Goal: Task Accomplishment & Management: Complete application form

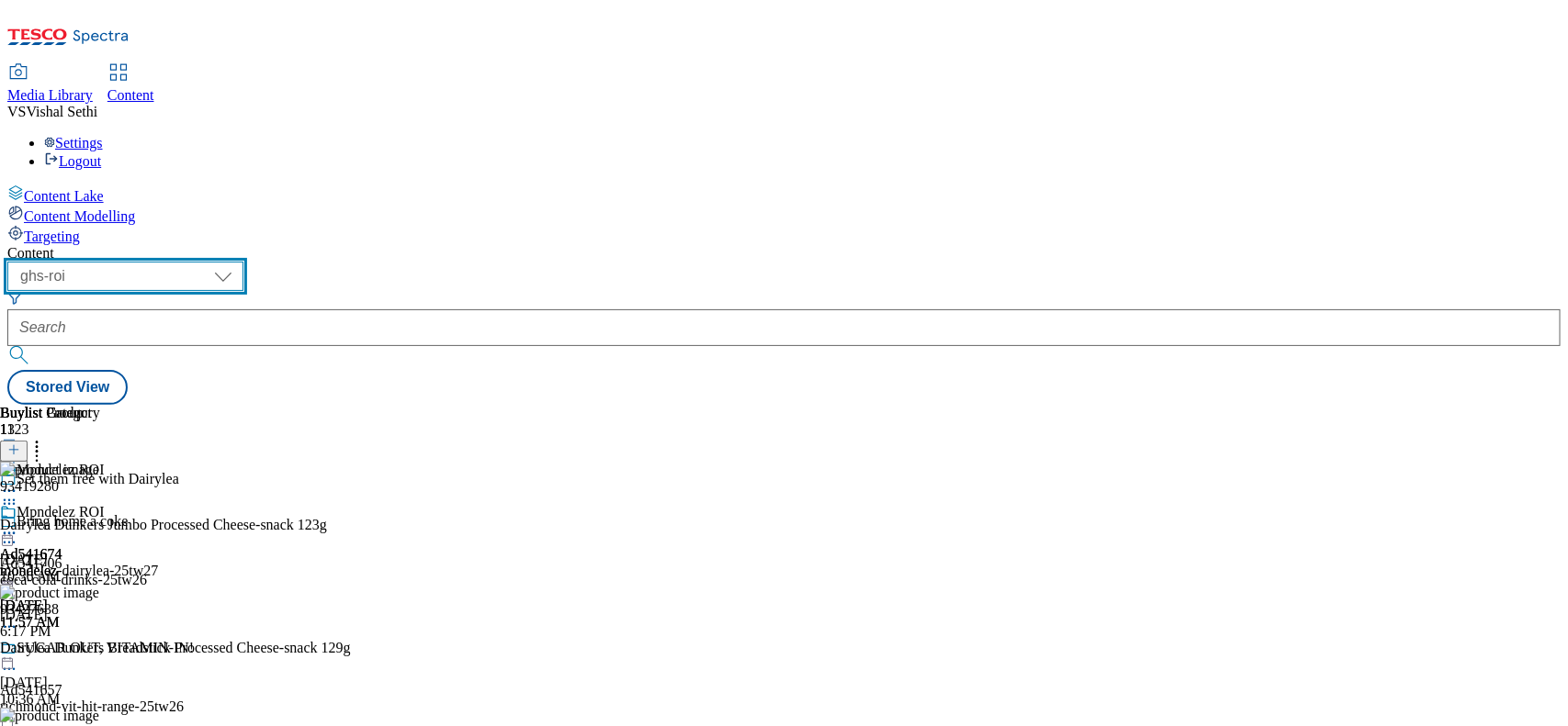
click at [243, 261] on select "ghs-roi ghs-uk" at bounding box center [125, 275] width 236 height 29
select select "ghs-uk"
click at [238, 261] on select "ghs-roi ghs-uk" at bounding box center [125, 275] width 236 height 29
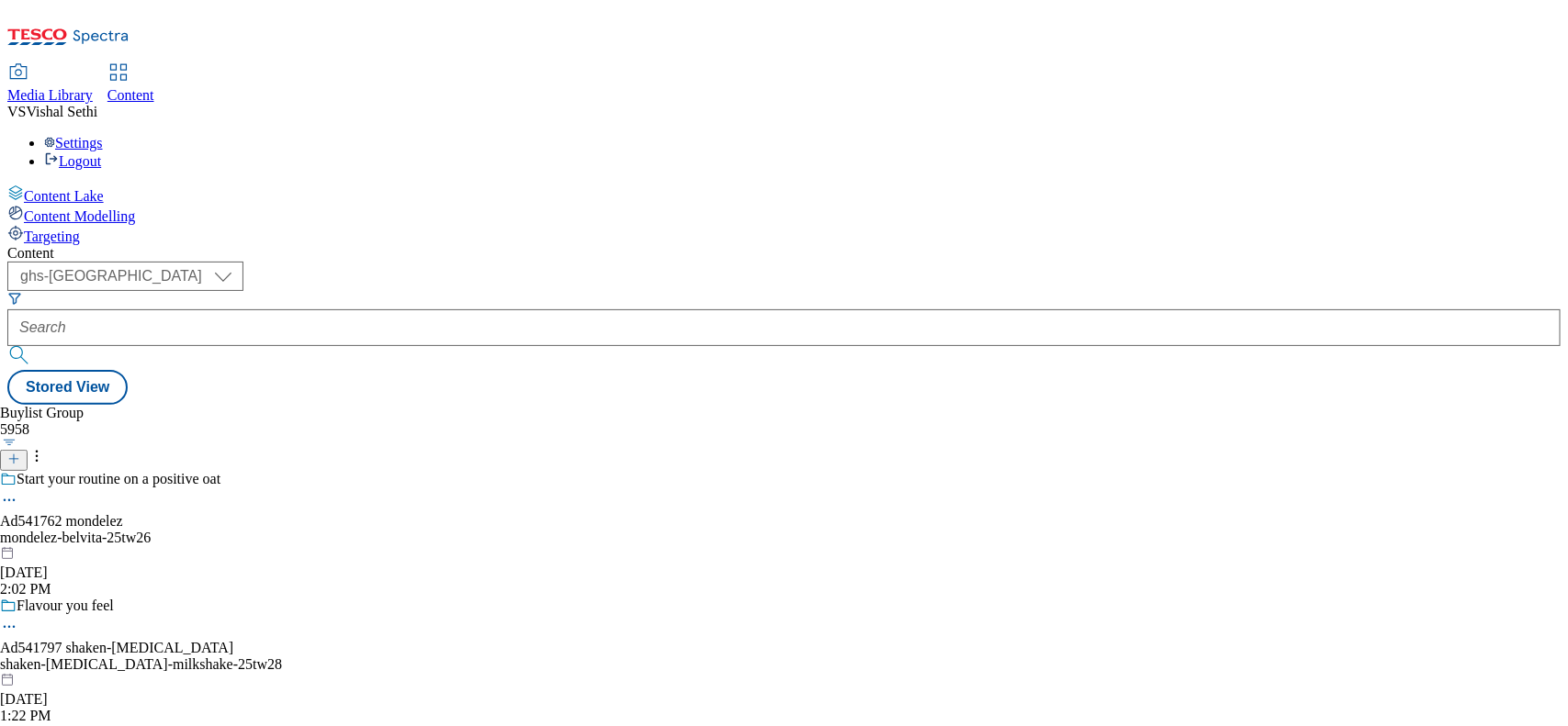
click at [20, 453] on icon at bounding box center [13, 459] width 13 height 13
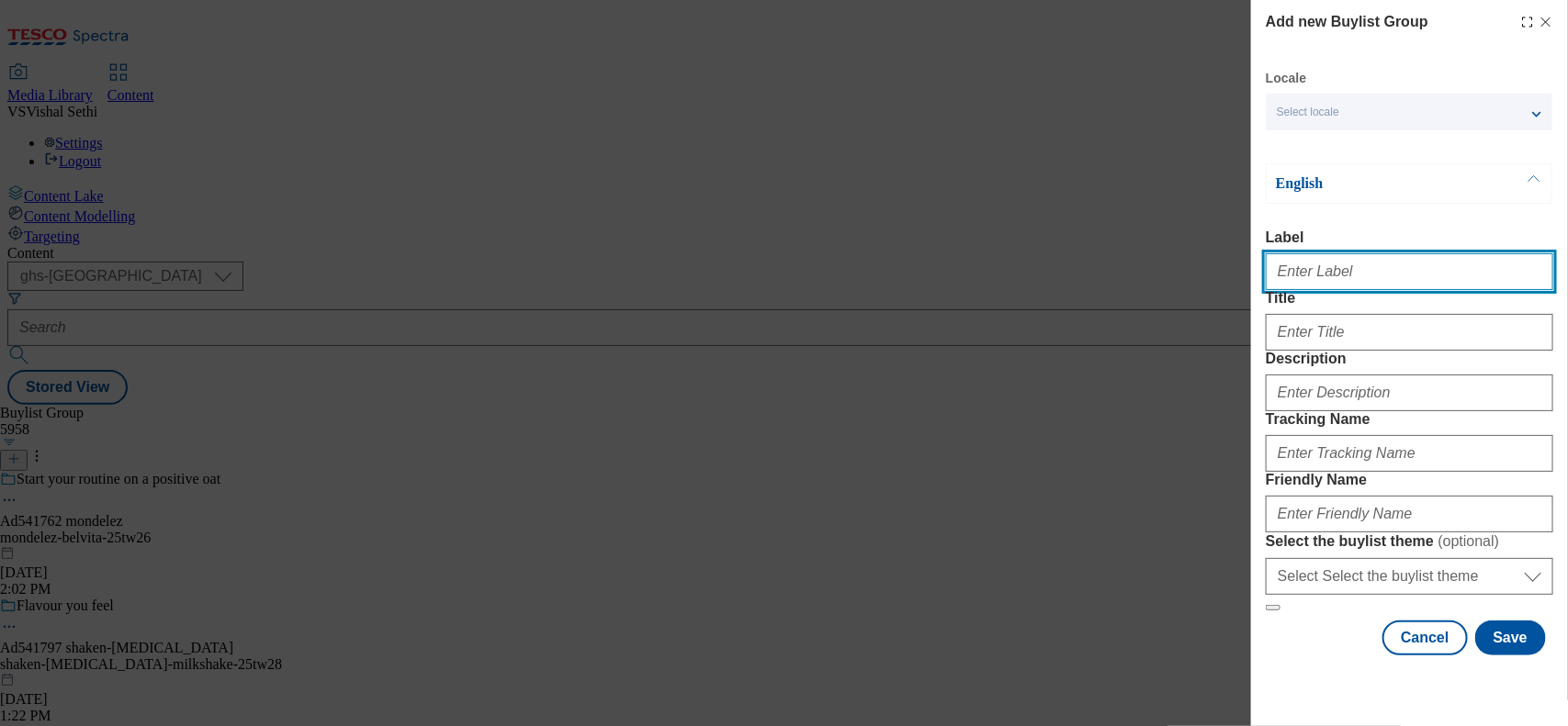
click at [1254, 283] on input "Label" at bounding box center [1409, 271] width 287 height 37
paste input "541871"
type input "Ad541871"
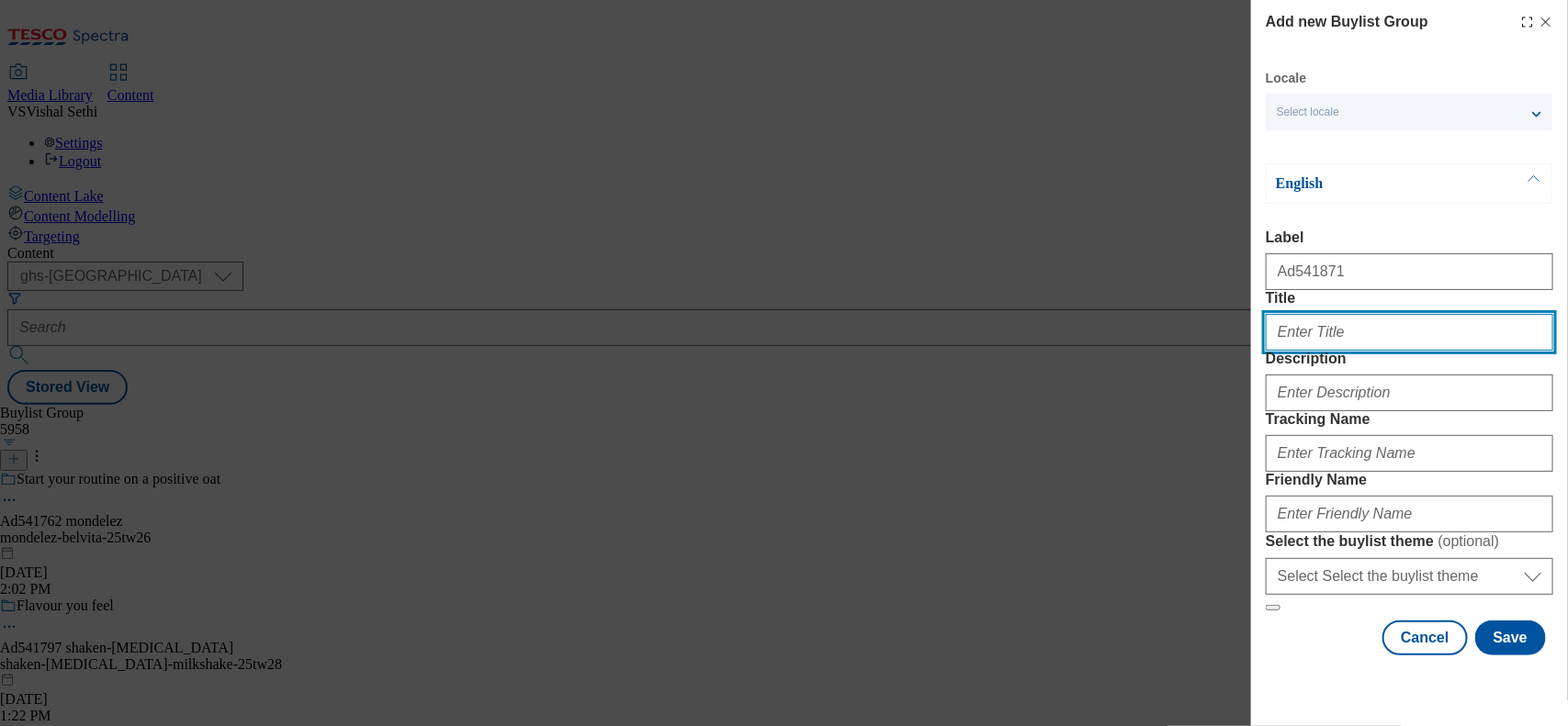
click at [1254, 351] on input "Title" at bounding box center [1409, 332] width 287 height 37
type input "Meal for two"
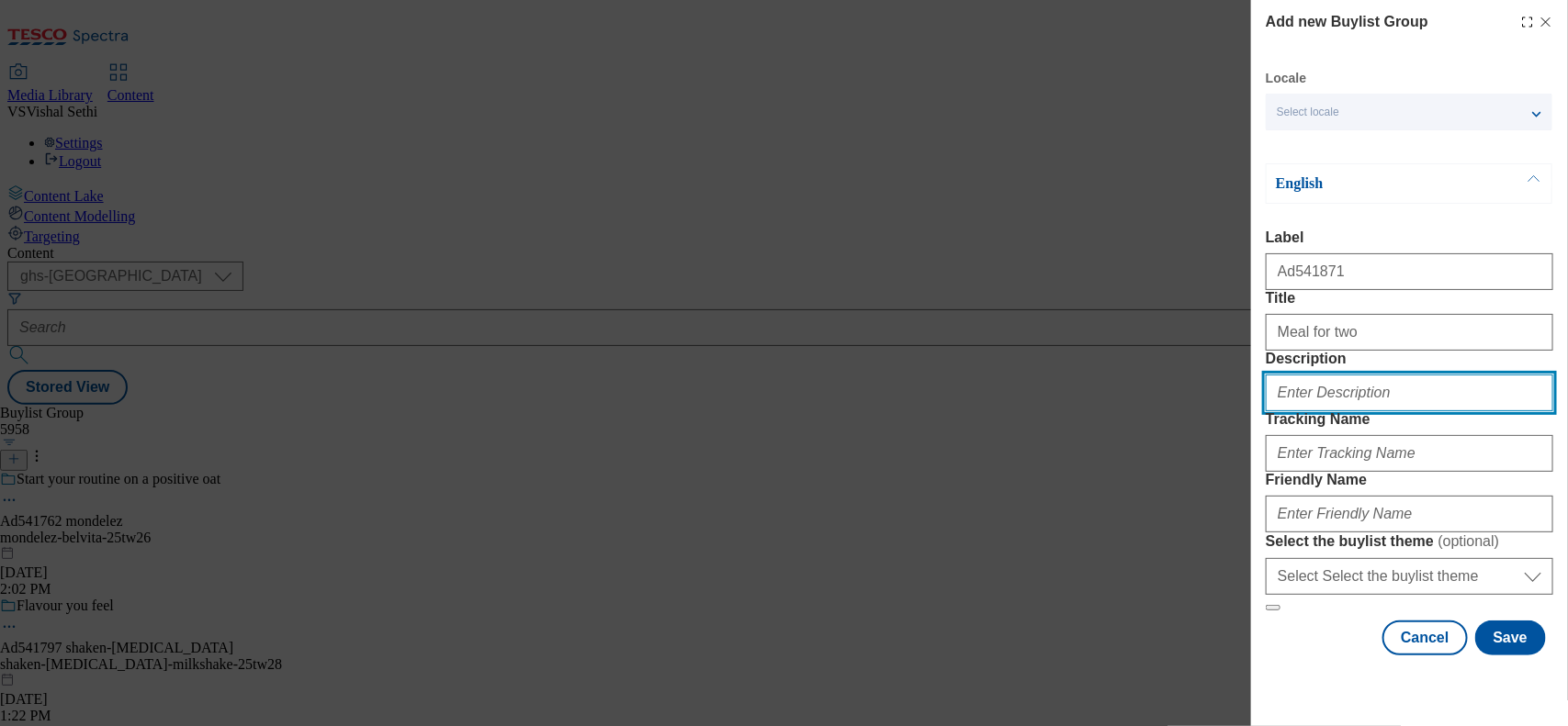
click at [1254, 412] on input "Description" at bounding box center [1409, 393] width 287 height 37
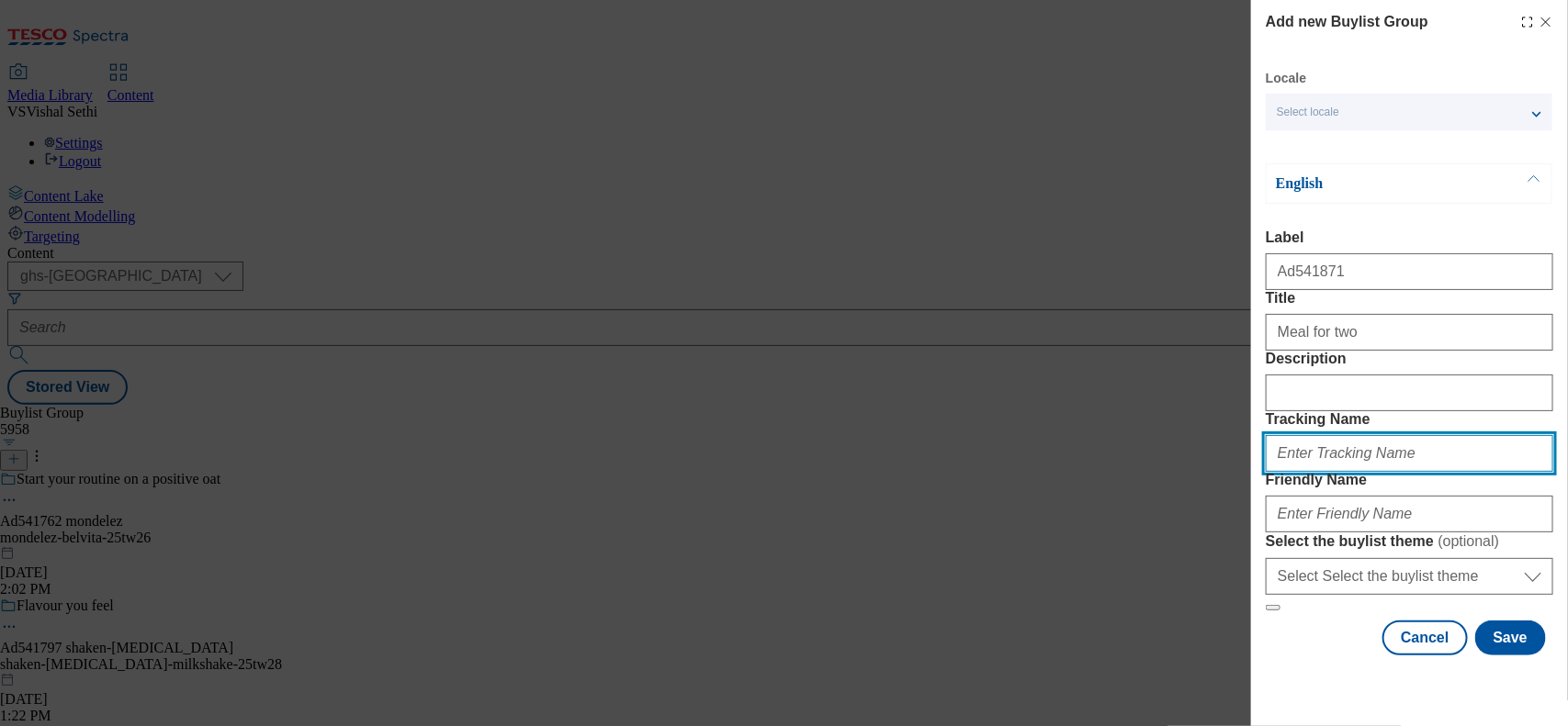
click at [1254, 472] on input "Tracking Name" at bounding box center [1409, 454] width 287 height 37
drag, startPoint x: 1321, startPoint y: 548, endPoint x: 1197, endPoint y: 548, distance: 124.0
click at [1197, 548] on div "Add new Buylist Group Locale Select locale English Welsh English Label Ad541871…" at bounding box center [784, 363] width 1568 height 726
click at [1254, 472] on input "charlie" at bounding box center [1409, 454] width 287 height 37
drag, startPoint x: 1320, startPoint y: 556, endPoint x: 1045, endPoint y: 563, distance: 275.1
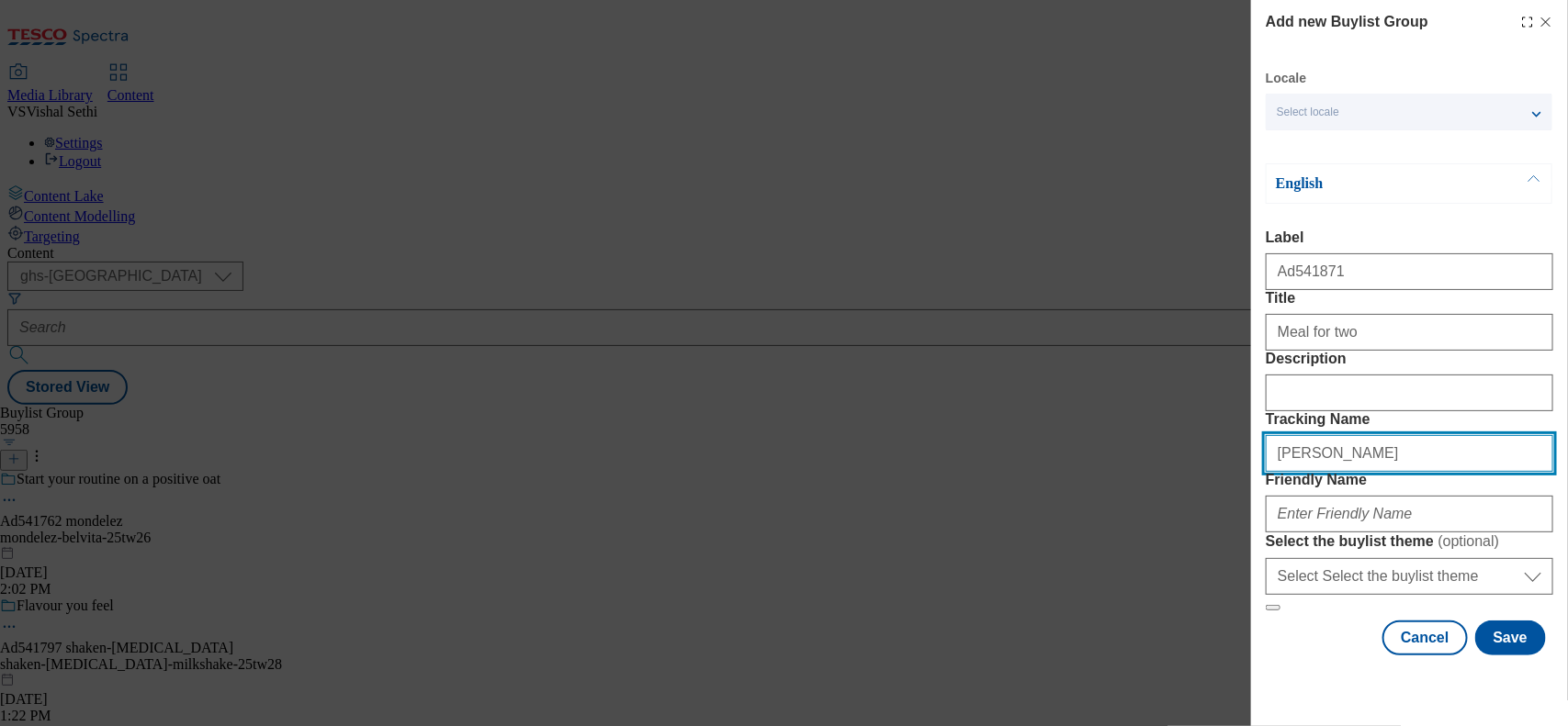
click at [1045, 563] on div "Add new Buylist Group Locale Select locale English Welsh English Label Ad541871…" at bounding box center [784, 363] width 1568 height 726
paste input "Bighams_Bonne_Maman"
click at [1254, 472] on input "Bighams_Bonne_Maman" at bounding box center [1409, 454] width 287 height 37
drag, startPoint x: 1325, startPoint y: 561, endPoint x: 1417, endPoint y: 561, distance: 92.0
click at [1254, 472] on input "bighams-bonne-maman" at bounding box center [1409, 454] width 287 height 37
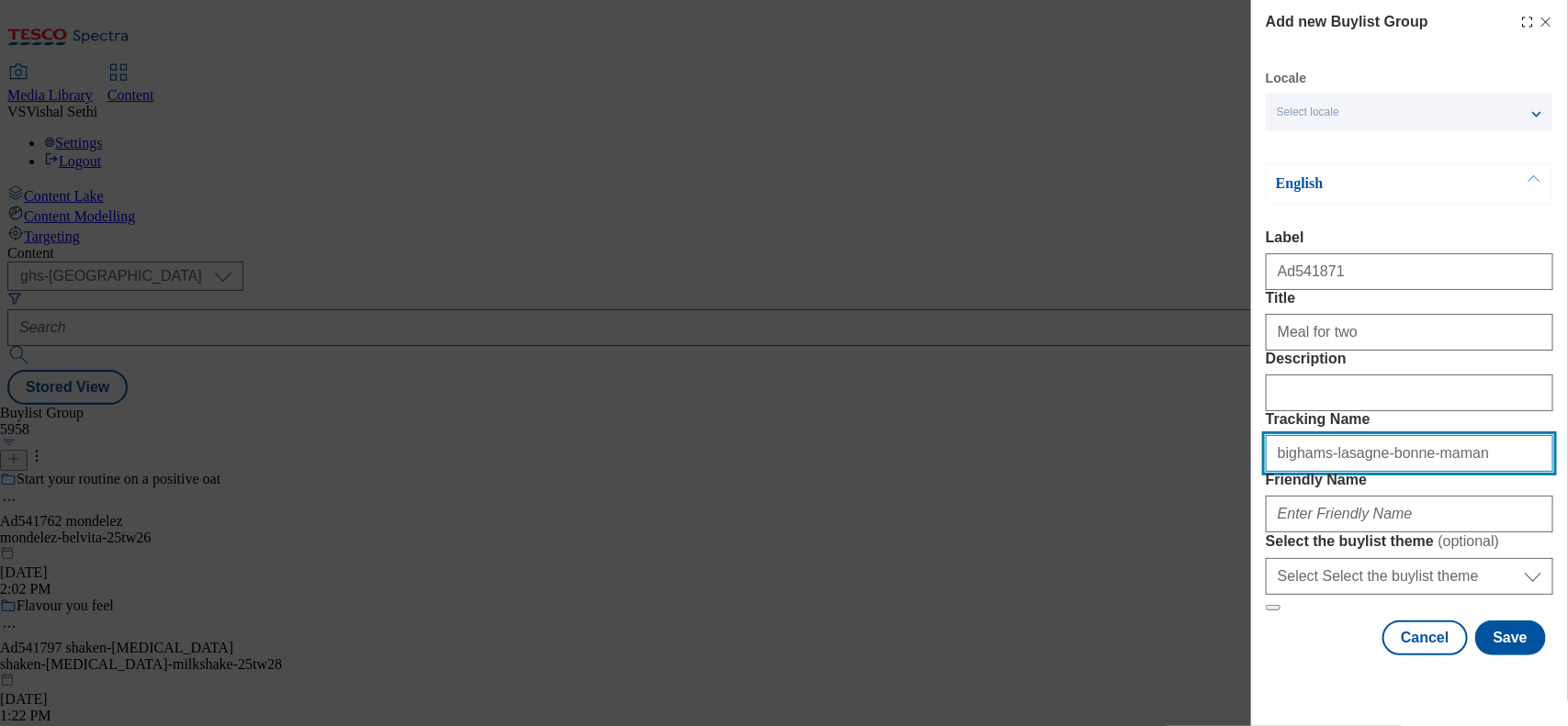
click at [1254, 472] on input "bighams-lasagne-bonne-maman" at bounding box center [1409, 454] width 287 height 37
type input "bighams-lasagne-bonne-maman-mousse-25tw25"
drag, startPoint x: 1270, startPoint y: 410, endPoint x: 1567, endPoint y: 413, distance: 297.0
click at [1254, 413] on div "Add new Buylist Group Locale Select locale English Welsh English Label Ad541871…" at bounding box center [1409, 329] width 317 height 659
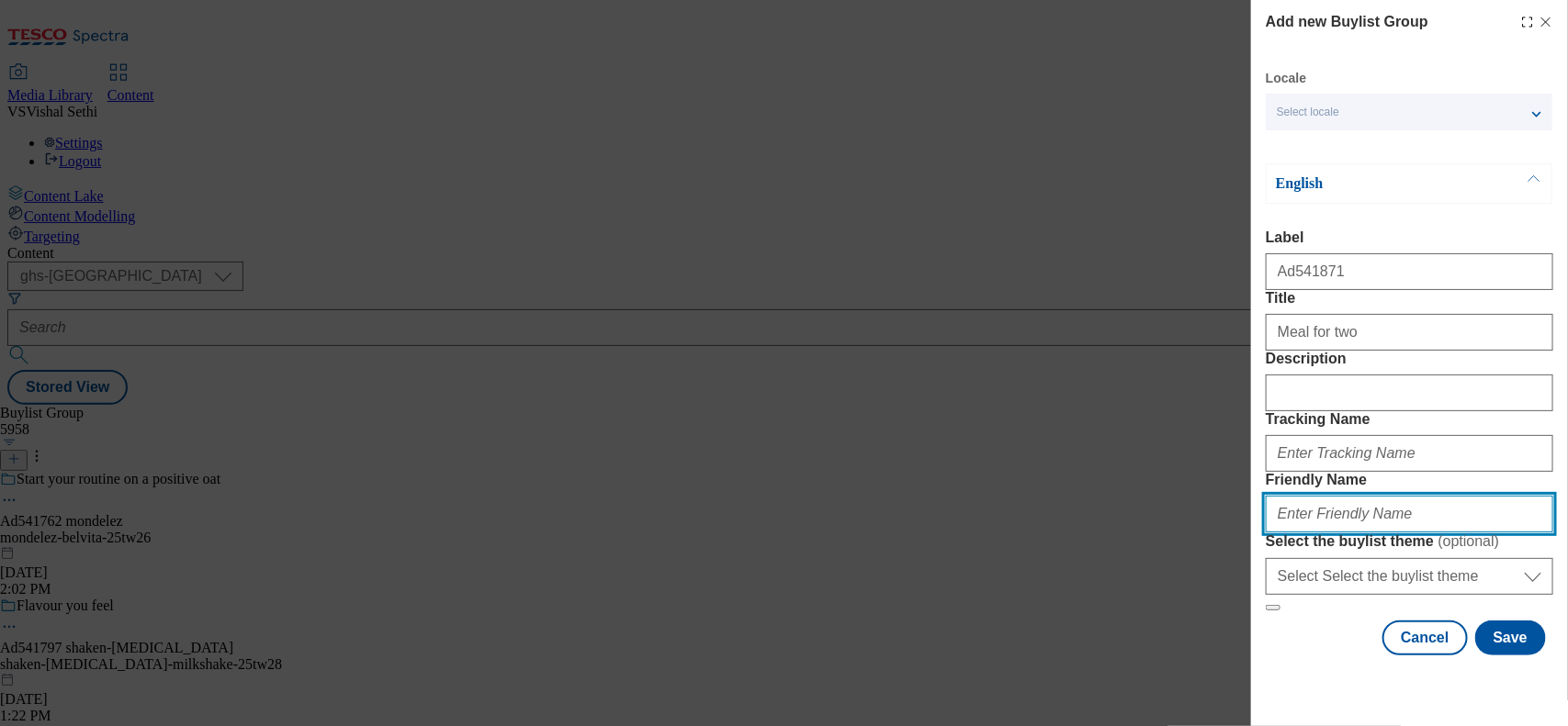
click at [1254, 496] on input "Friendly Name" at bounding box center [1409, 514] width 287 height 37
paste input "bighams-lasagne-bonne-maman-mousse-25tw25"
type input "bighams-lasagne-bonne-maman-mousse-25tw25"
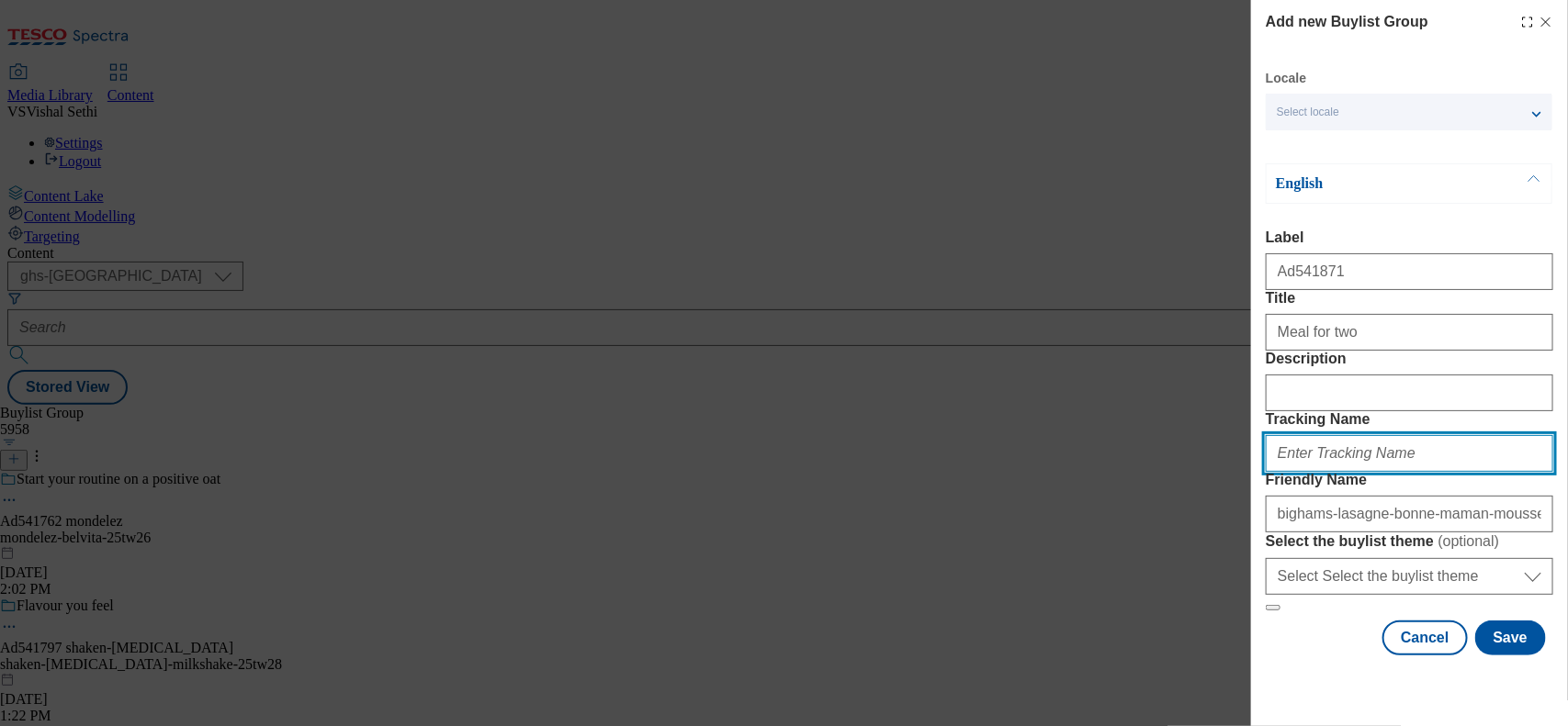
click at [1254, 436] on input "Tracking Name" at bounding box center [1409, 454] width 287 height 37
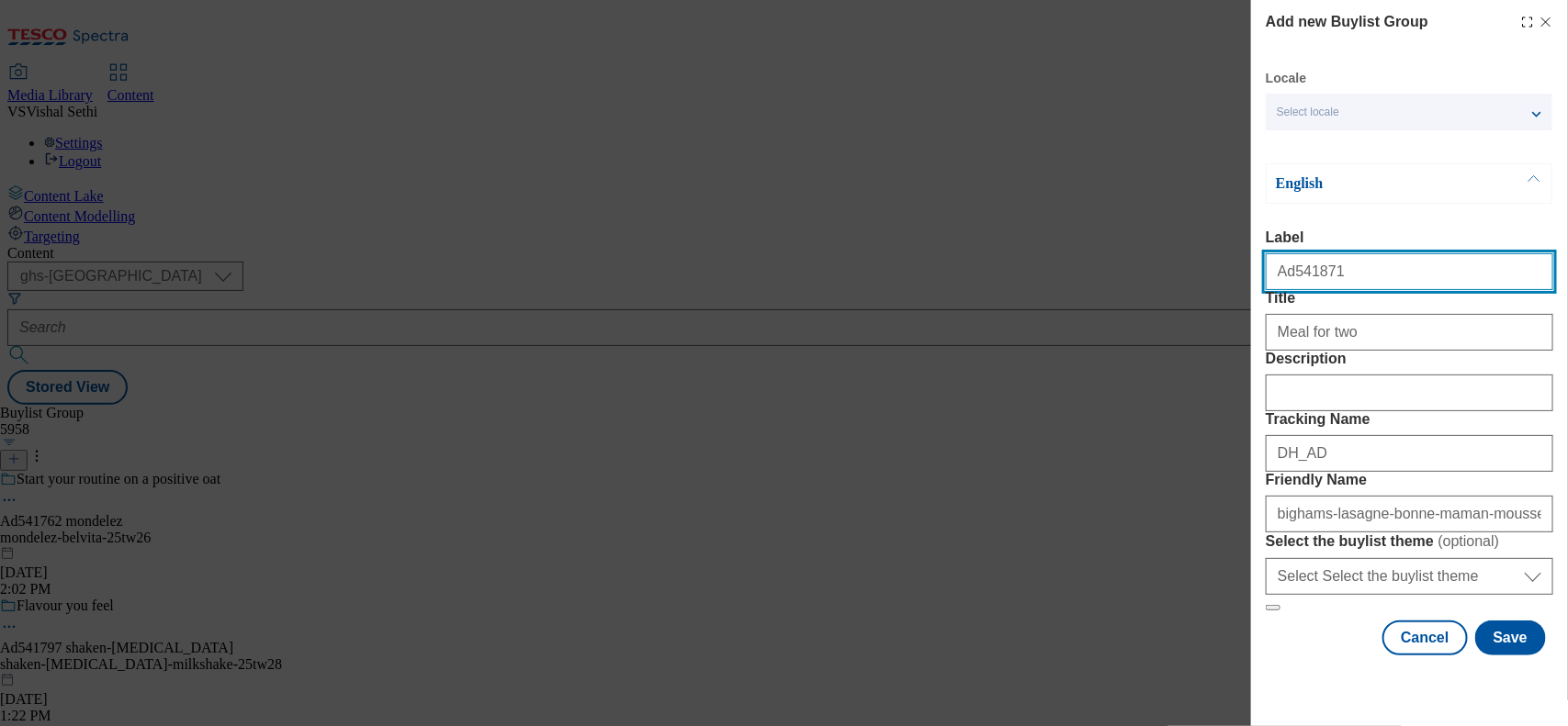
drag, startPoint x: 1342, startPoint y: 136, endPoint x: 1289, endPoint y: 138, distance: 53.0
click at [1254, 253] on input "Ad541871" at bounding box center [1409, 271] width 287 height 37
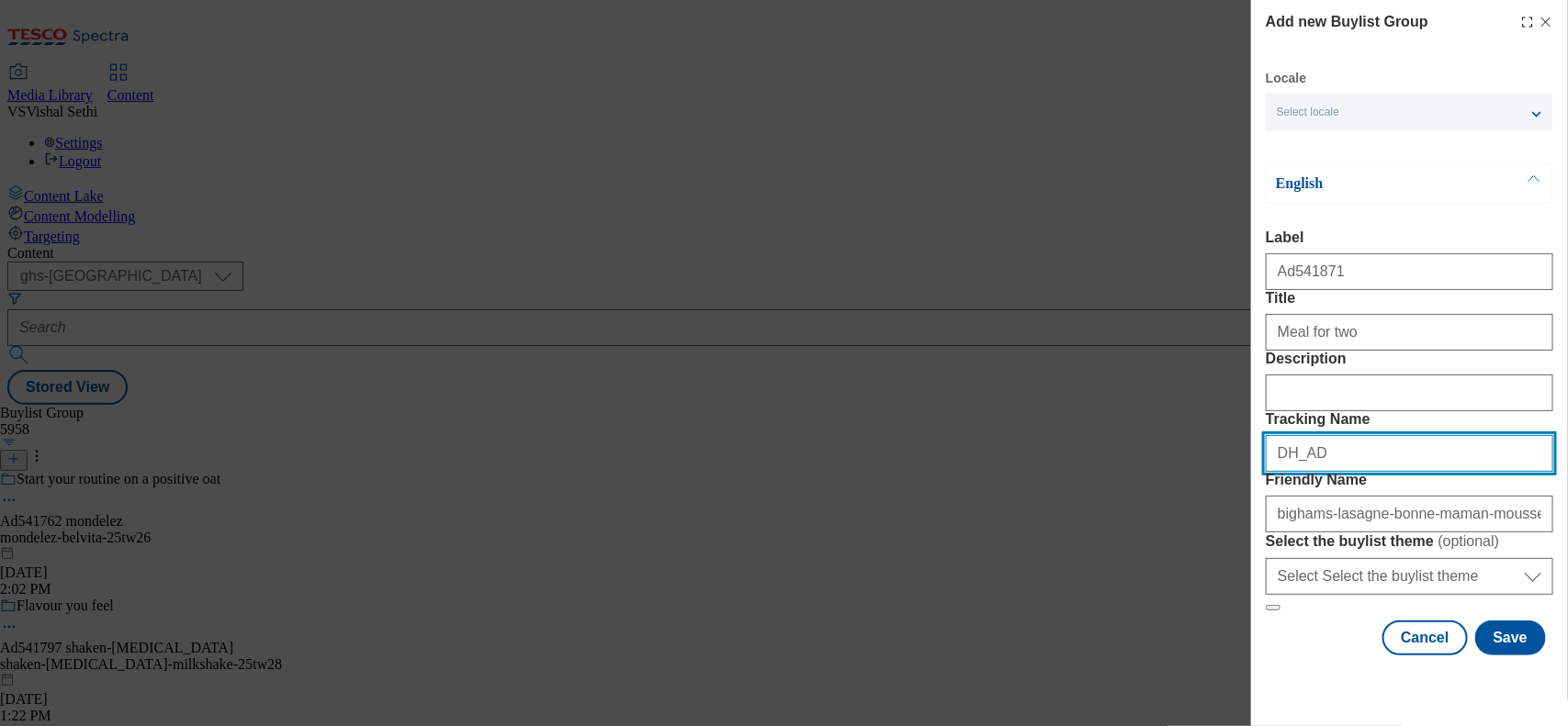
click at [1254, 436] on input "DH_AD" at bounding box center [1409, 454] width 287 height 37
paste input "541871"
type input "DH_AD541871"
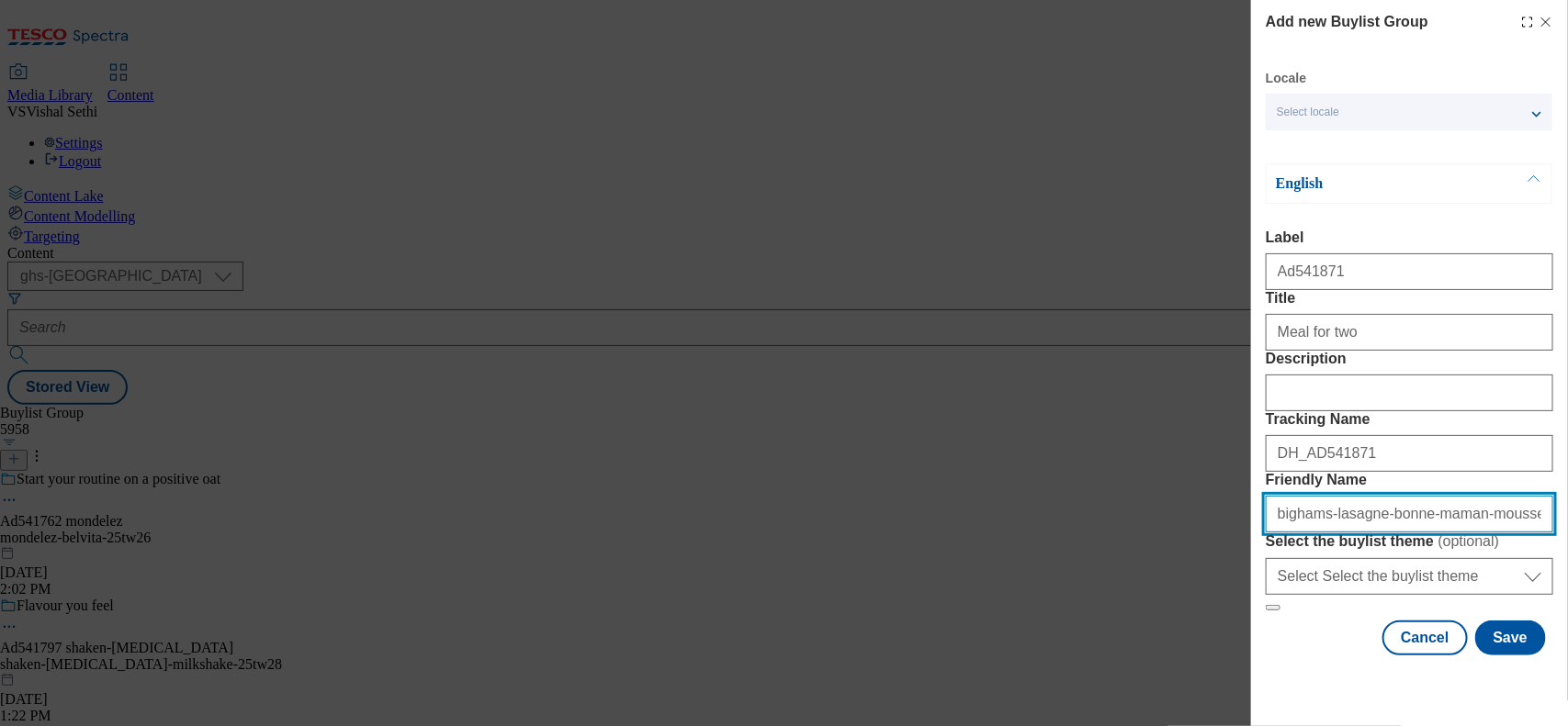
click at [1254, 502] on input "bighams-lasagne-bonne-maman-mousse-25tw25" at bounding box center [1409, 514] width 287 height 37
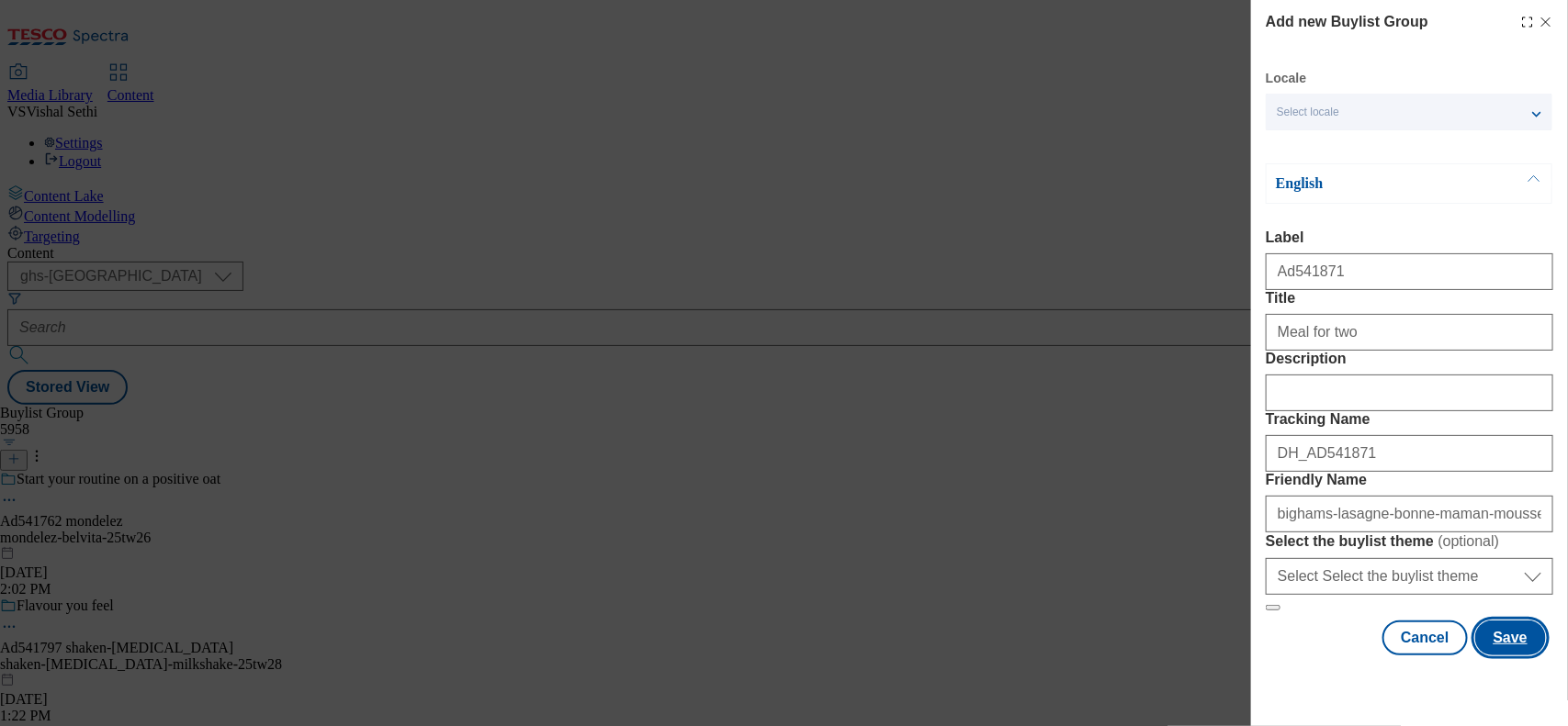
click at [1254, 580] on button "Save" at bounding box center [1510, 638] width 71 height 35
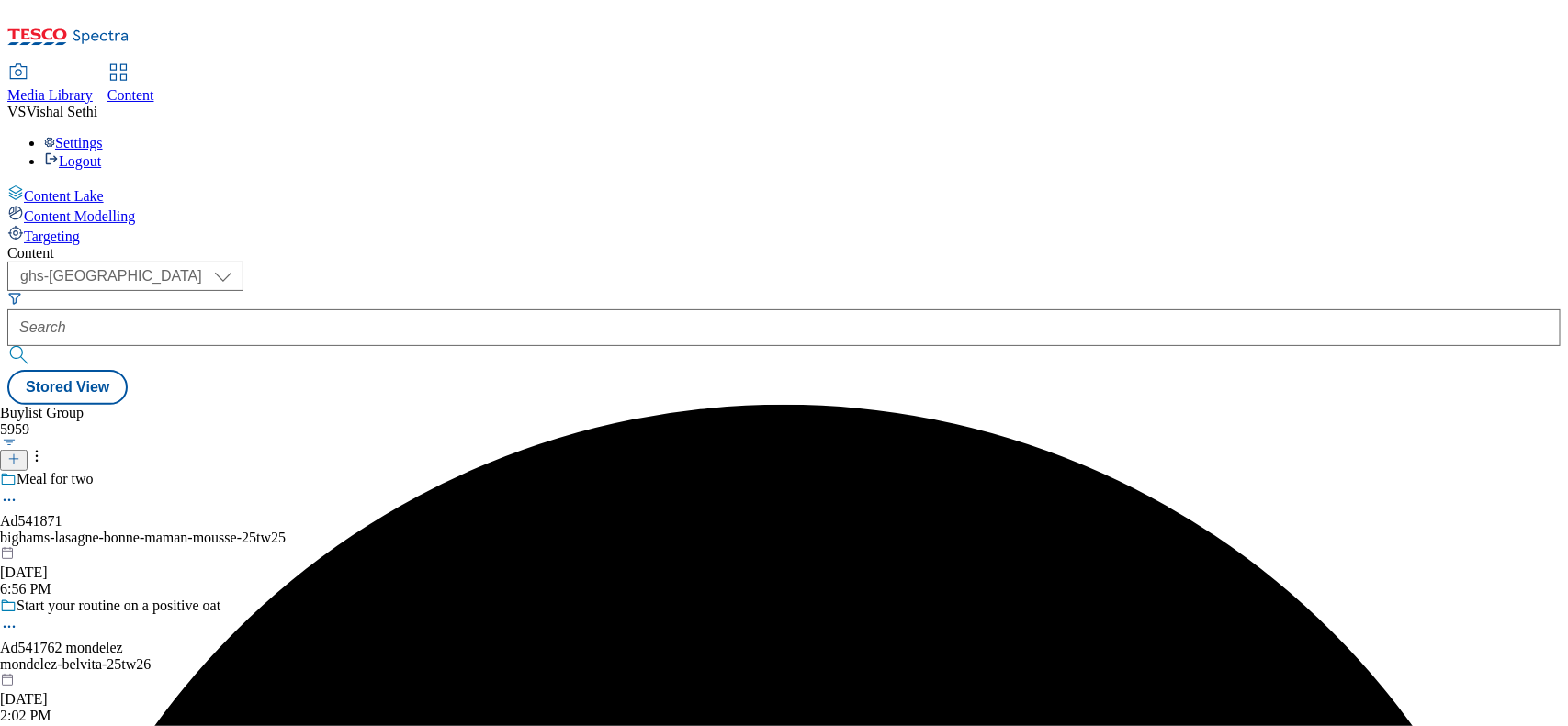
click at [285, 530] on div "bighams-lasagne-bonne-maman-mousse-25tw25" at bounding box center [143, 538] width 285 height 17
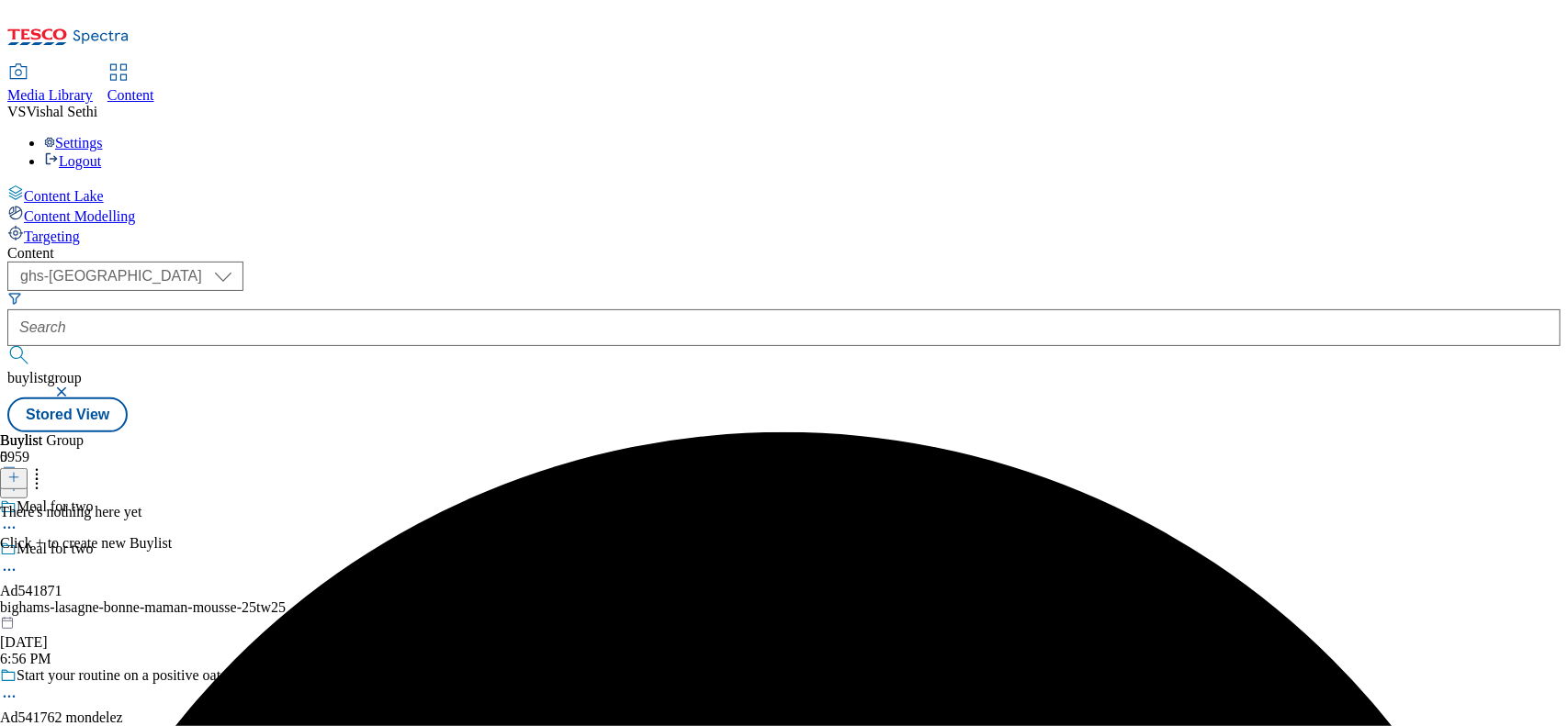
click at [20, 471] on icon at bounding box center [13, 477] width 13 height 13
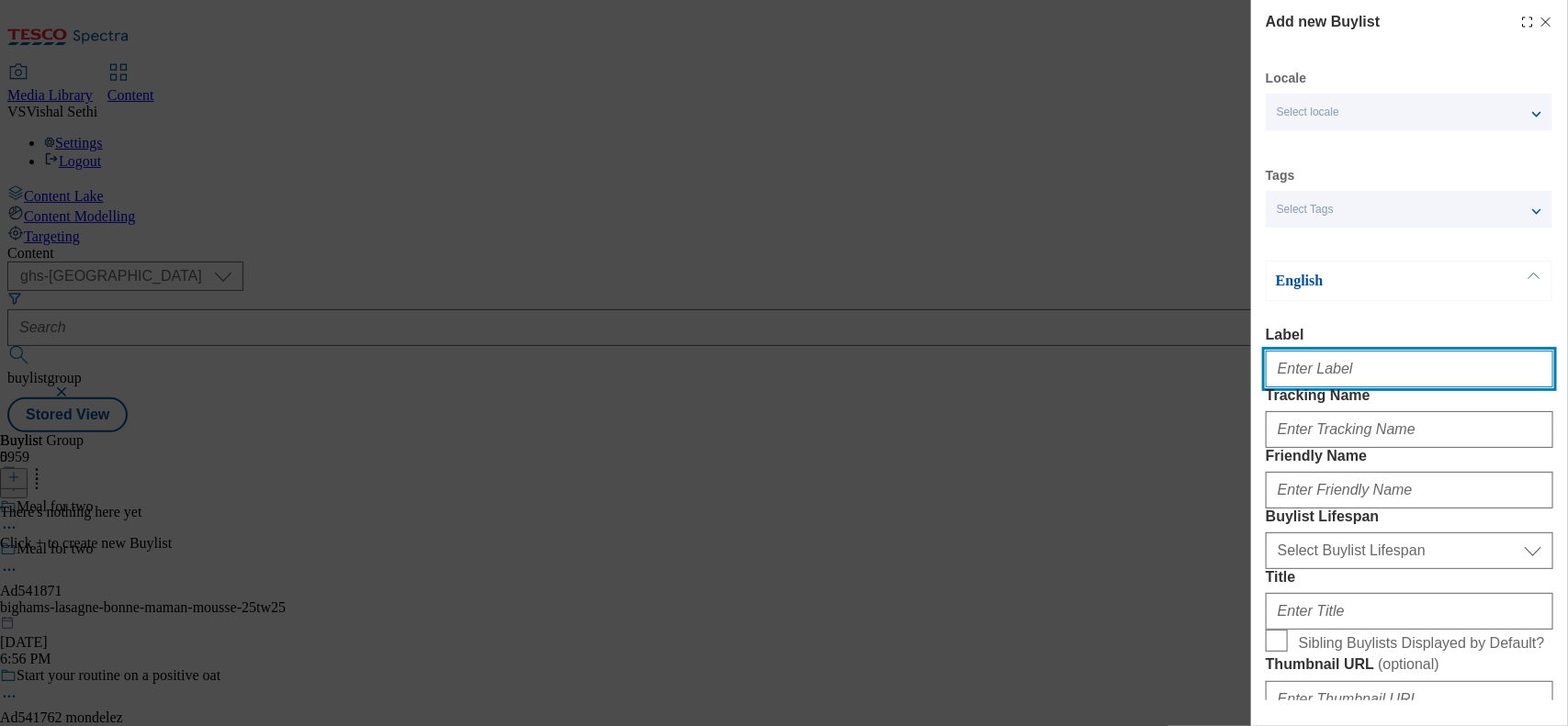
click at [1254, 388] on input "Label" at bounding box center [1409, 369] width 287 height 37
paste input "bighams-lasagne-bonne-maman-mousse-25tw25"
paste input "541871"
type input "Ad541871"
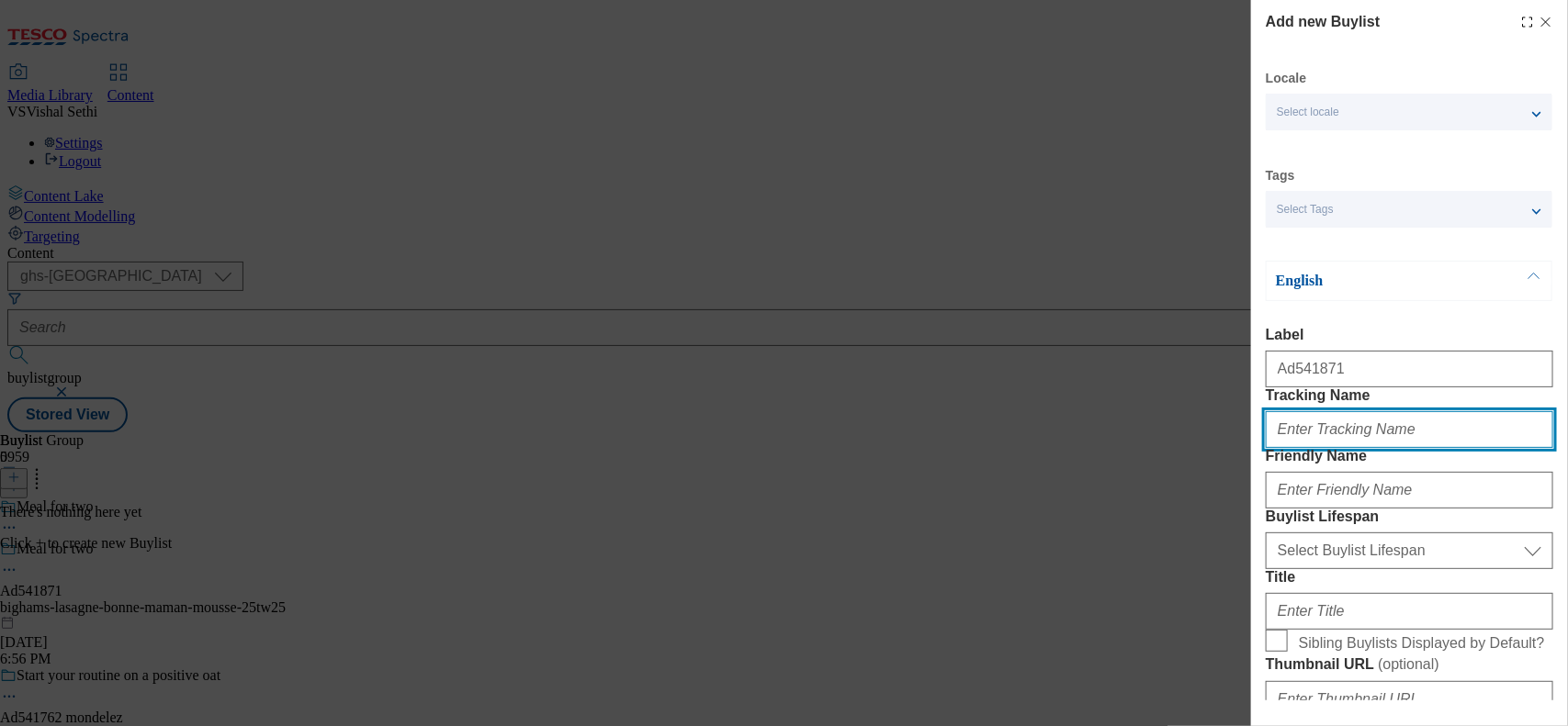
click at [1254, 448] on input "Tracking Name" at bounding box center [1409, 430] width 287 height 37
paste input "541871"
type input "DH_AD541871"
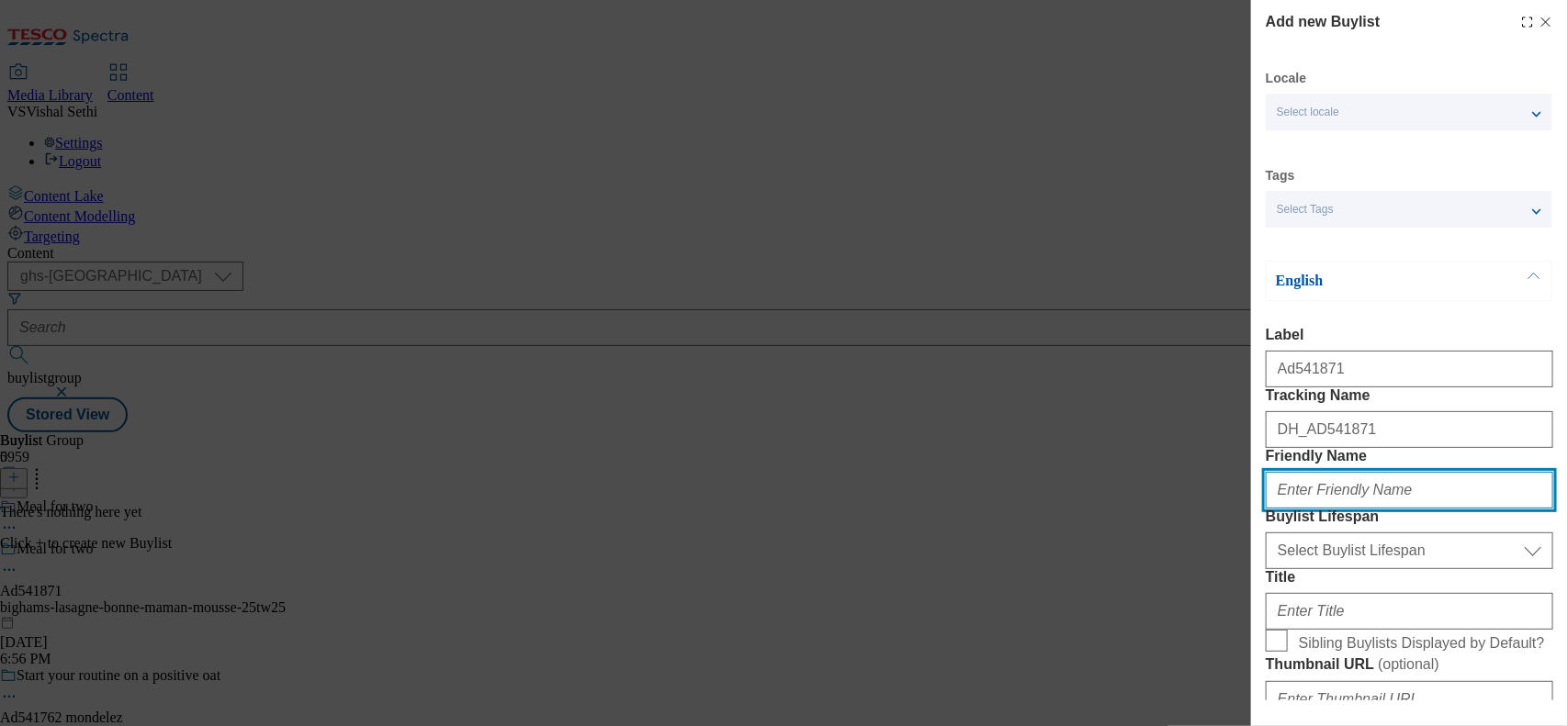
click at [1254, 509] on input "Friendly Name" at bounding box center [1409, 490] width 287 height 37
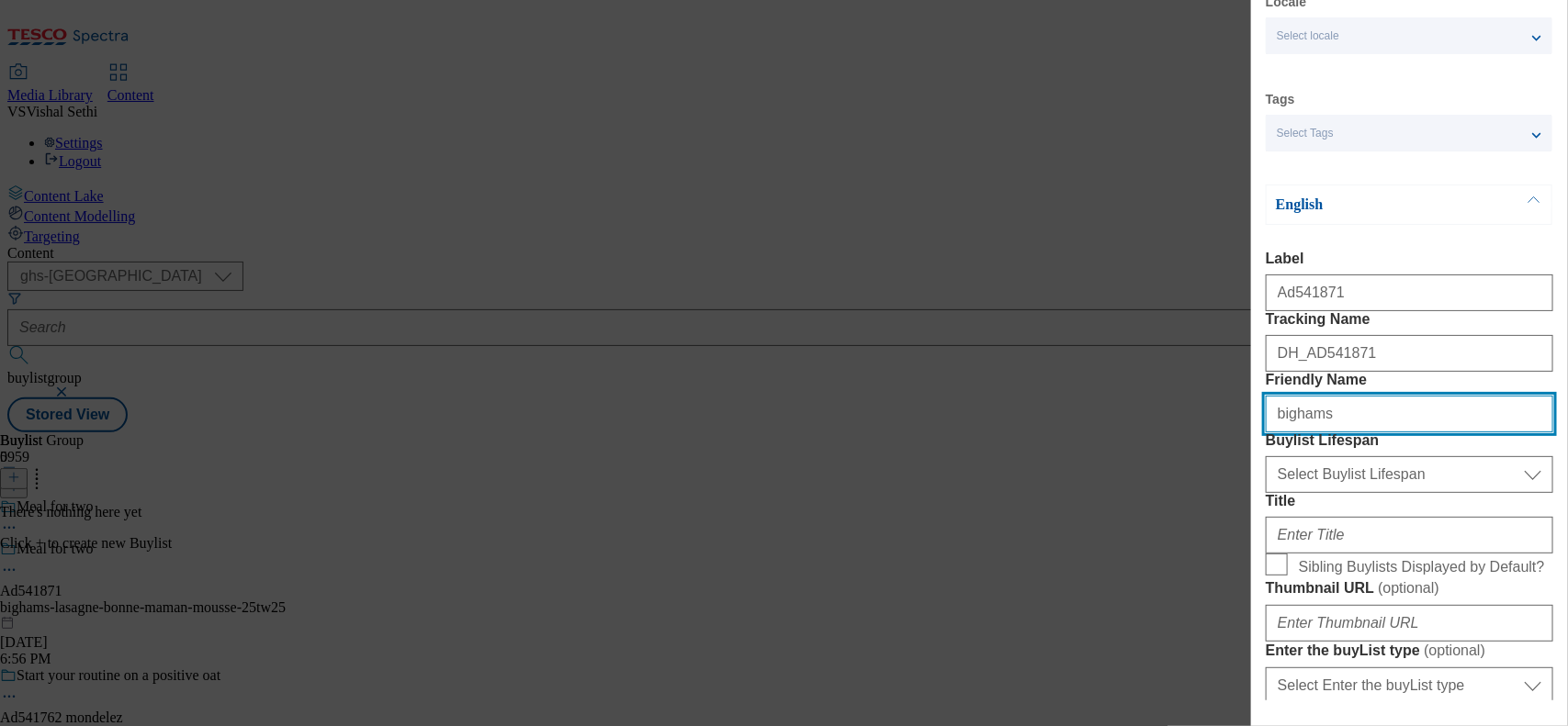
scroll to position [115, 0]
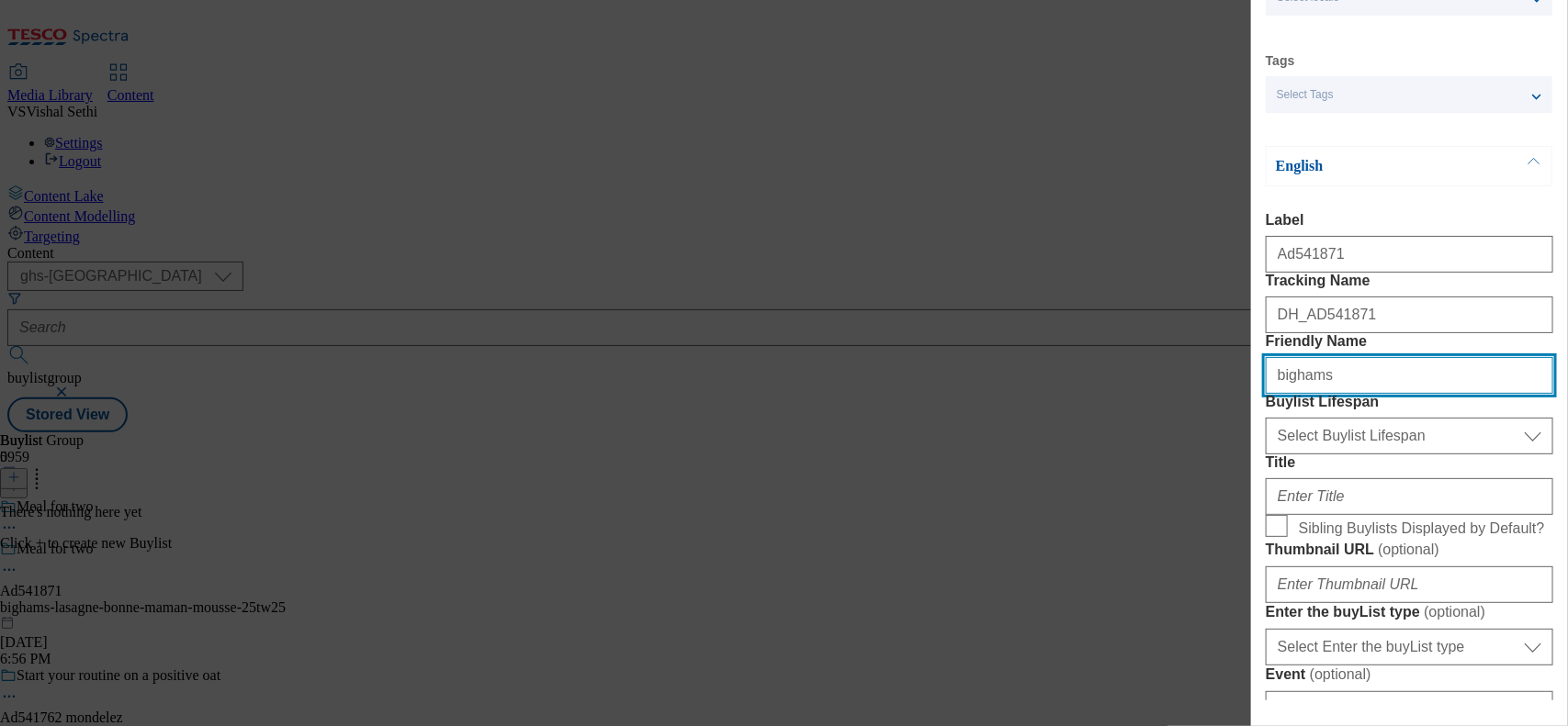
type input "bighams"
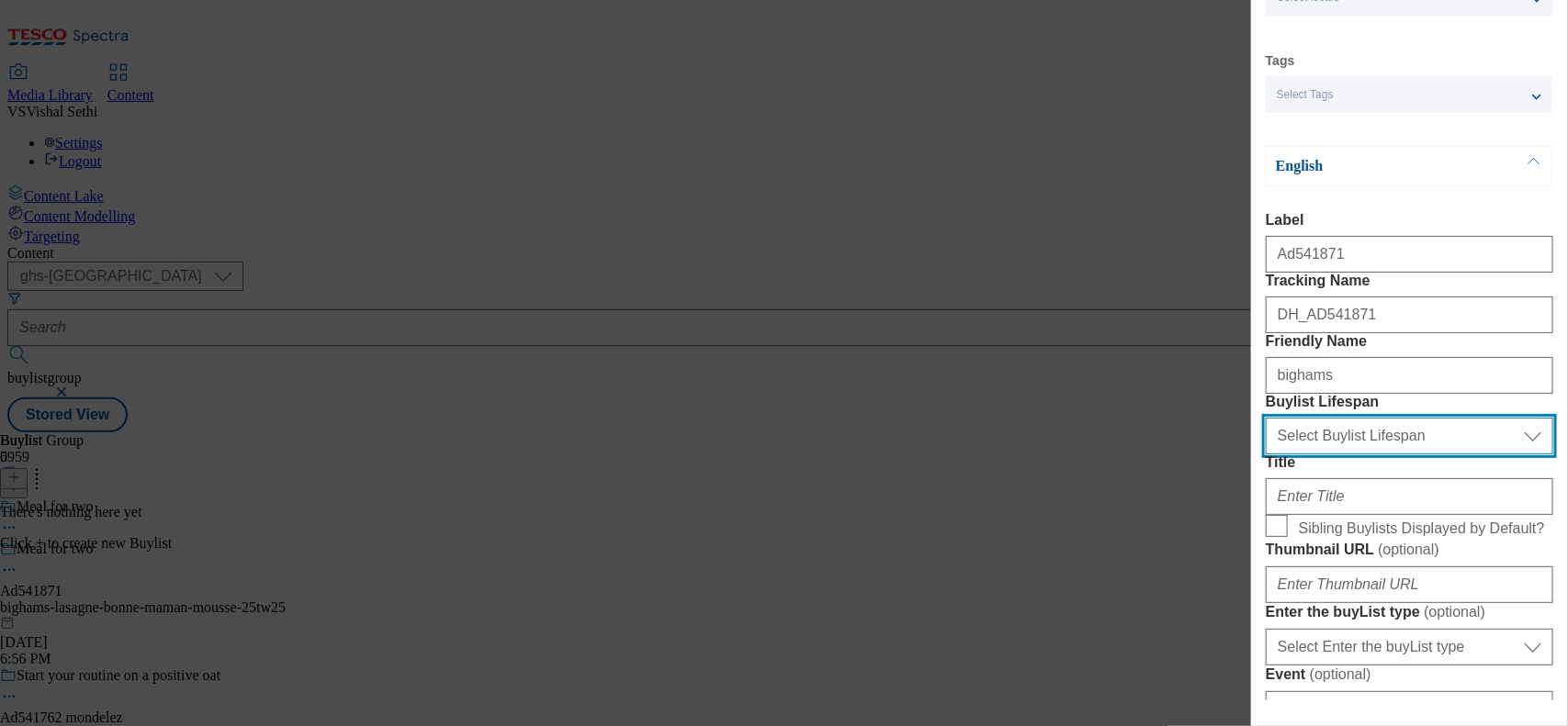
click at [1254, 455] on select "Select Buylist Lifespan evergreen seasonal tactical" at bounding box center [1409, 436] width 287 height 37
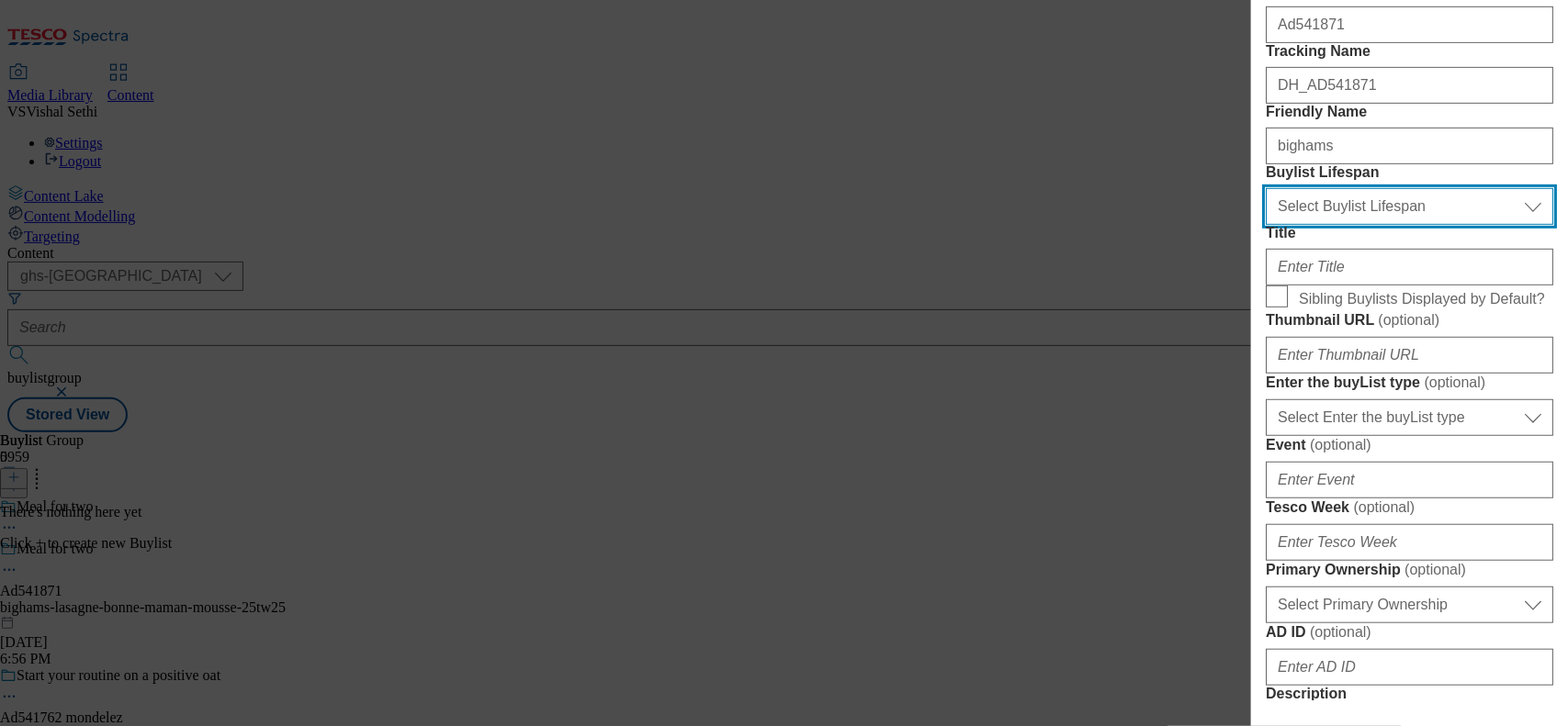
click at [1254, 225] on select "Select Buylist Lifespan evergreen seasonal tactical" at bounding box center [1409, 206] width 287 height 37
select select "tactical"
click at [1254, 225] on select "Select Buylist Lifespan evergreen seasonal tactical" at bounding box center [1409, 206] width 287 height 37
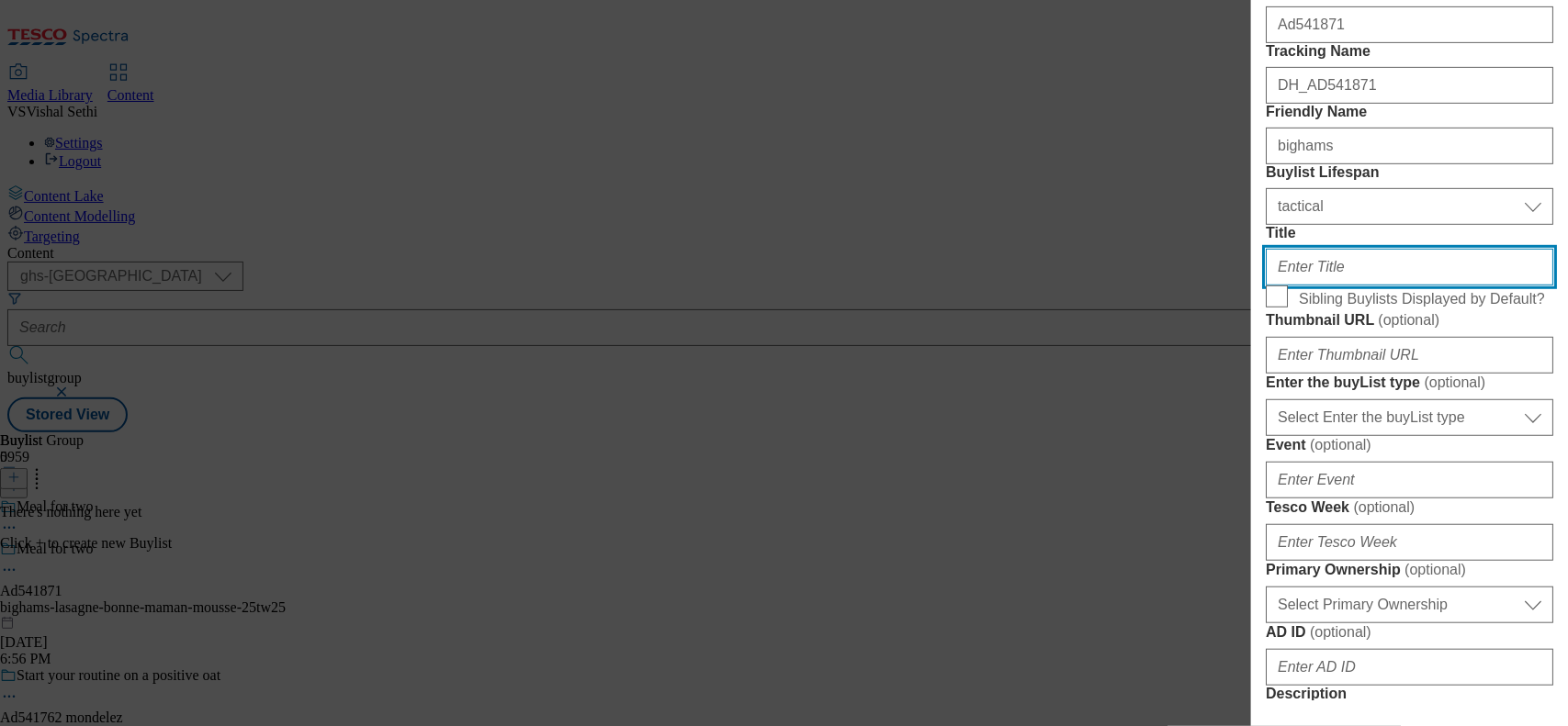
click at [1254, 285] on input "Title" at bounding box center [1409, 267] width 287 height 37
paste input "Buy one main and dessert for £10"
type input "Buy one main and dessert for £10"
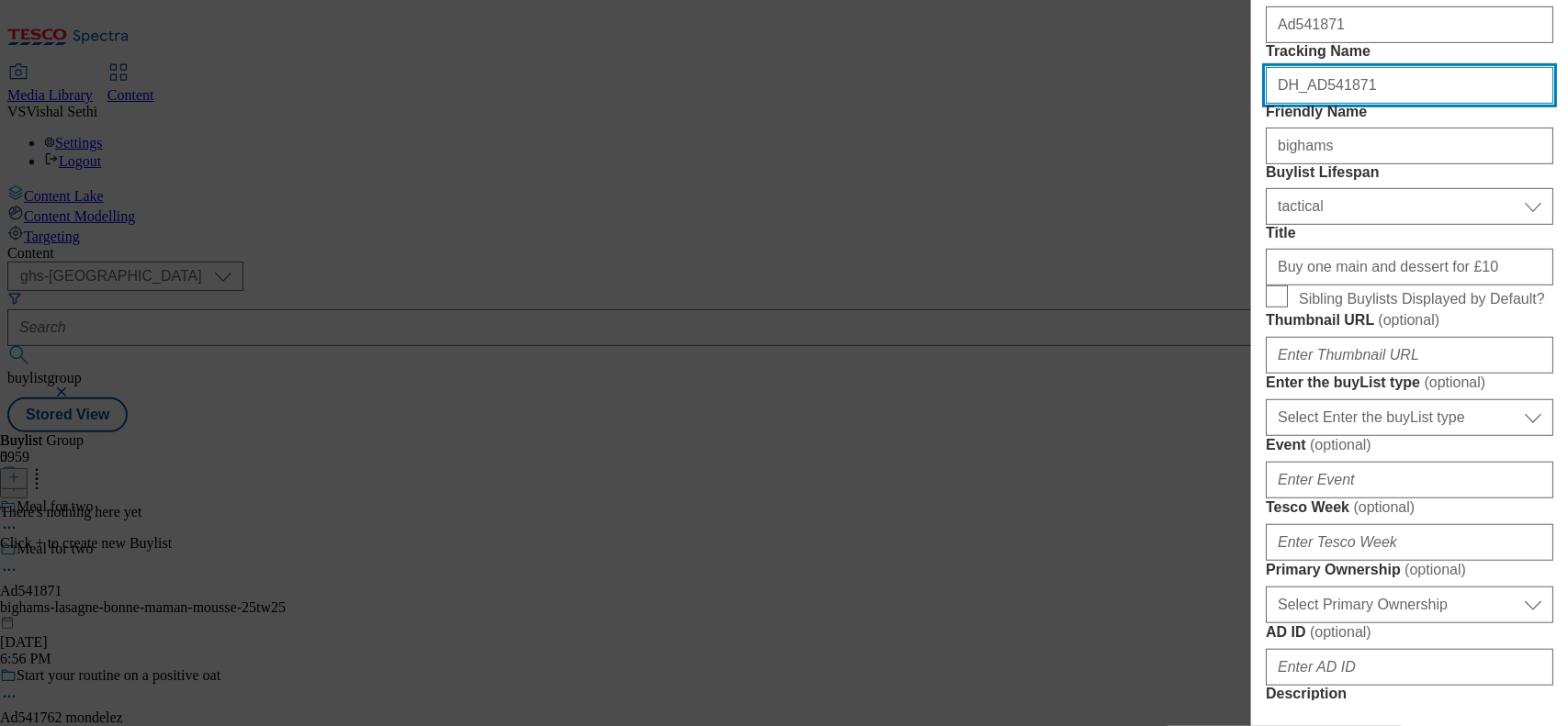
drag, startPoint x: 1339, startPoint y: 124, endPoint x: 1307, endPoint y: 125, distance: 32.0
click at [1254, 104] on input "DH_AD541871" at bounding box center [1409, 85] width 287 height 37
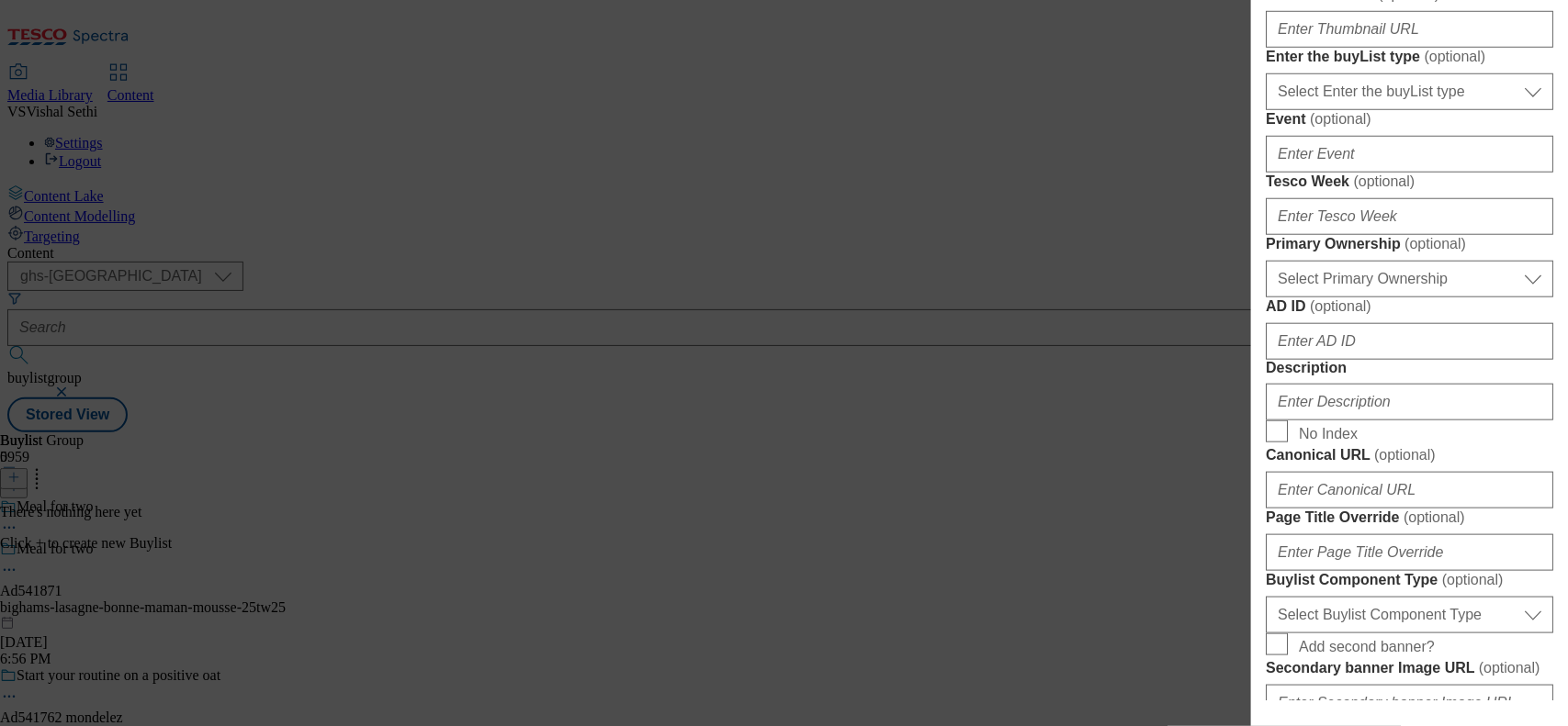
scroll to position [689, 0]
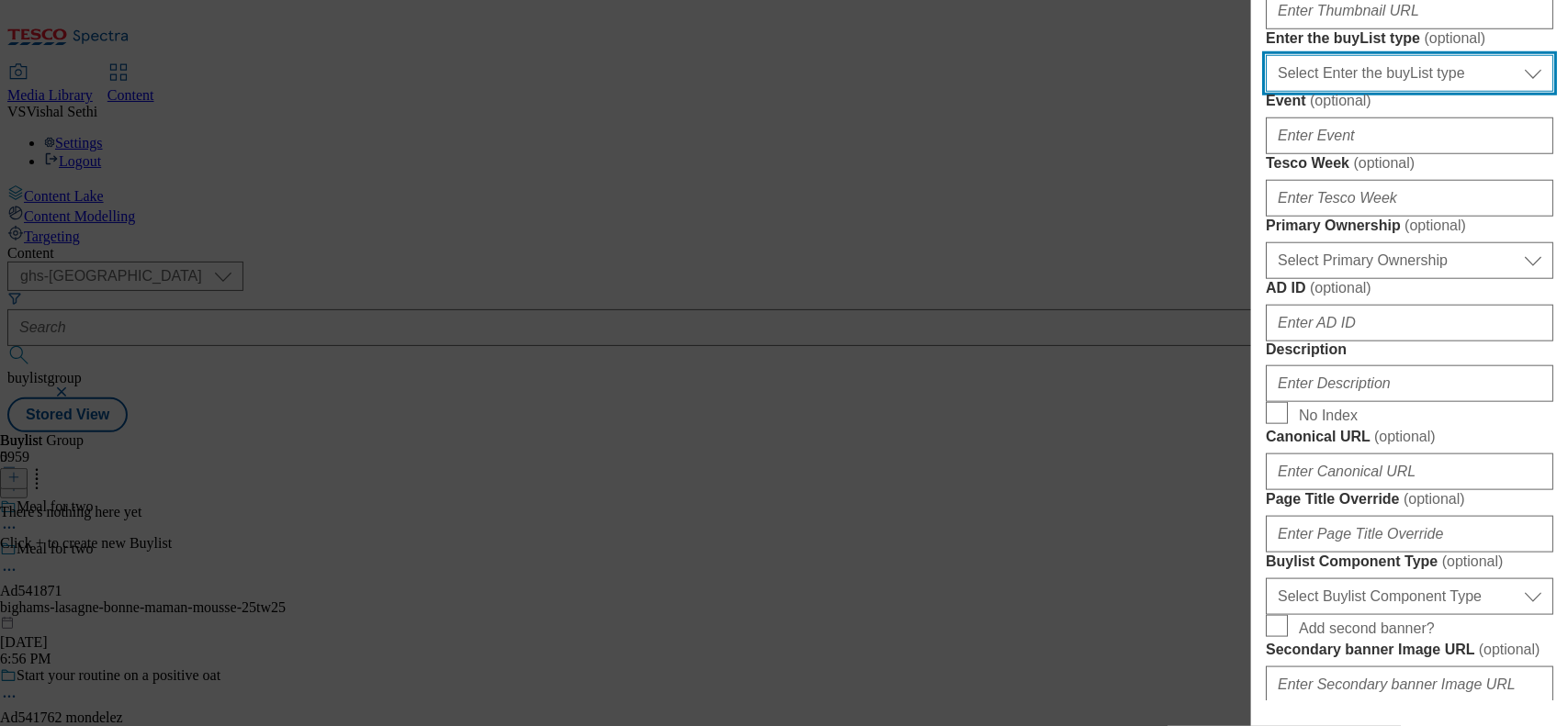
click at [1254, 92] on select "Select Enter the buyList type event supplier funded long term >4 weeks supplier…" at bounding box center [1409, 73] width 287 height 37
select select "supplier funded short term 1-3 weeks"
click at [1254, 92] on select "Select Enter the buyList type event supplier funded long term >4 weeks supplier…" at bounding box center [1409, 73] width 287 height 37
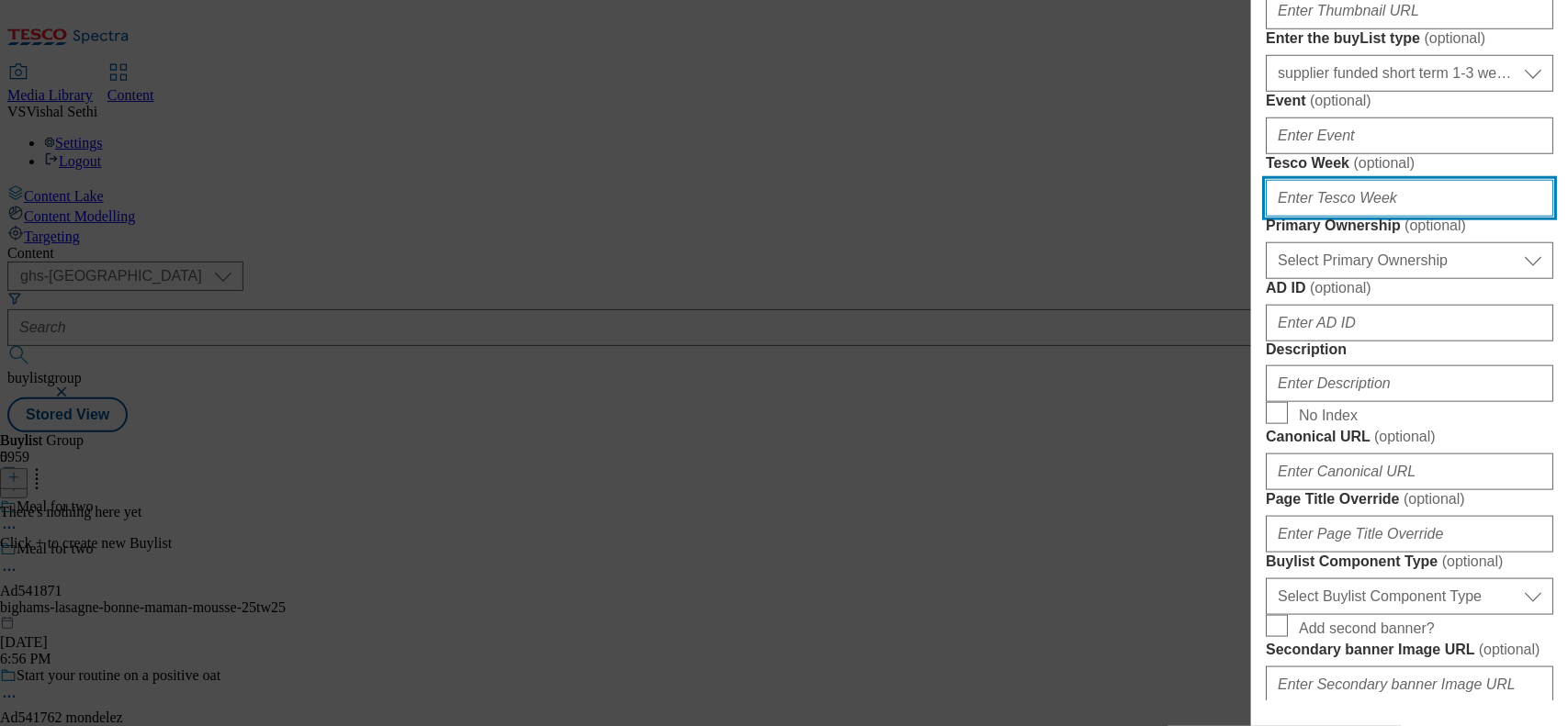
click at [1254, 216] on input "Tesco Week ( optional )" at bounding box center [1409, 197] width 287 height 37
type input "25"
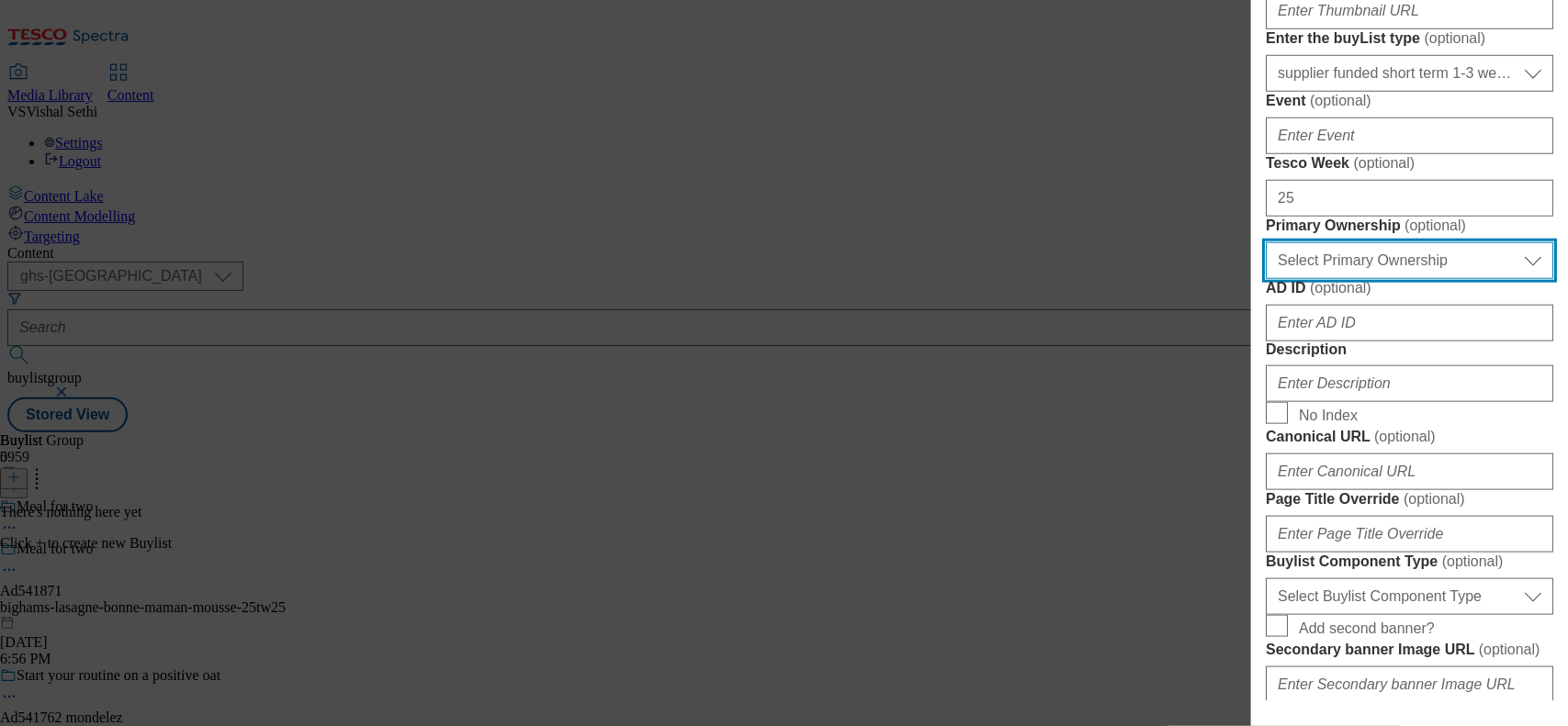
click at [1254, 279] on select "Select Primary Ownership tesco dunnhumby" at bounding box center [1409, 260] width 287 height 37
select select "dunnhumby"
click at [1254, 279] on select "Select Primary Ownership tesco dunnhumby" at bounding box center [1409, 260] width 287 height 37
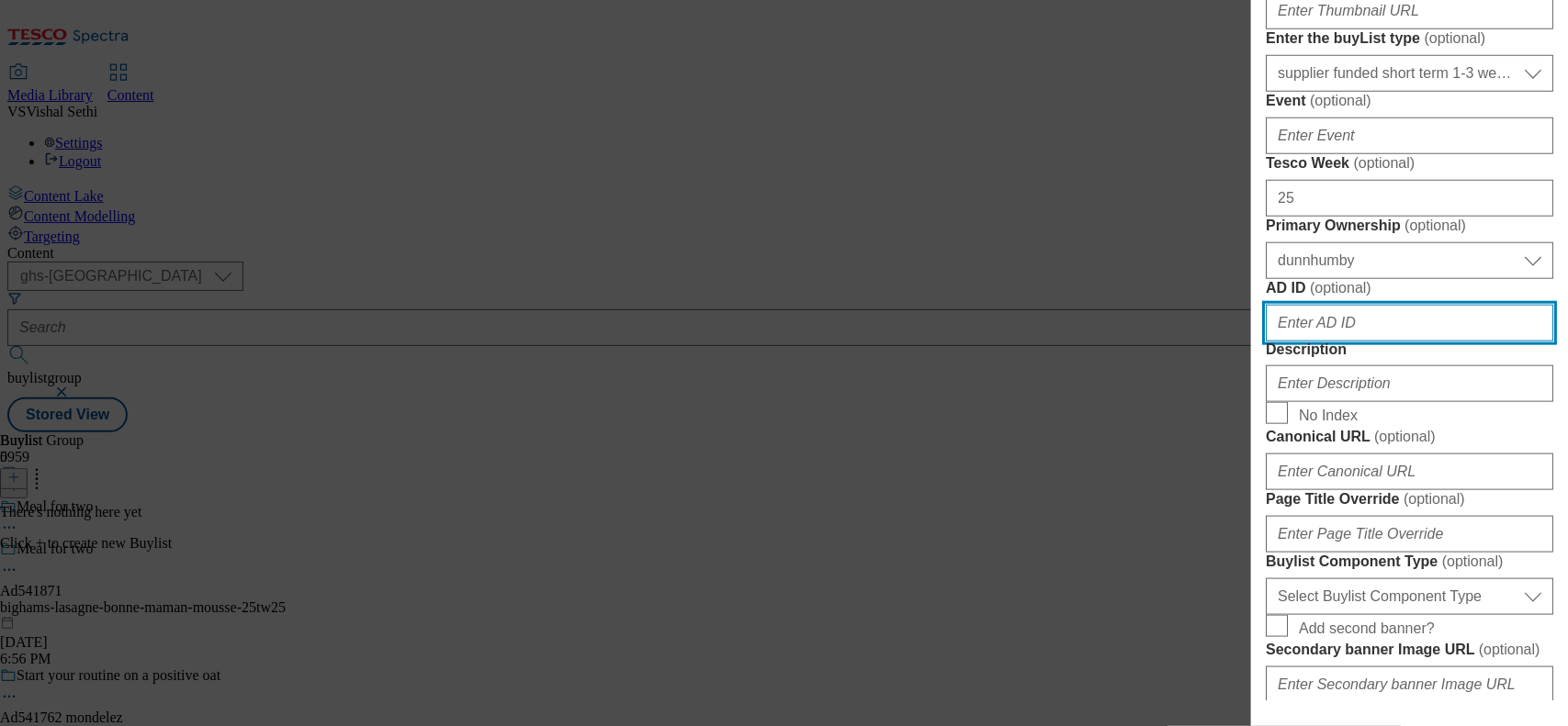
click at [1254, 342] on input "AD ID ( optional )" at bounding box center [1409, 323] width 287 height 37
paste input "541871"
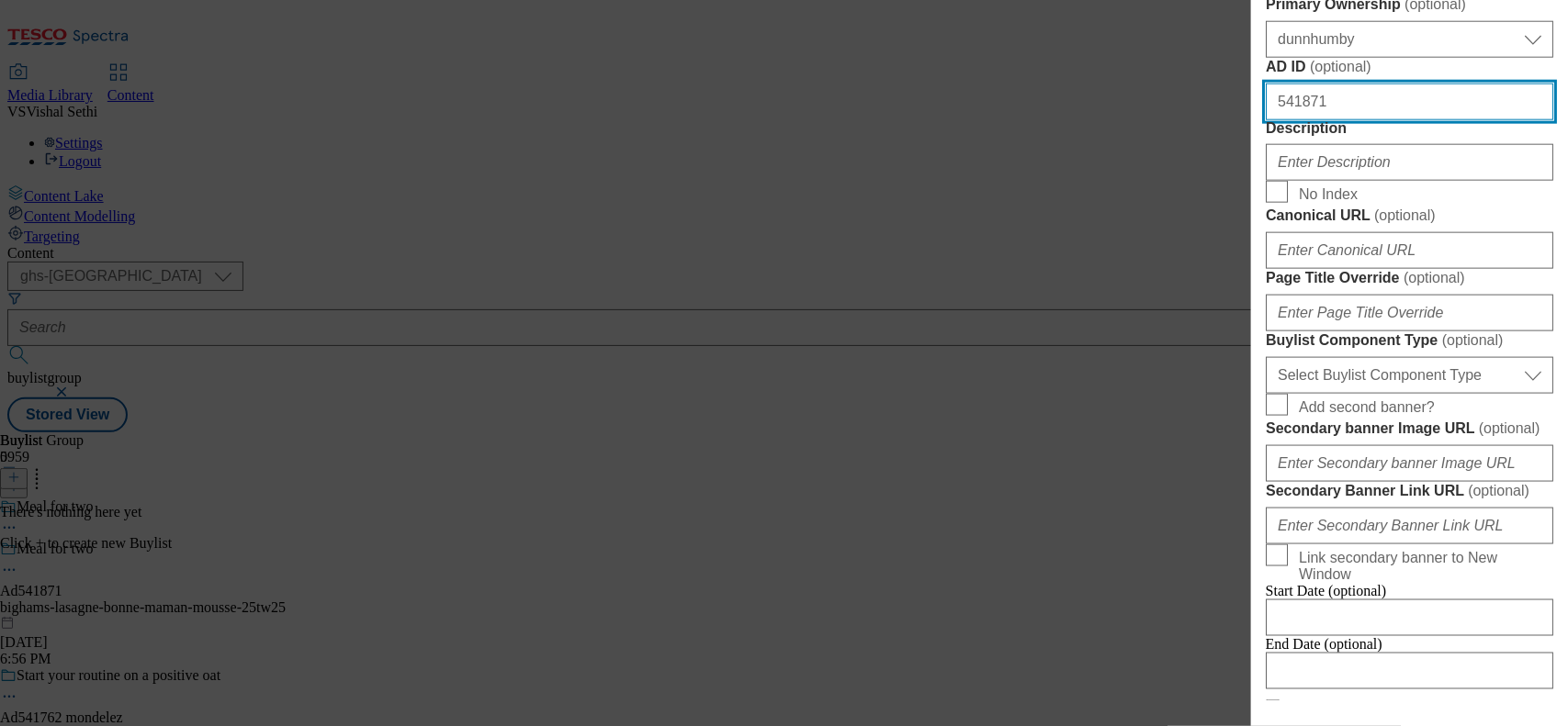
scroll to position [918, 0]
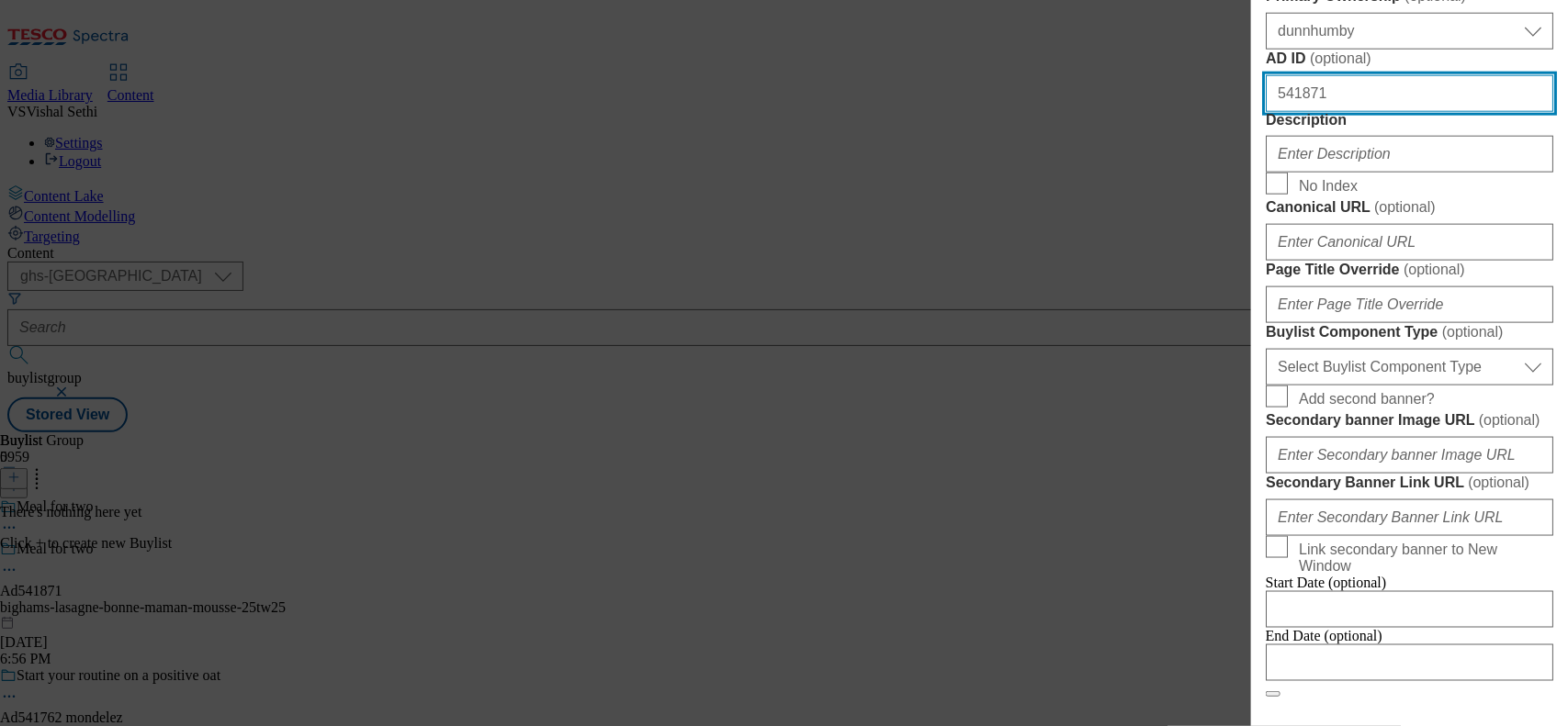
type input "541871"
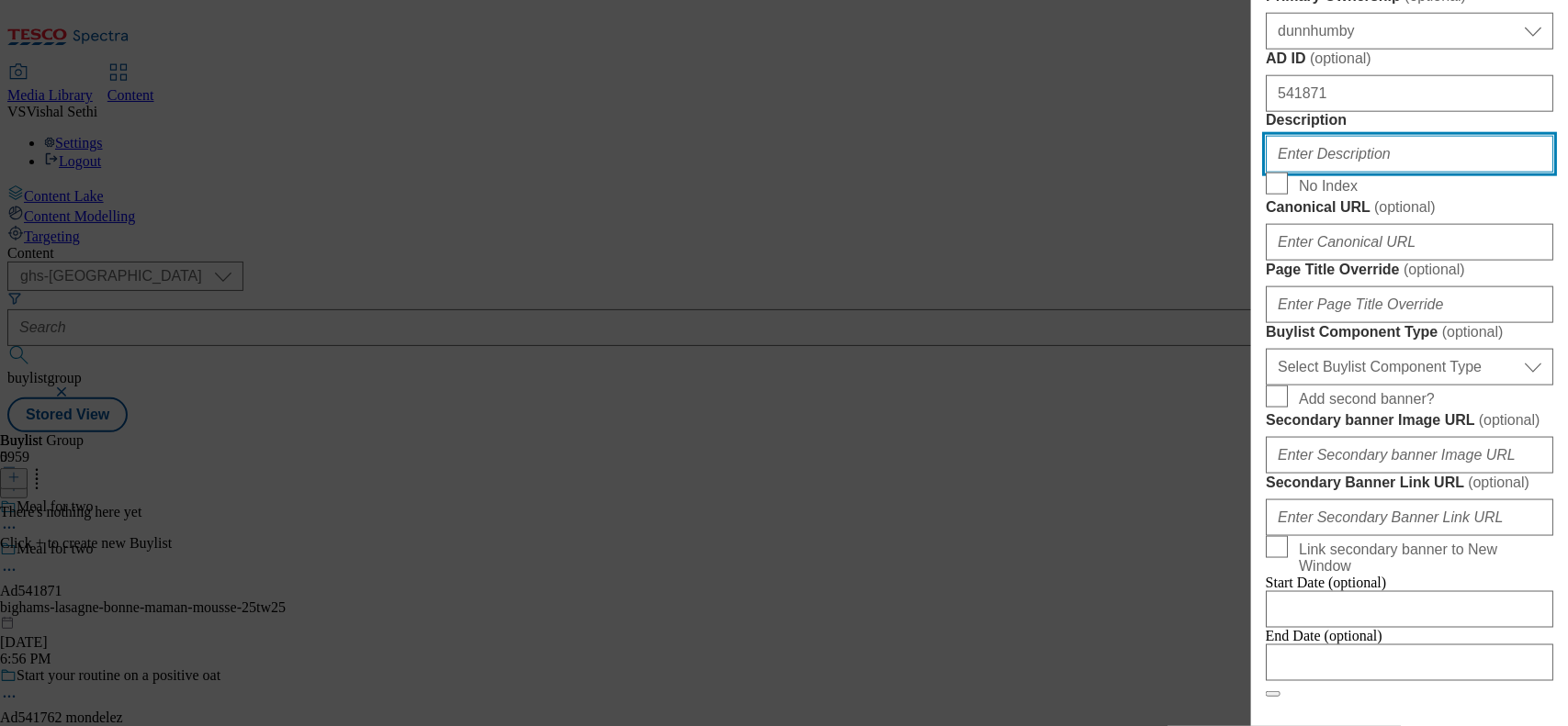
click at [1254, 173] on input "Description" at bounding box center [1409, 154] width 287 height 37
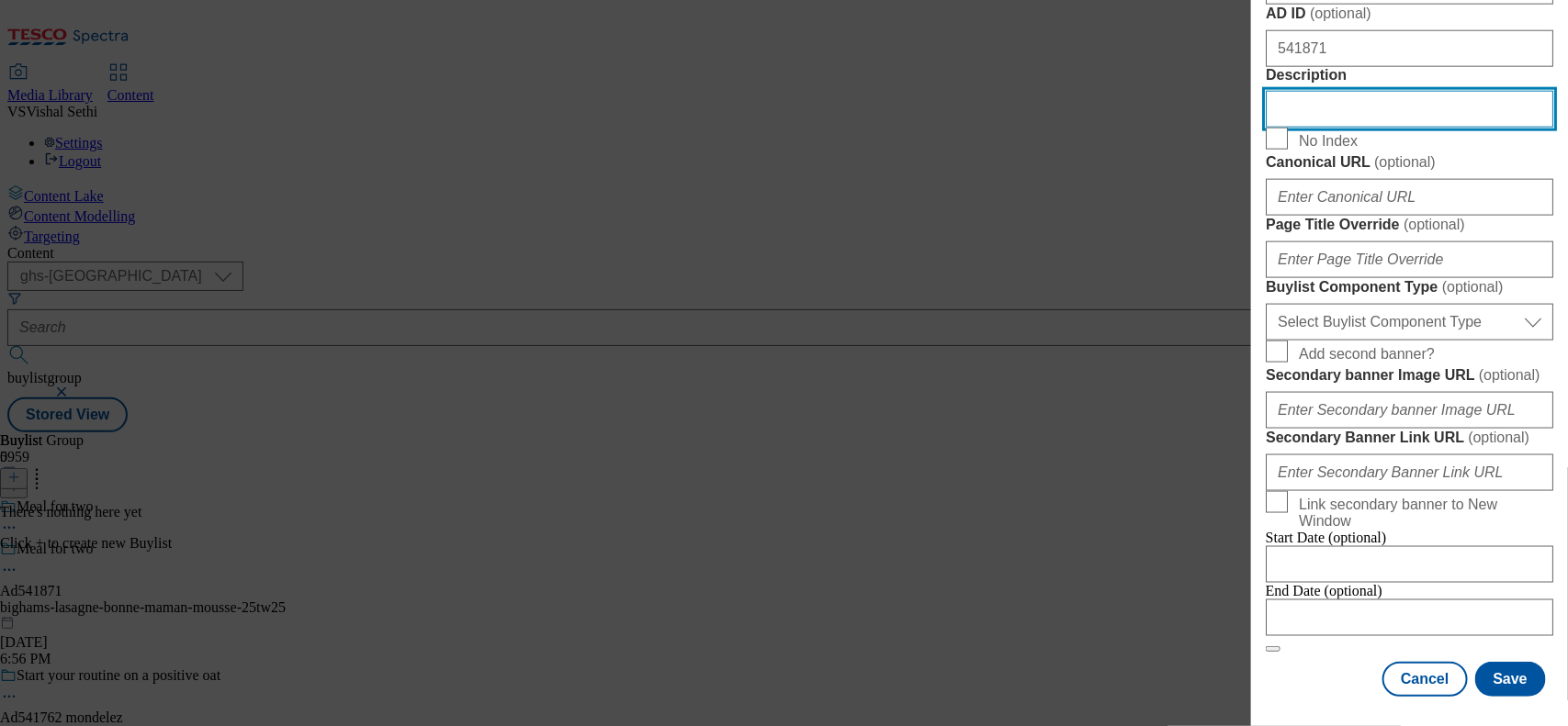
scroll to position [1377, 0]
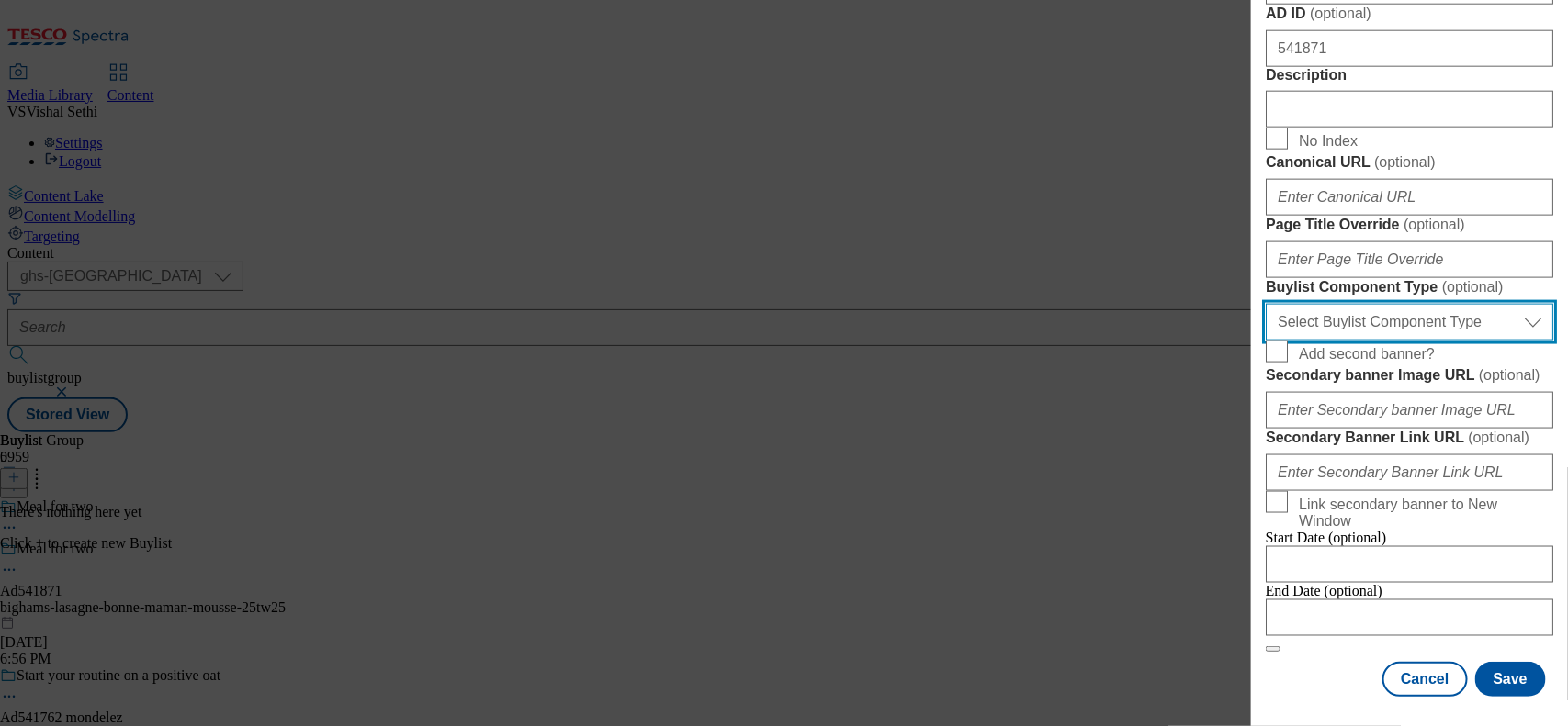
drag, startPoint x: 1408, startPoint y: 383, endPoint x: 1412, endPoint y: 405, distance: 22.4
click at [1254, 341] on select "Select Buylist Component Type Banner Competition Header Meal" at bounding box center [1409, 322] width 287 height 37
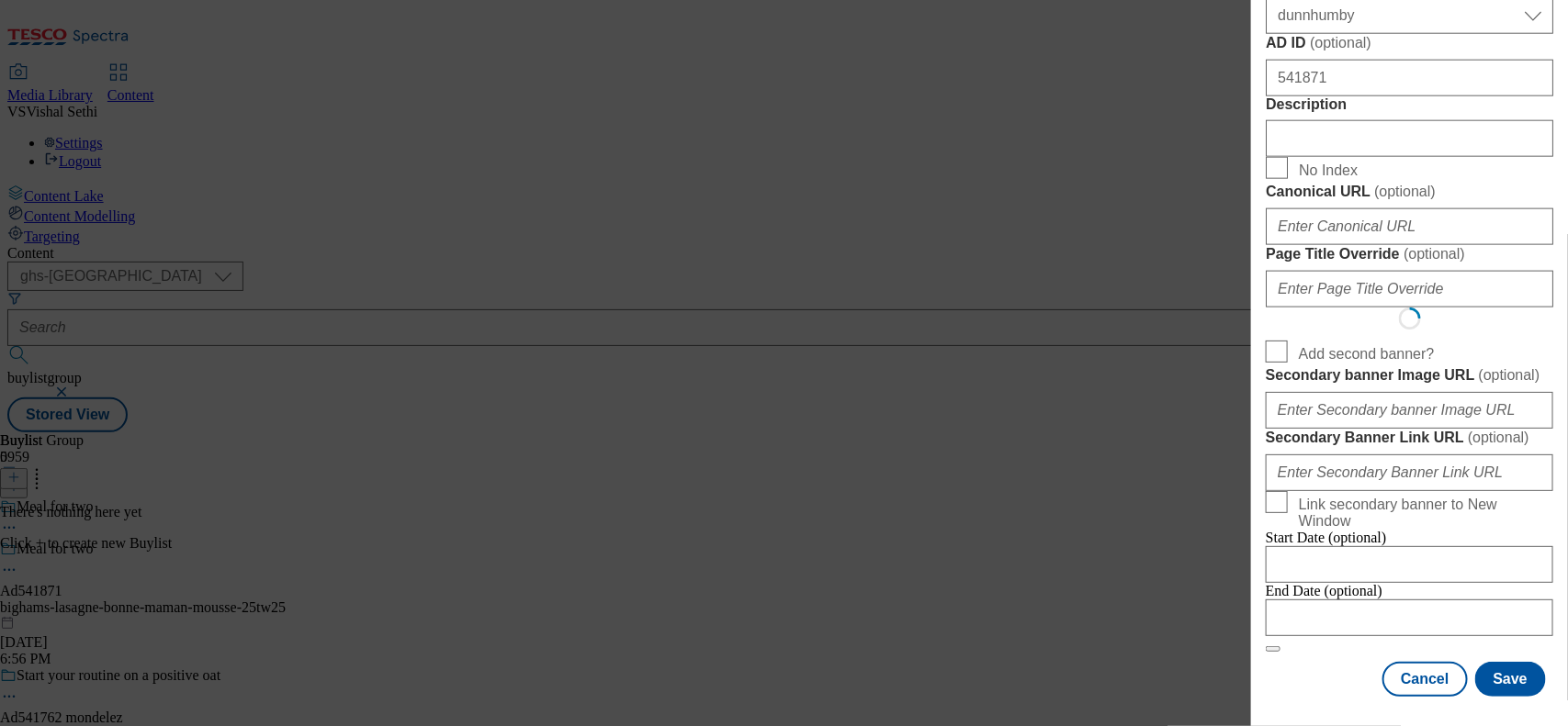
select select "Banner"
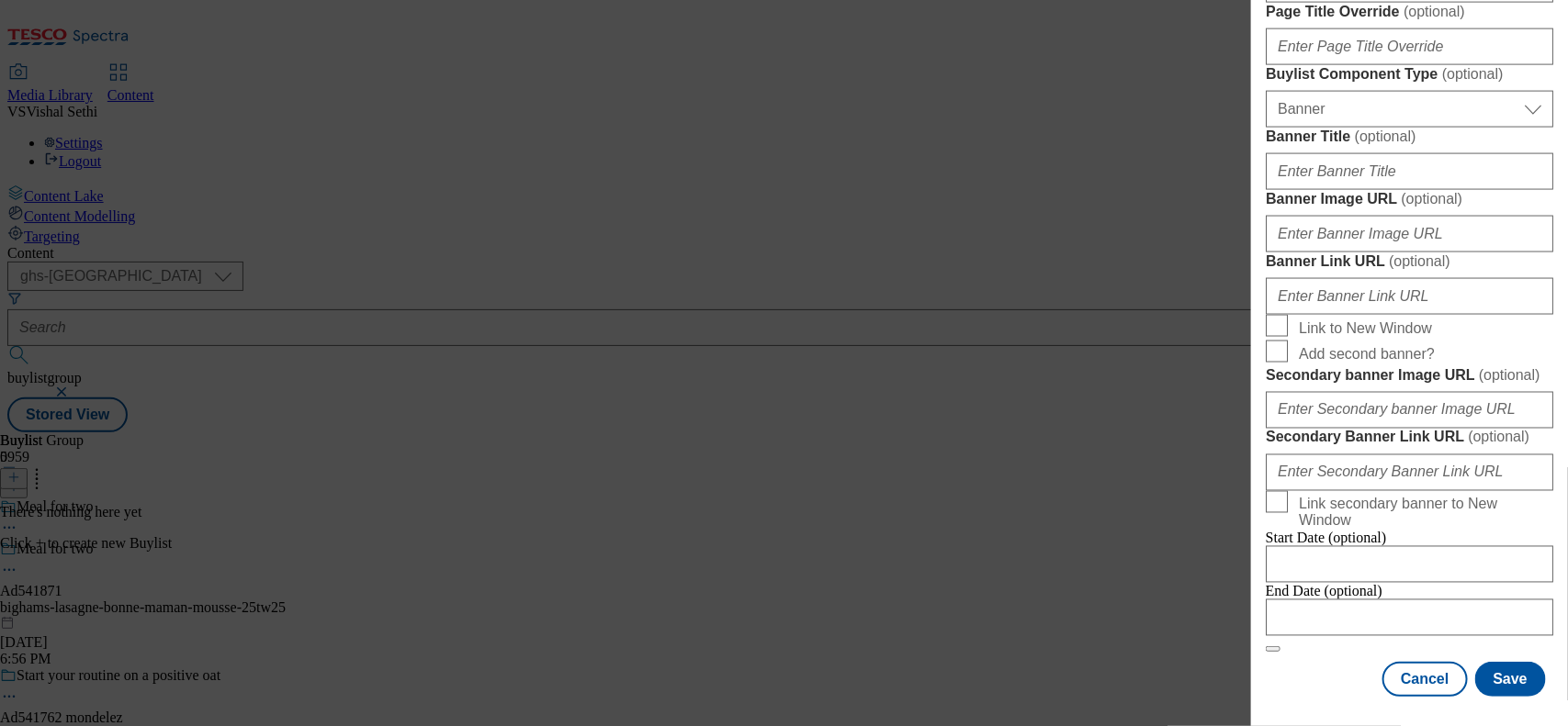
scroll to position [1977, 0]
click at [1254, 580] on input "Modal" at bounding box center [1409, 617] width 287 height 37
select select "2025"
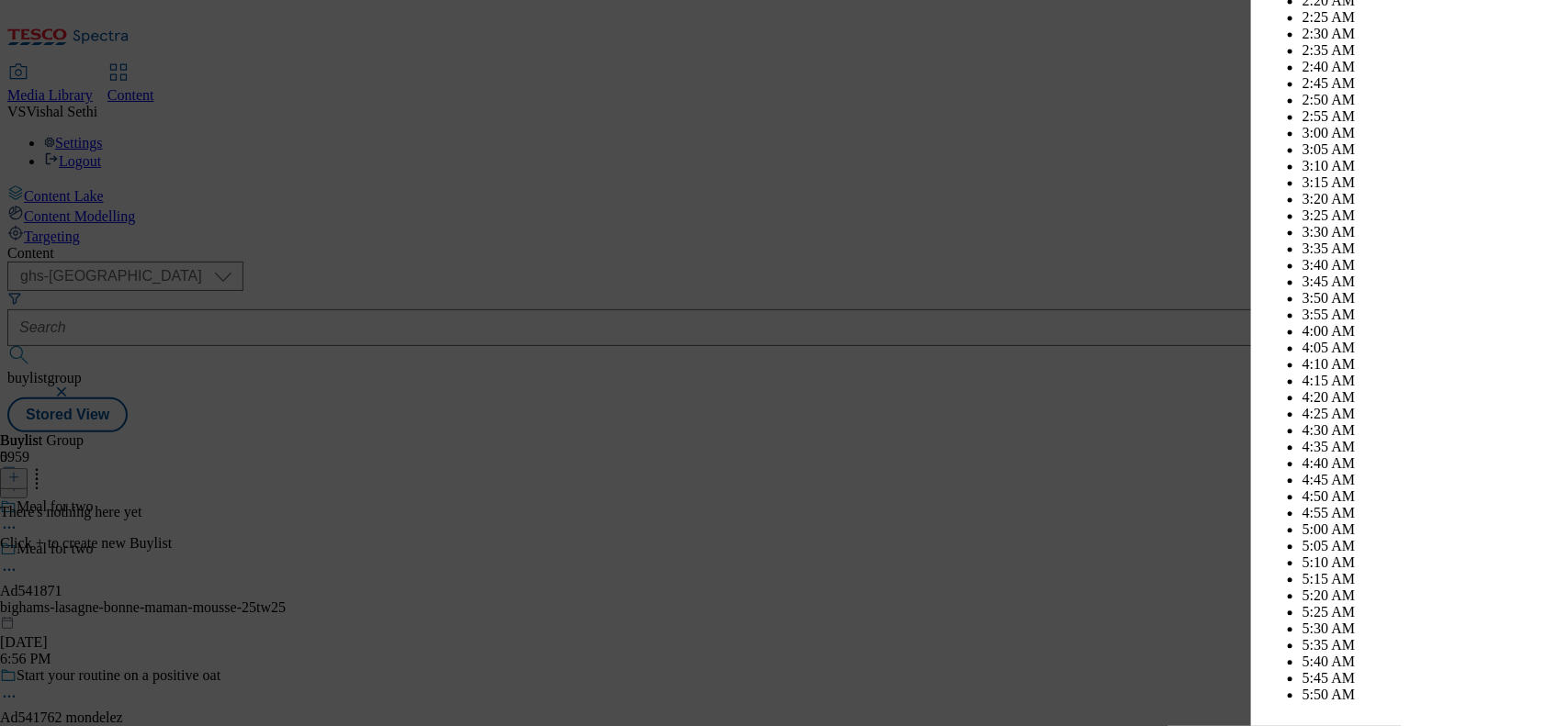
scroll to position [7756, 0]
select select "October"
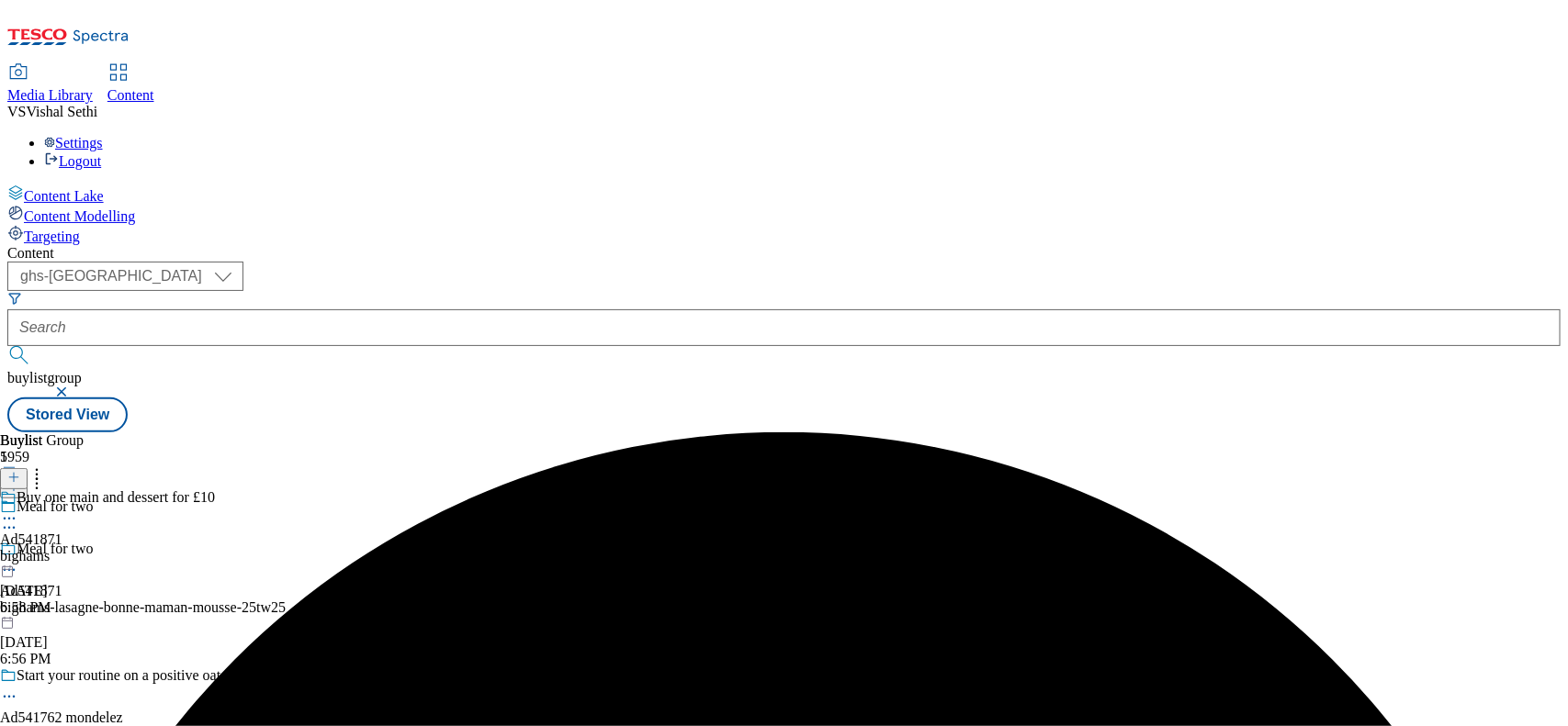
click at [214, 548] on div "bighams" at bounding box center [107, 556] width 214 height 17
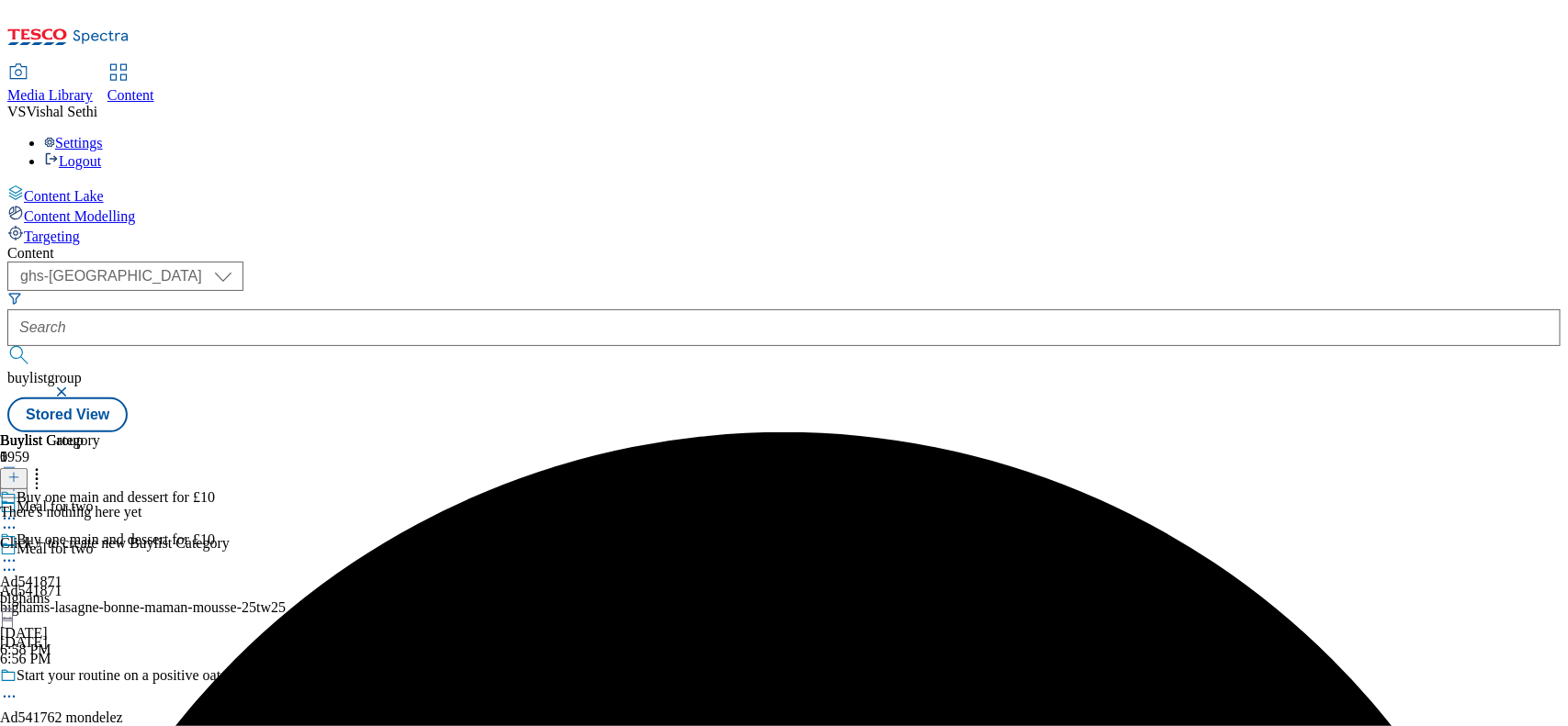
click at [14, 473] on line at bounding box center [14, 477] width 0 height 9
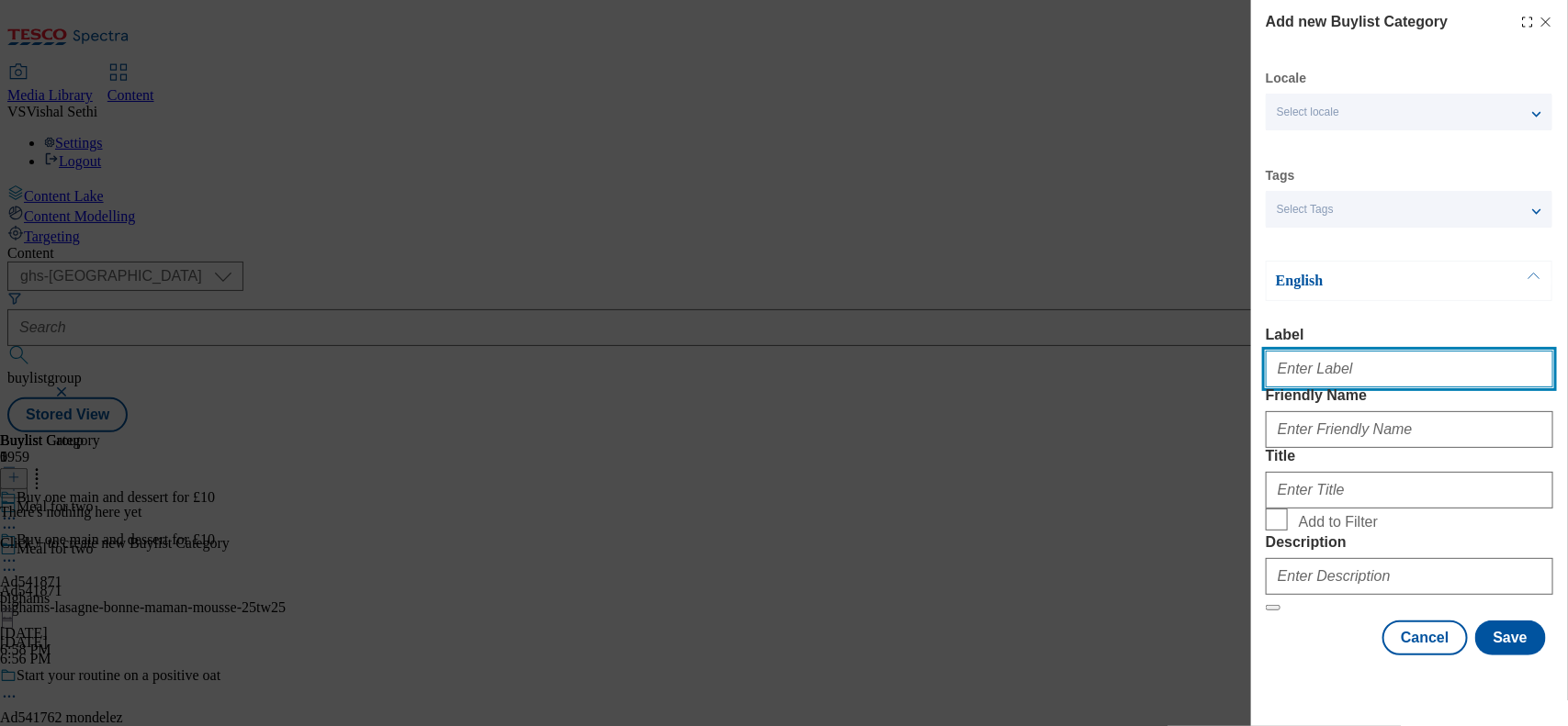
click at [1254, 384] on input "Label" at bounding box center [1409, 369] width 287 height 37
paste input "541871"
type input "Ad541871"
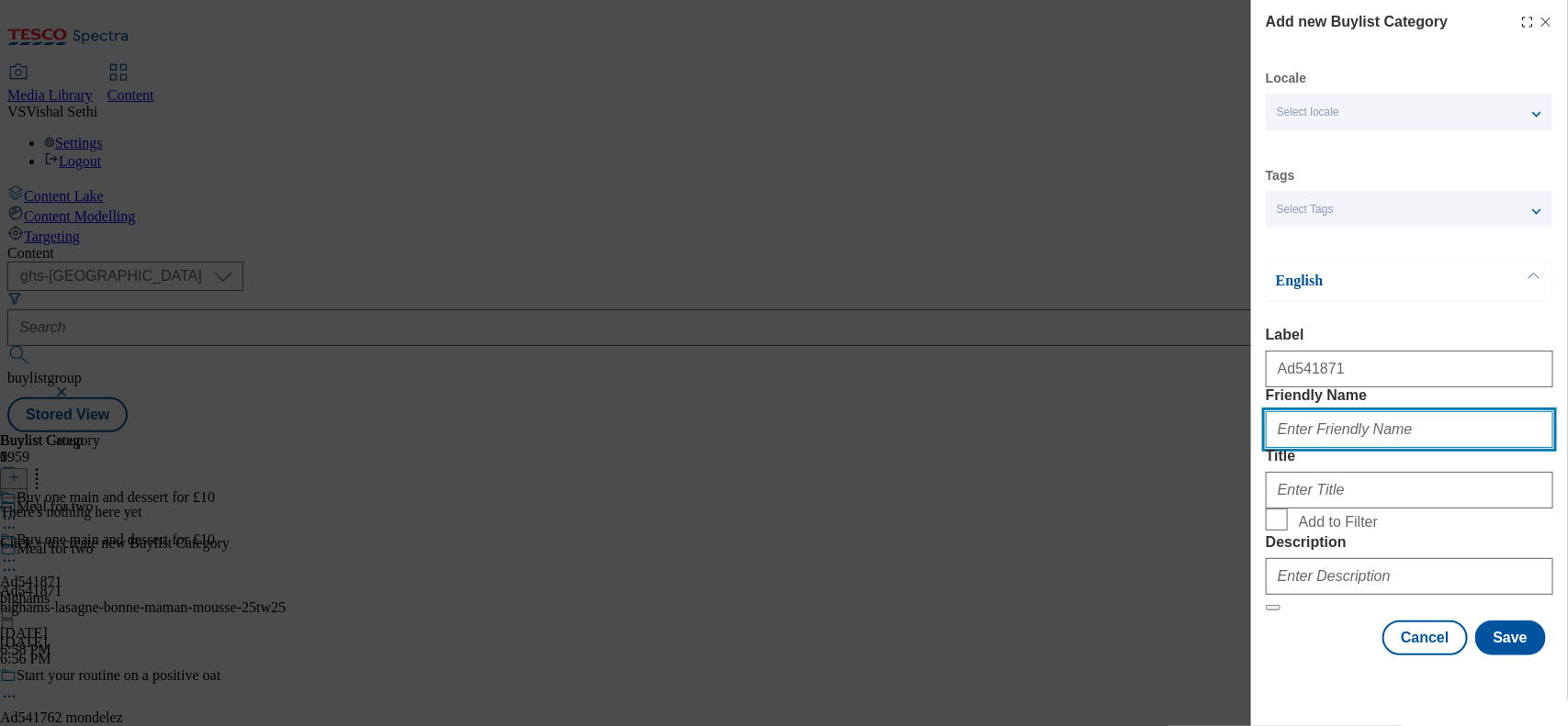
click at [1254, 448] on input "Friendly Name" at bounding box center [1409, 430] width 287 height 37
paste input "bighams-lasagne-bonne-maman-mousse-25tw25"
type input "bighams-lasagne-bonne-maman-mousse"
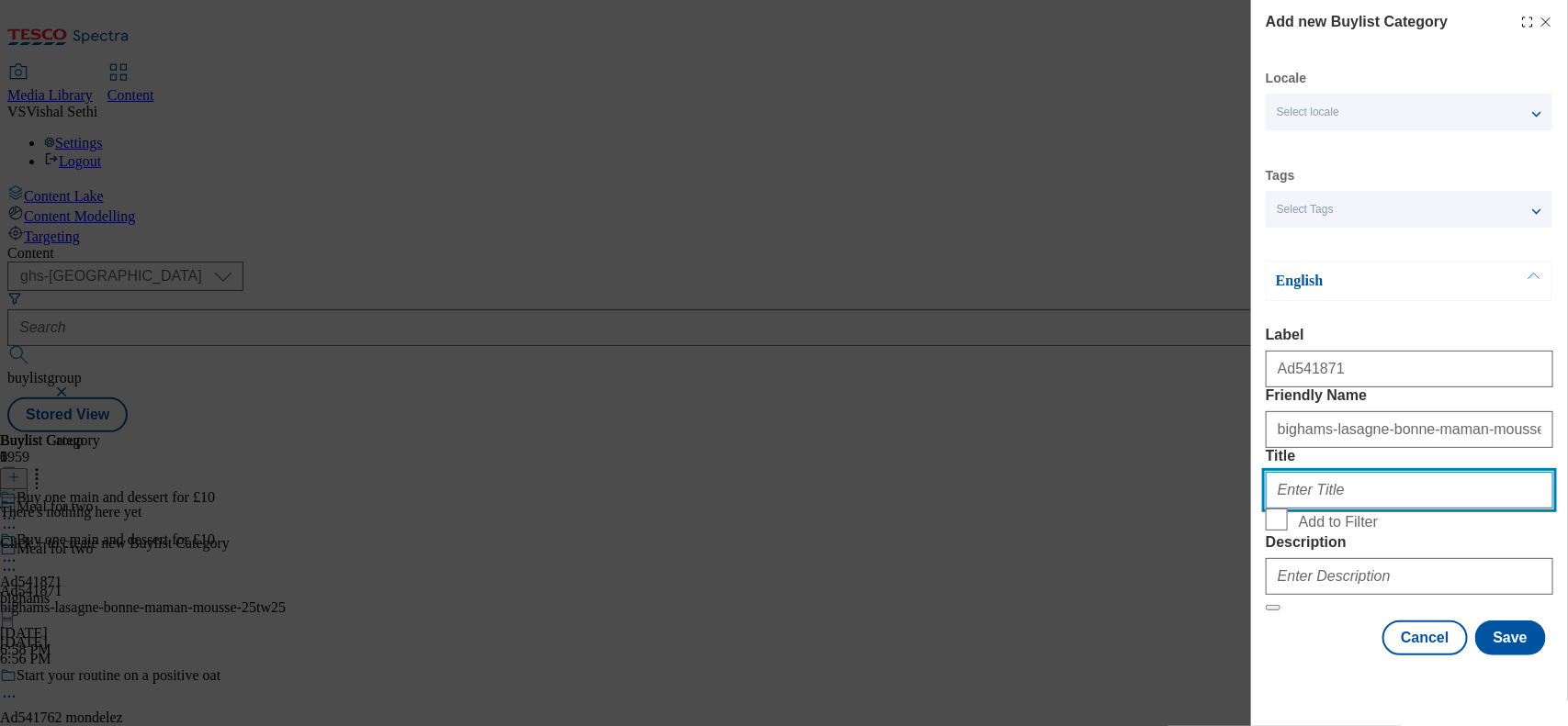
click at [1254, 509] on input "Title" at bounding box center [1409, 490] width 287 height 37
paste input "Bigham's Ltd"
type input "Bigham's Ltd"
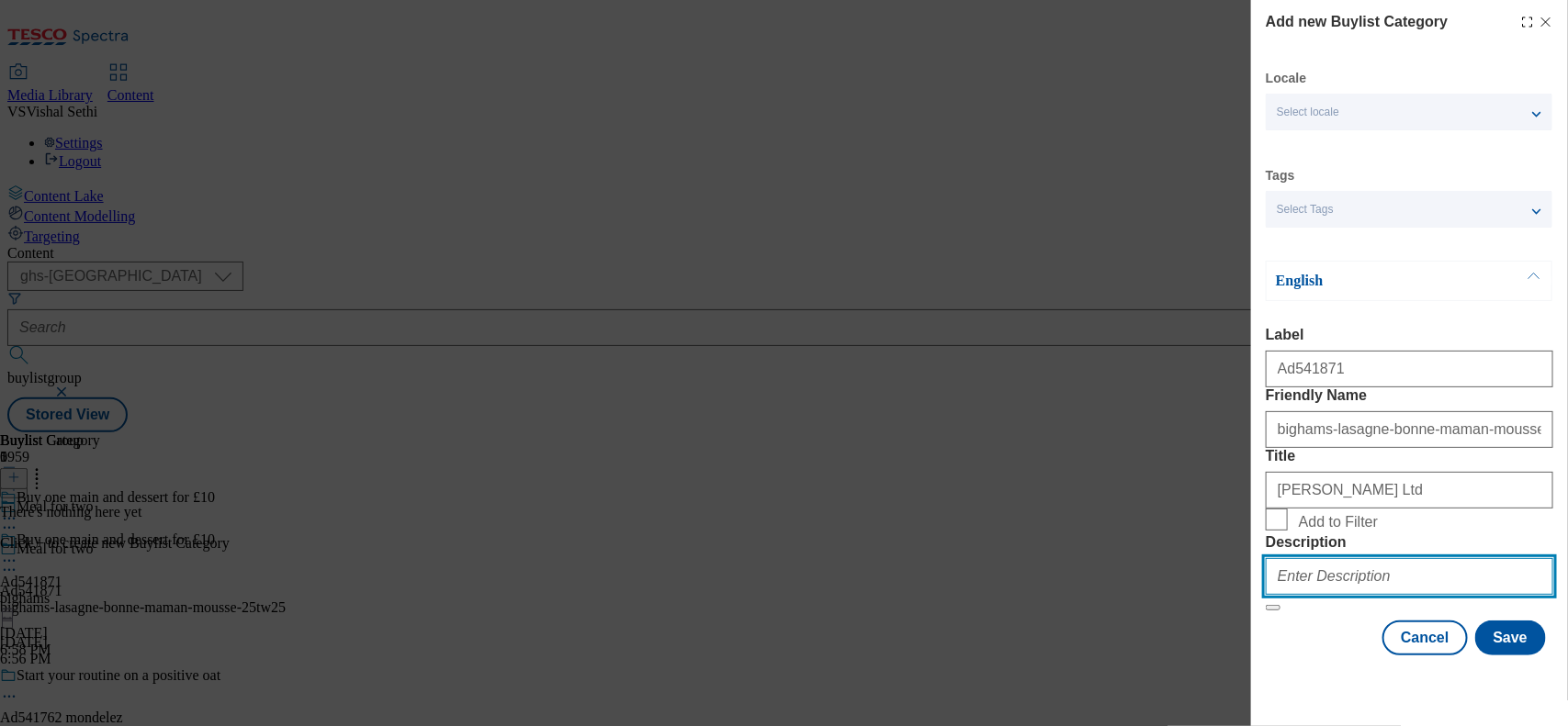
click at [1254, 580] on input "Description" at bounding box center [1409, 576] width 287 height 37
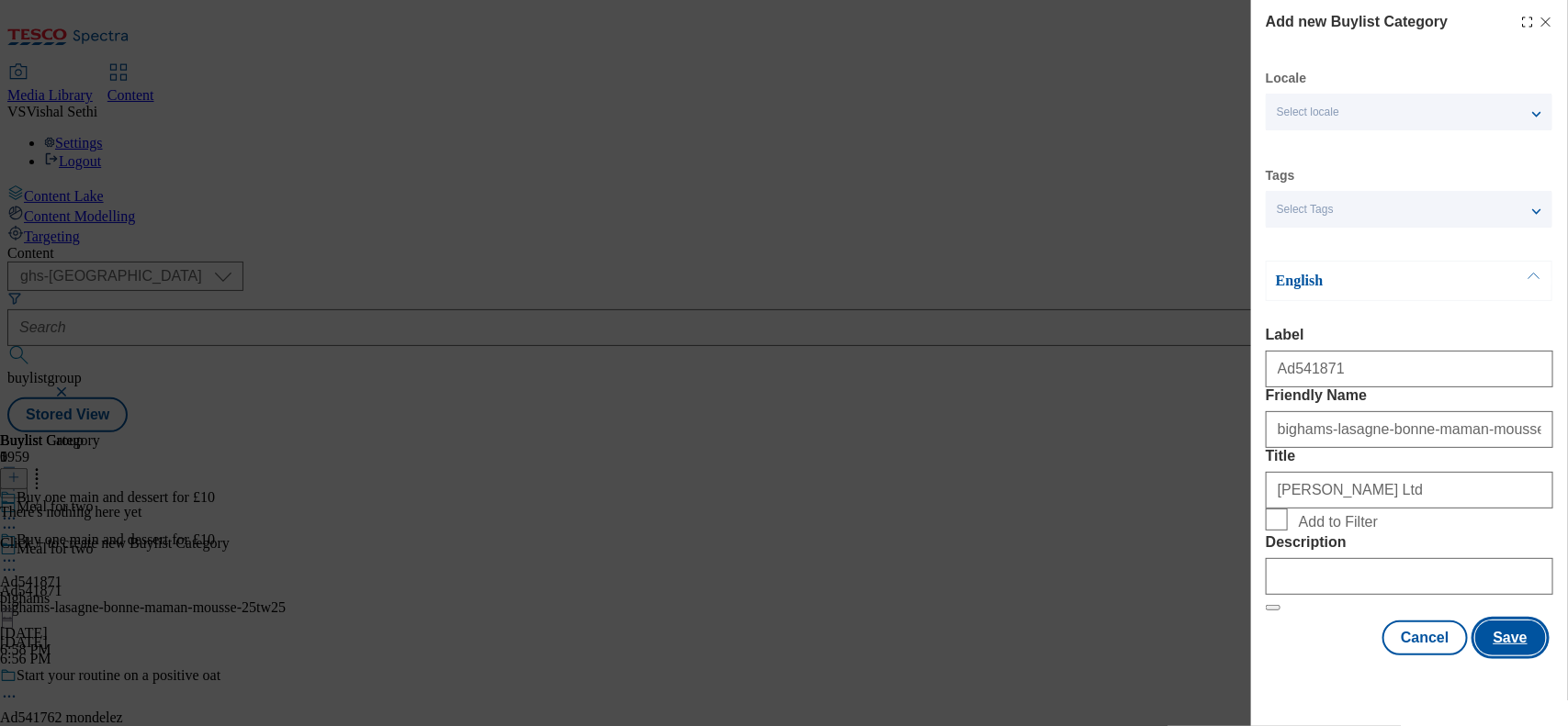
click at [1254, 580] on button "Save" at bounding box center [1510, 638] width 71 height 35
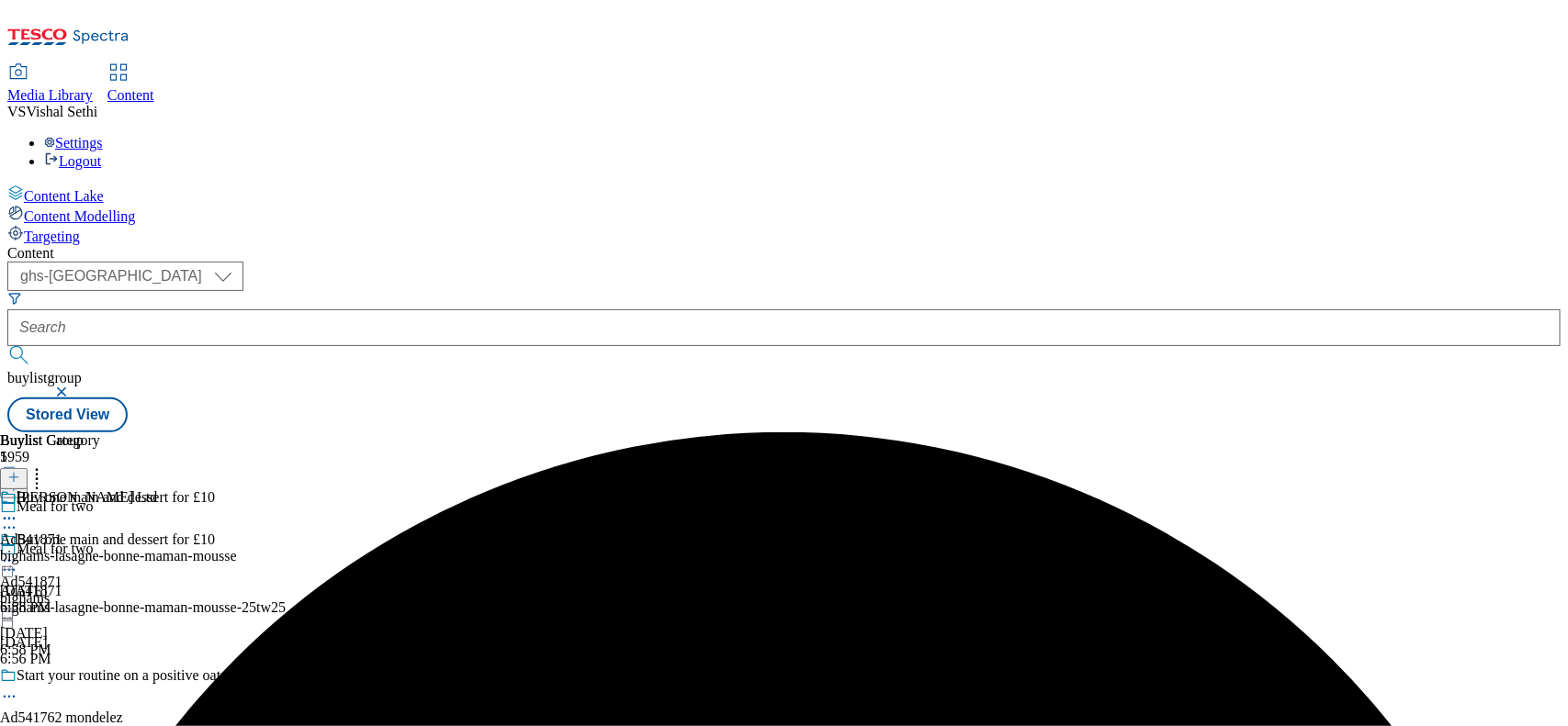
click at [237, 548] on div "bighams-lasagne-bonne-maman-mousse" at bounding box center [119, 556] width 237 height 17
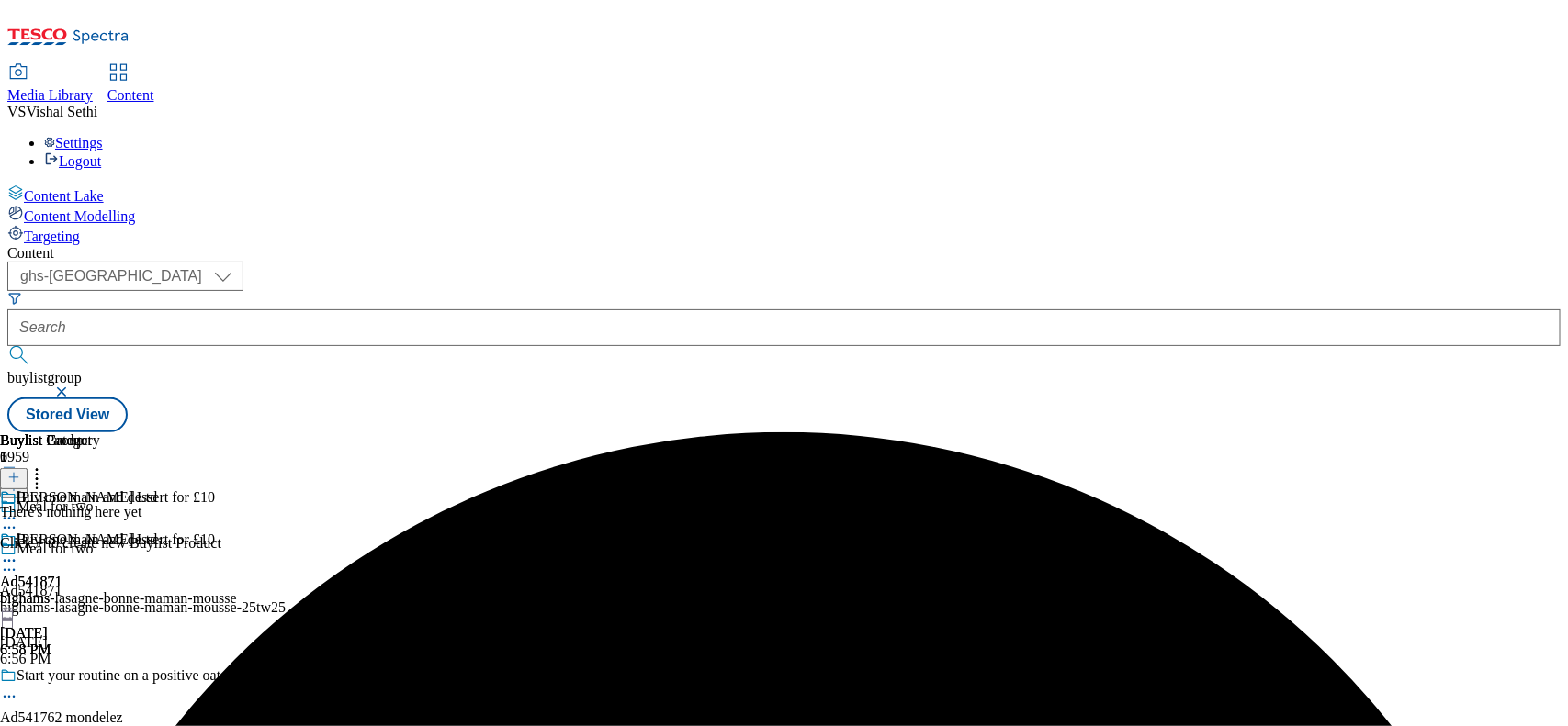
click at [1254, 245] on div "Content ( optional ) ghs-roi ghs-uk ghs-uk buylistgroup Stored View Buylist Gro…" at bounding box center [783, 339] width 1553 height 187
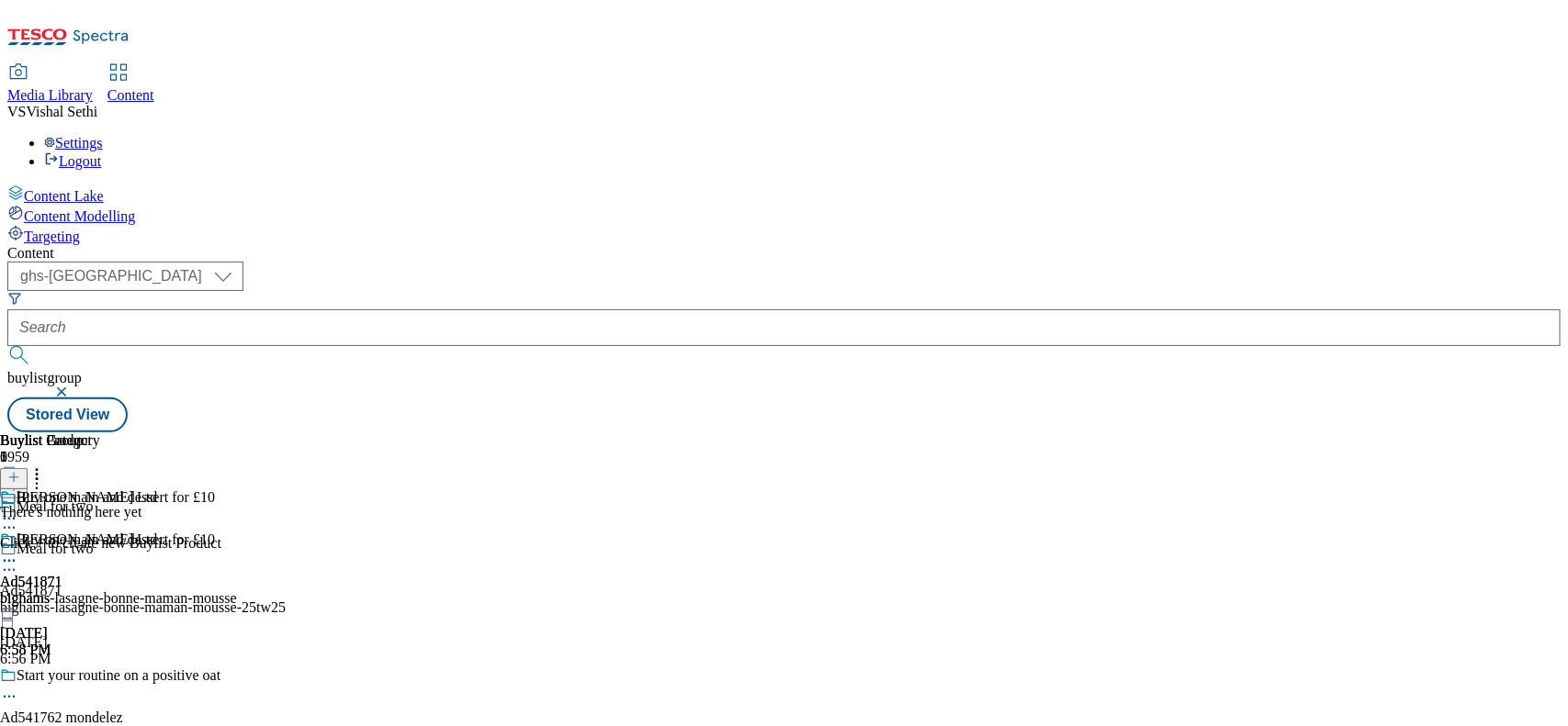
click at [20, 471] on icon at bounding box center [13, 477] width 13 height 13
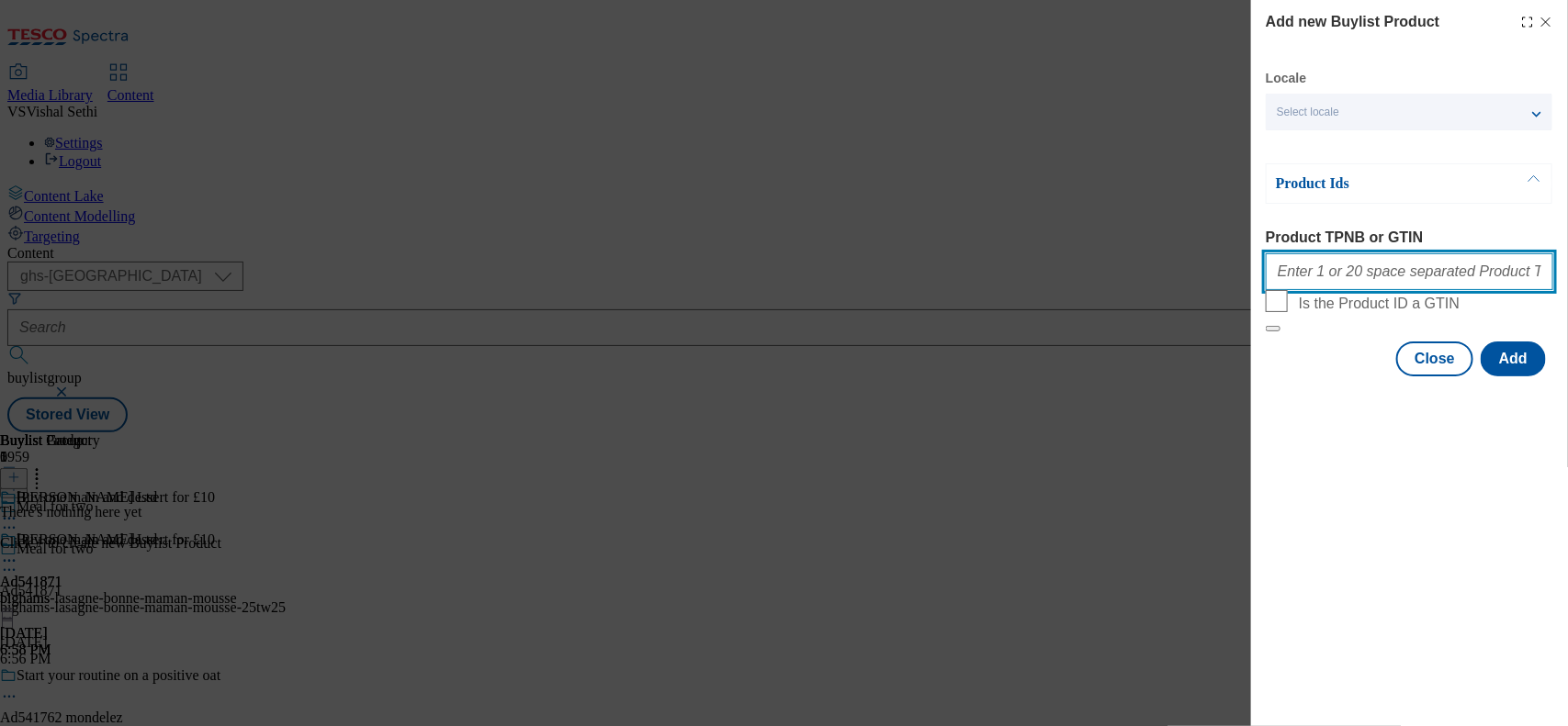
click at [1254, 267] on input "Product TPNB or GTIN" at bounding box center [1409, 271] width 287 height 37
paste input "80486184 80486190 80486783 80486489 80486754 93349667 80486852 80486452 9355077…"
type input "80486184 80486190 80486783 80486489 80486754 93349667 80486852 80486452 9355077…"
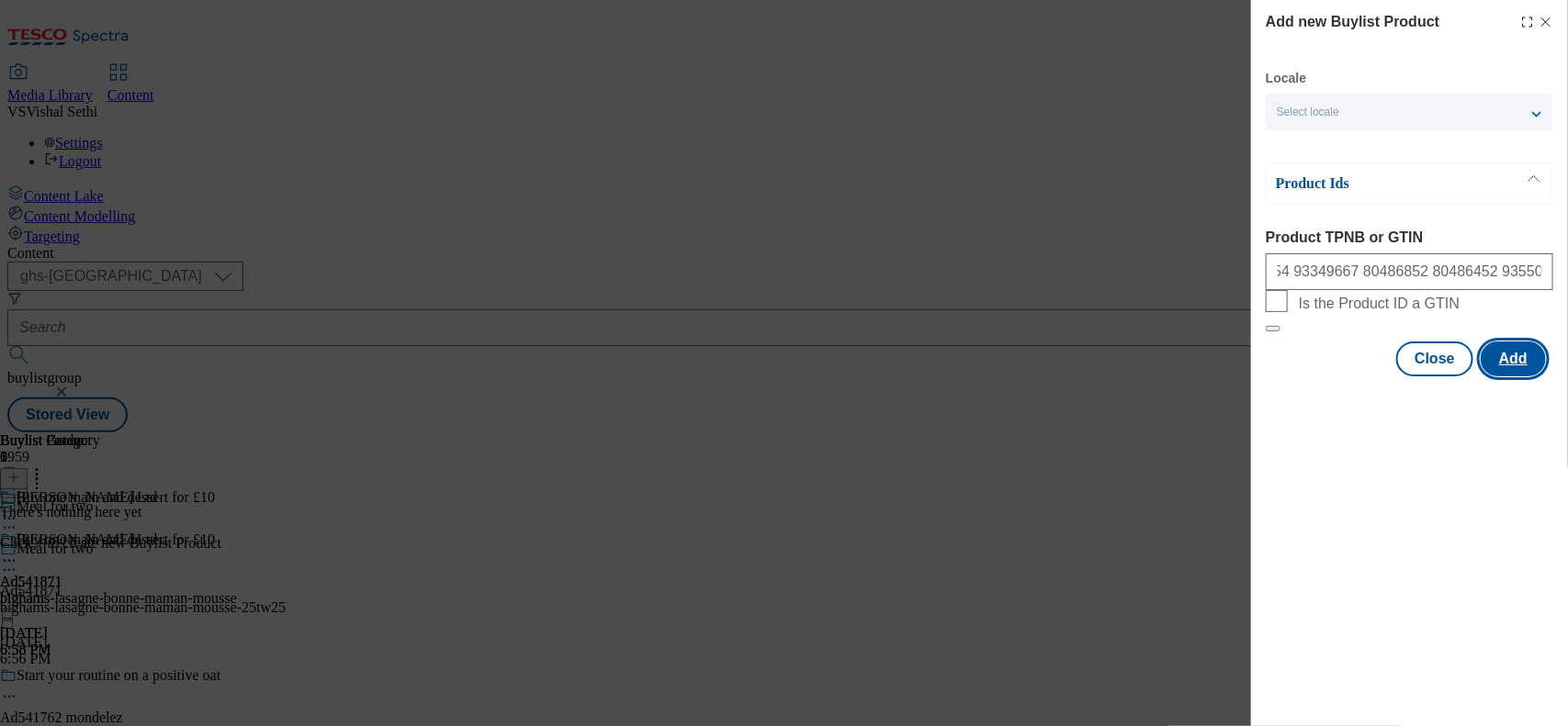
click at [1254, 377] on button "Add" at bounding box center [1513, 359] width 65 height 35
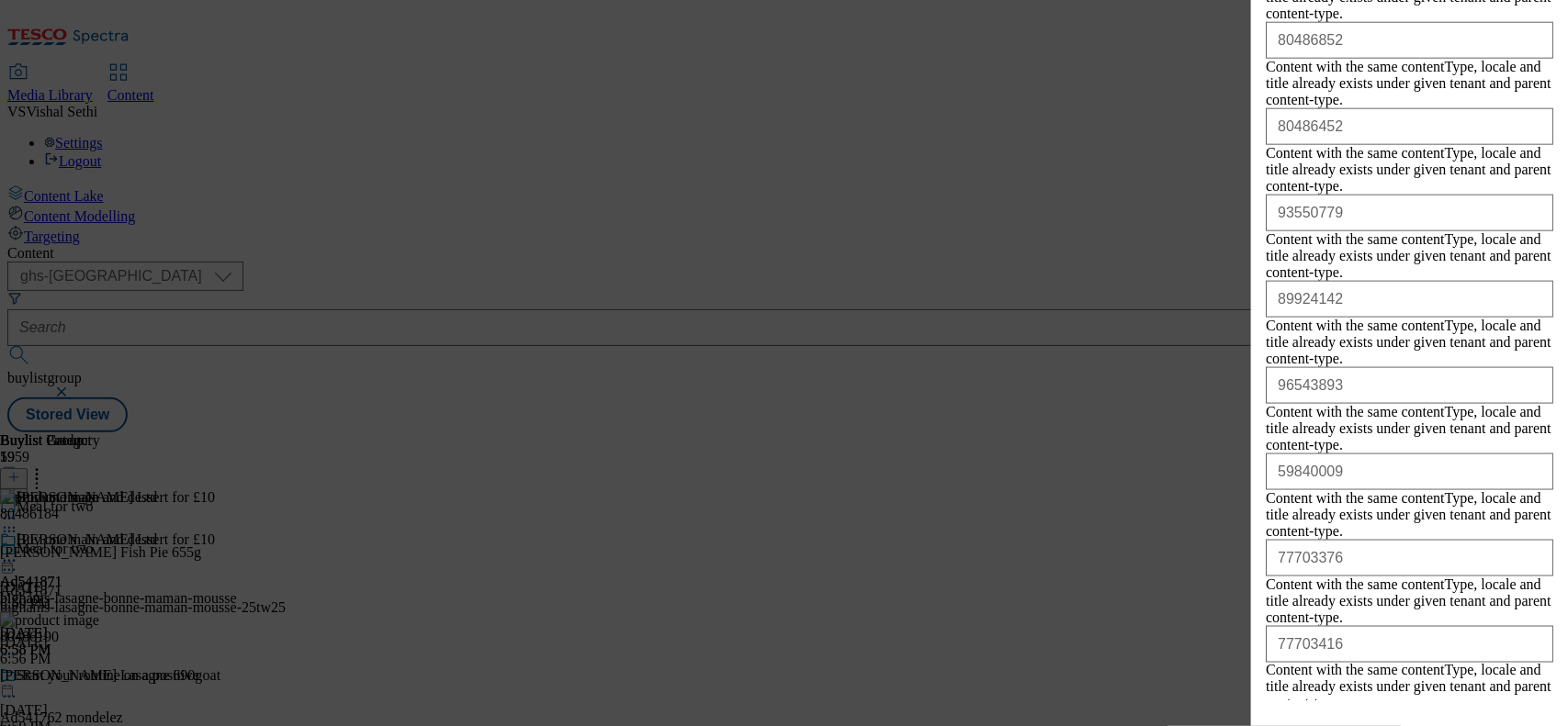
scroll to position [1205, 0]
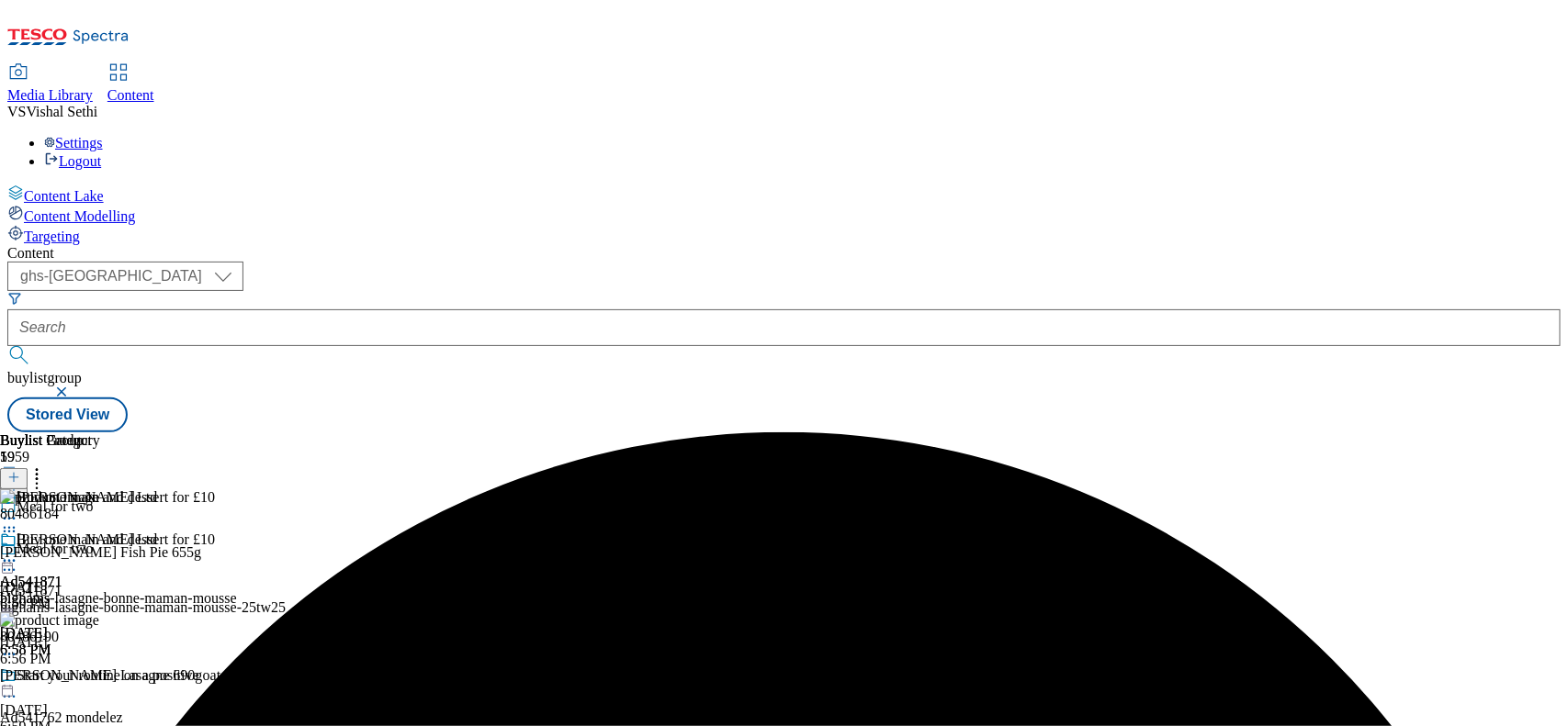
scroll to position [0, 0]
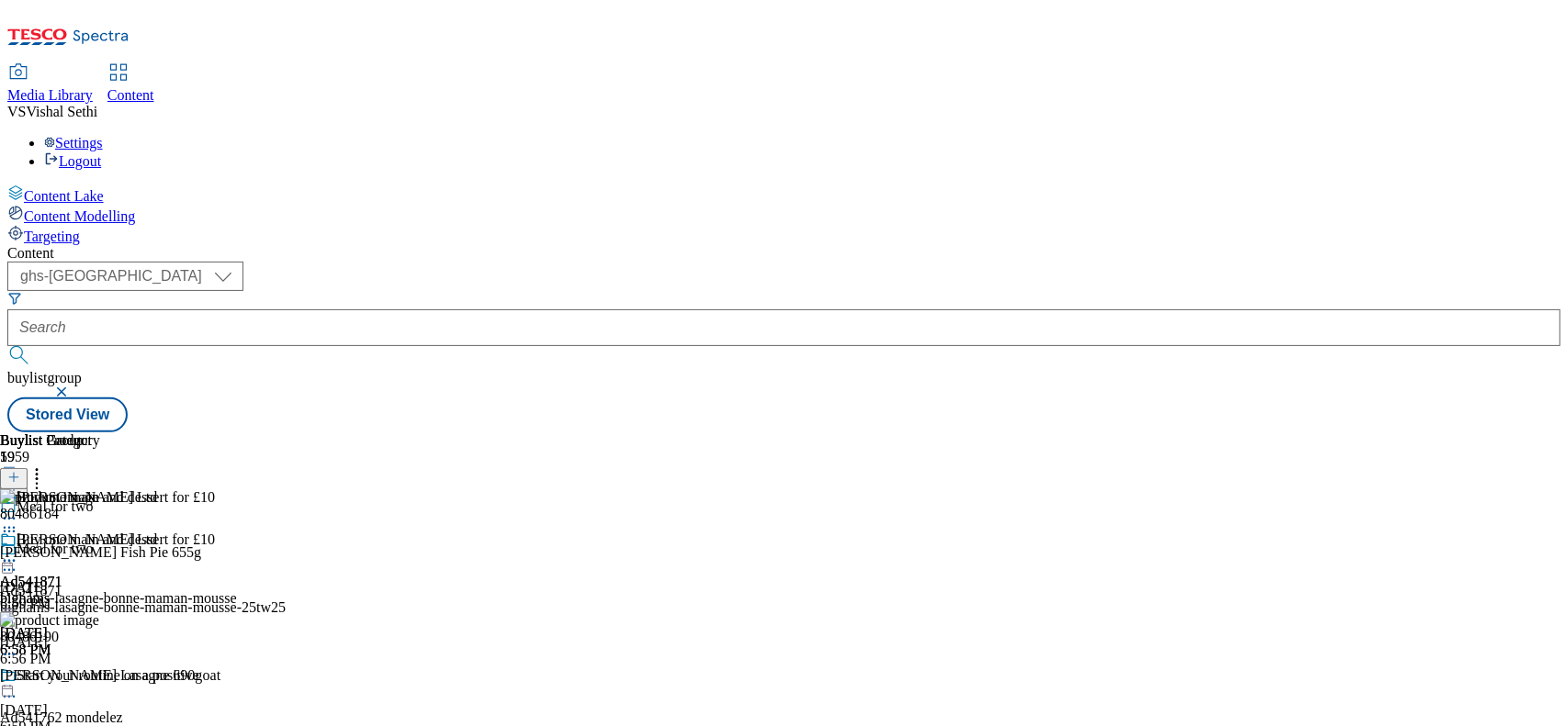
click at [18, 561] on icon at bounding box center [9, 570] width 18 height 18
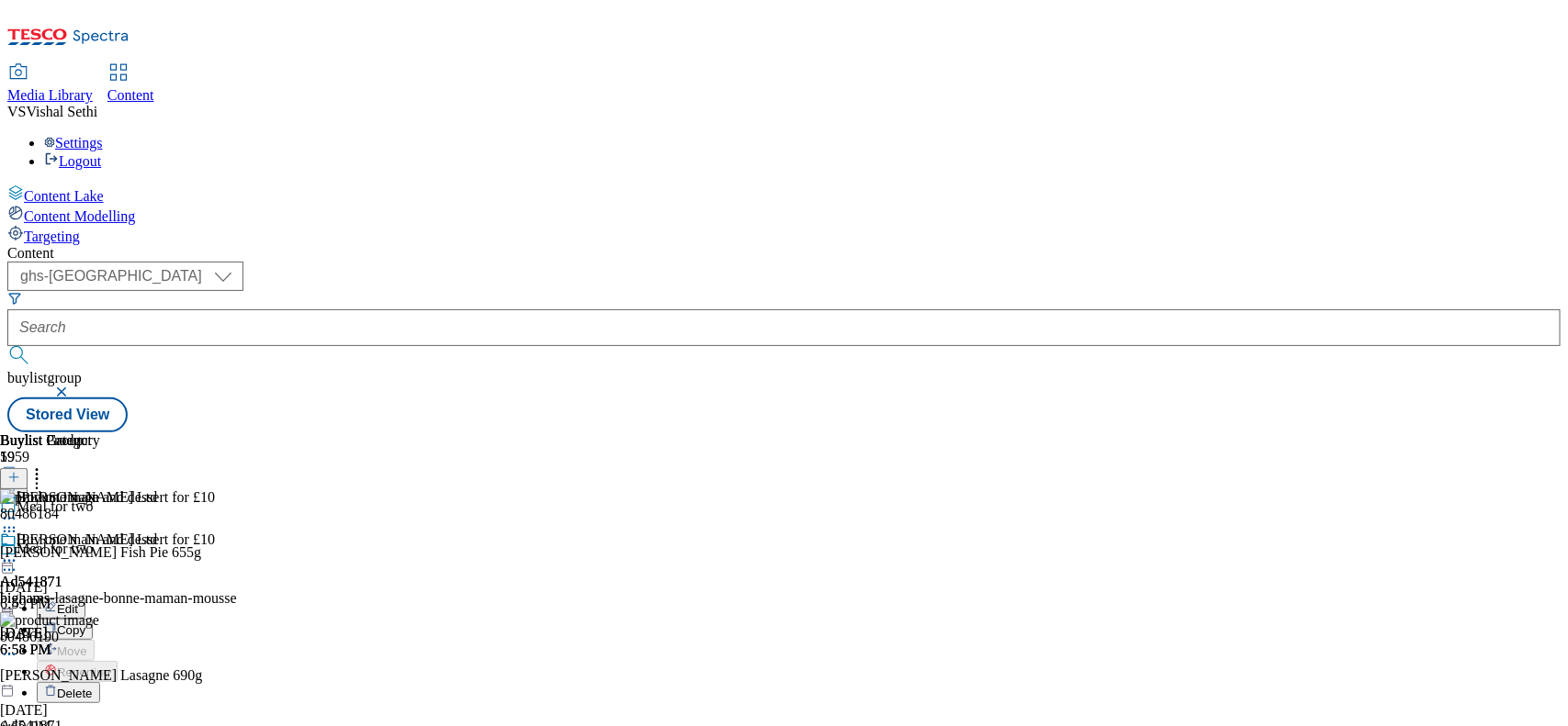
click at [86, 580] on button "Edit" at bounding box center [61, 608] width 49 height 21
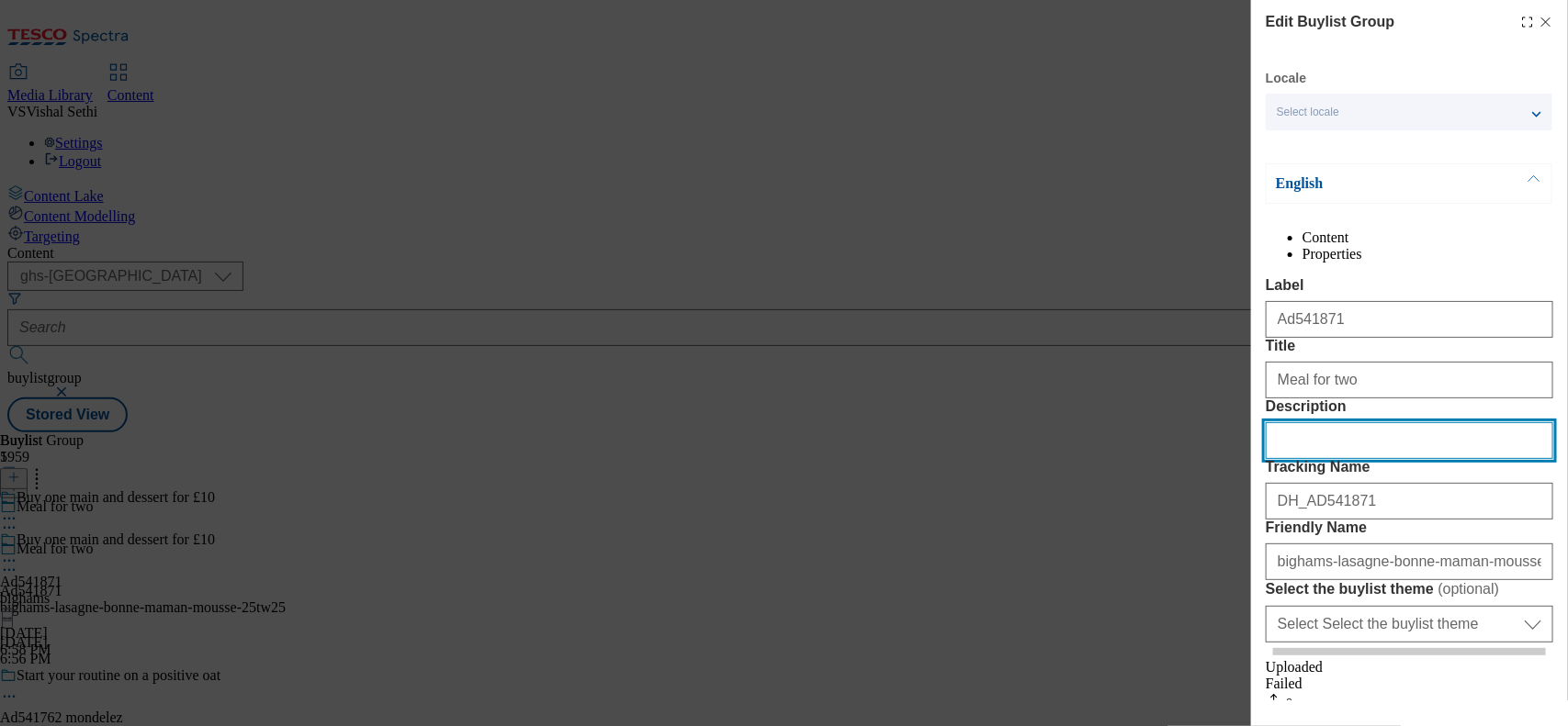
click at [1254, 459] on input "Description" at bounding box center [1409, 441] width 287 height 37
paste input "Charlie Bigham’s Fish Pie 655g"
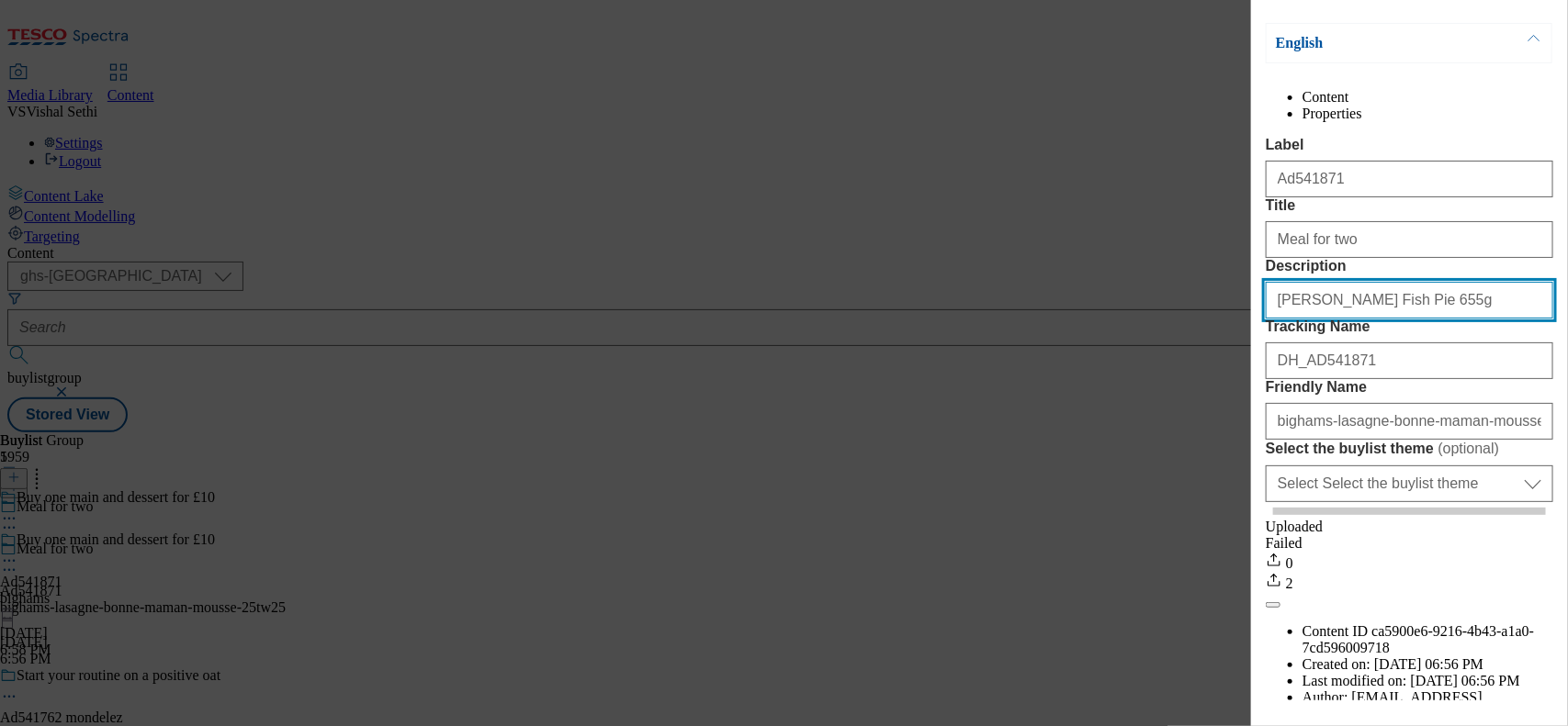
scroll to position [292, 0]
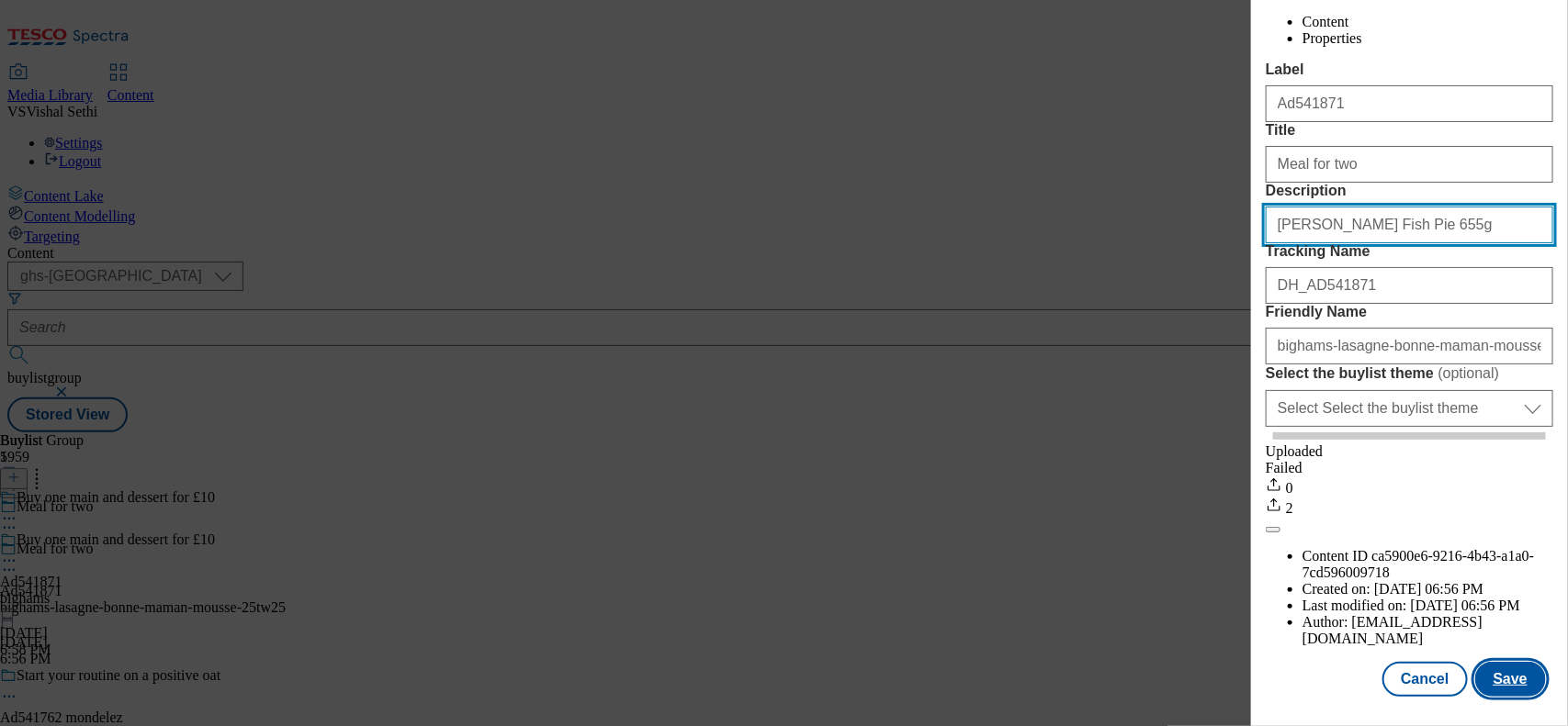
type input "Charlie Bigham’s Fish Pie 655g"
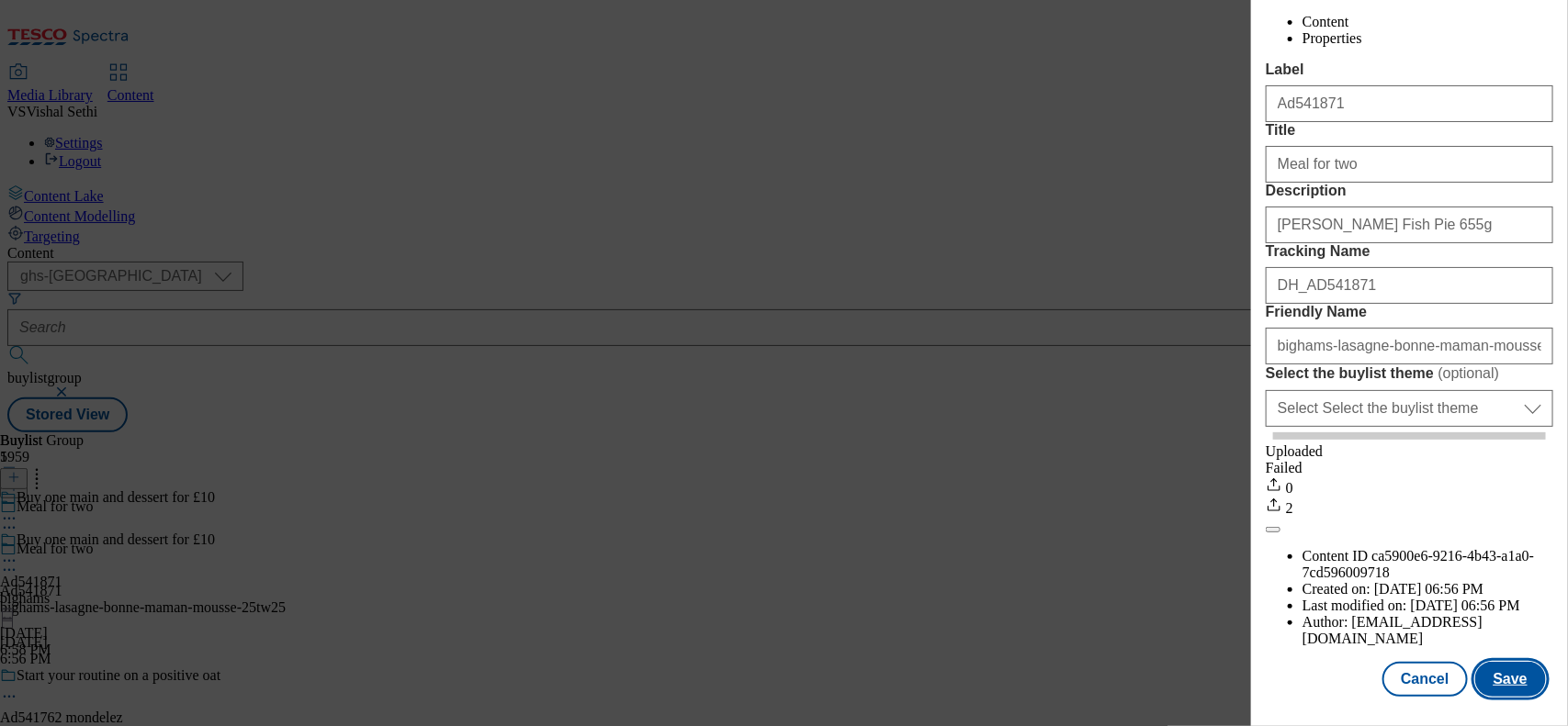
click at [1254, 580] on button "Save" at bounding box center [1510, 679] width 71 height 35
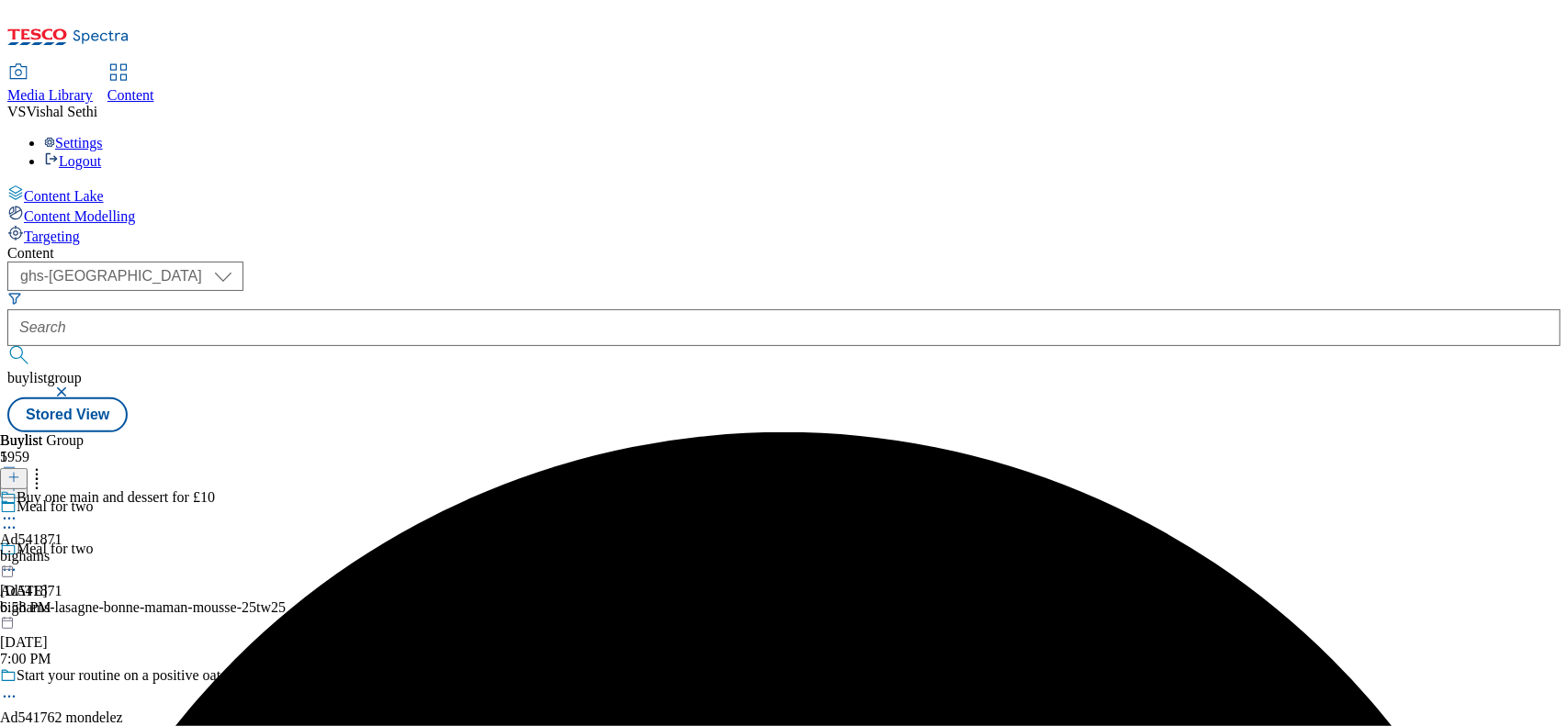
click at [18, 510] on icon at bounding box center [9, 519] width 18 height 18
click at [78, 551] on span "Edit" at bounding box center [67, 558] width 21 height 14
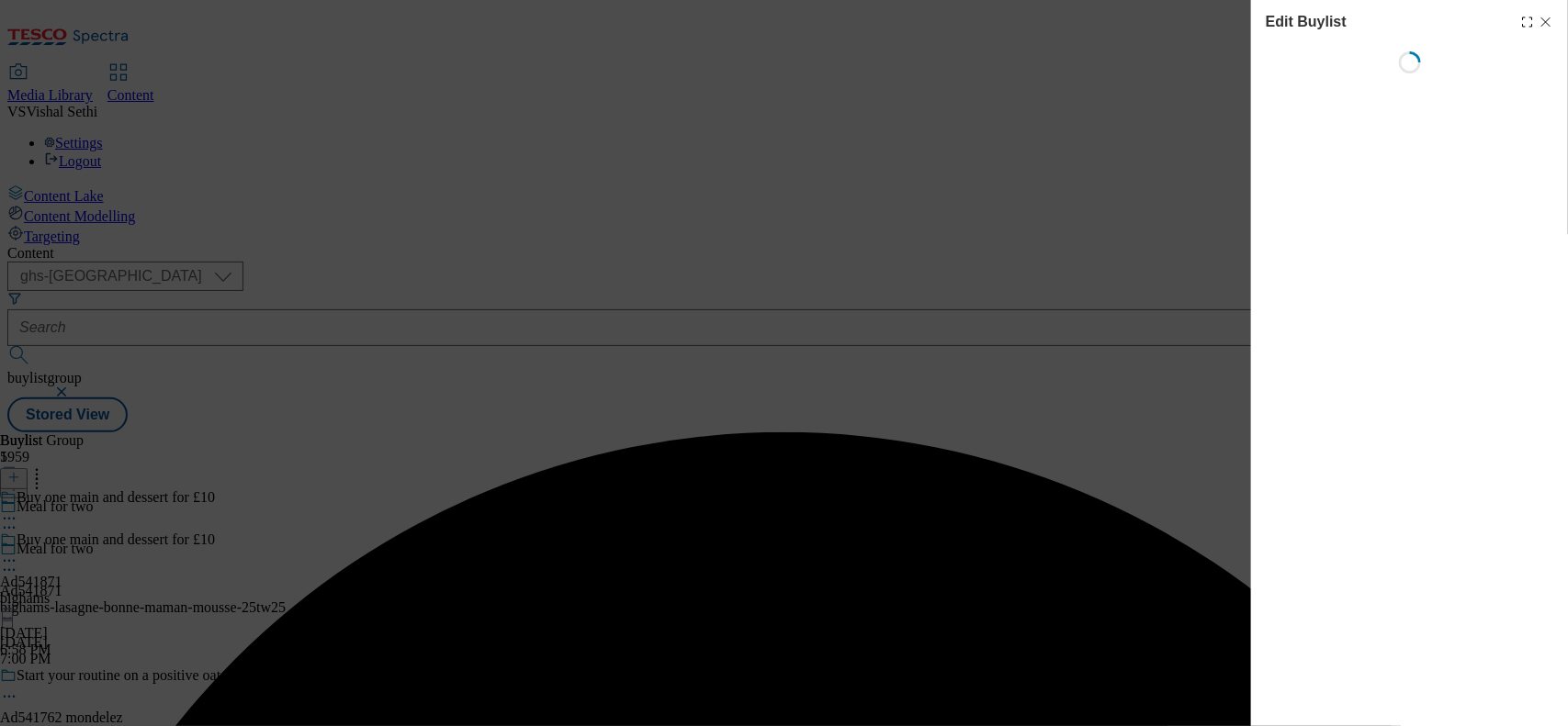
select select "tactical"
select select "supplier funded short term 1-3 weeks"
select select "dunnhumby"
select select "Banner"
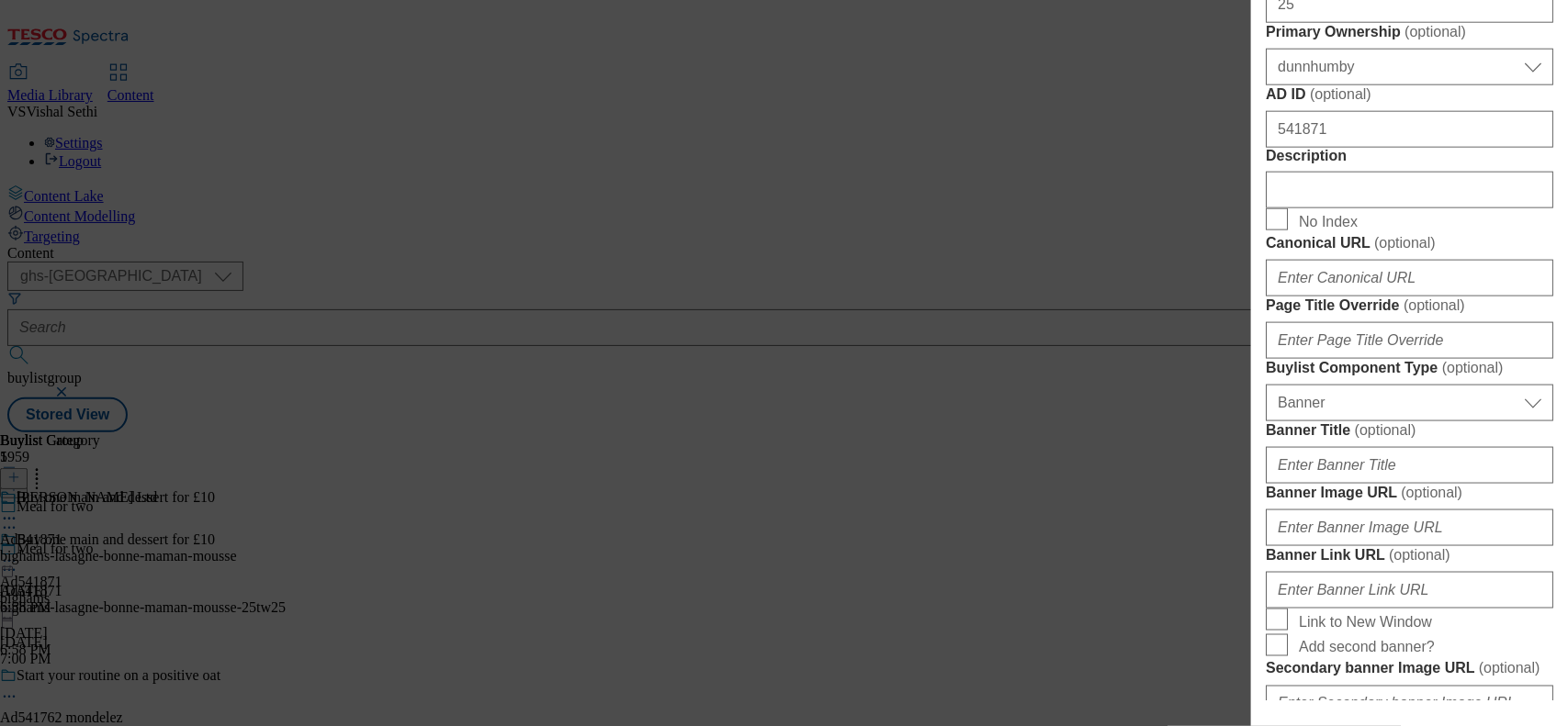
scroll to position [1033, 0]
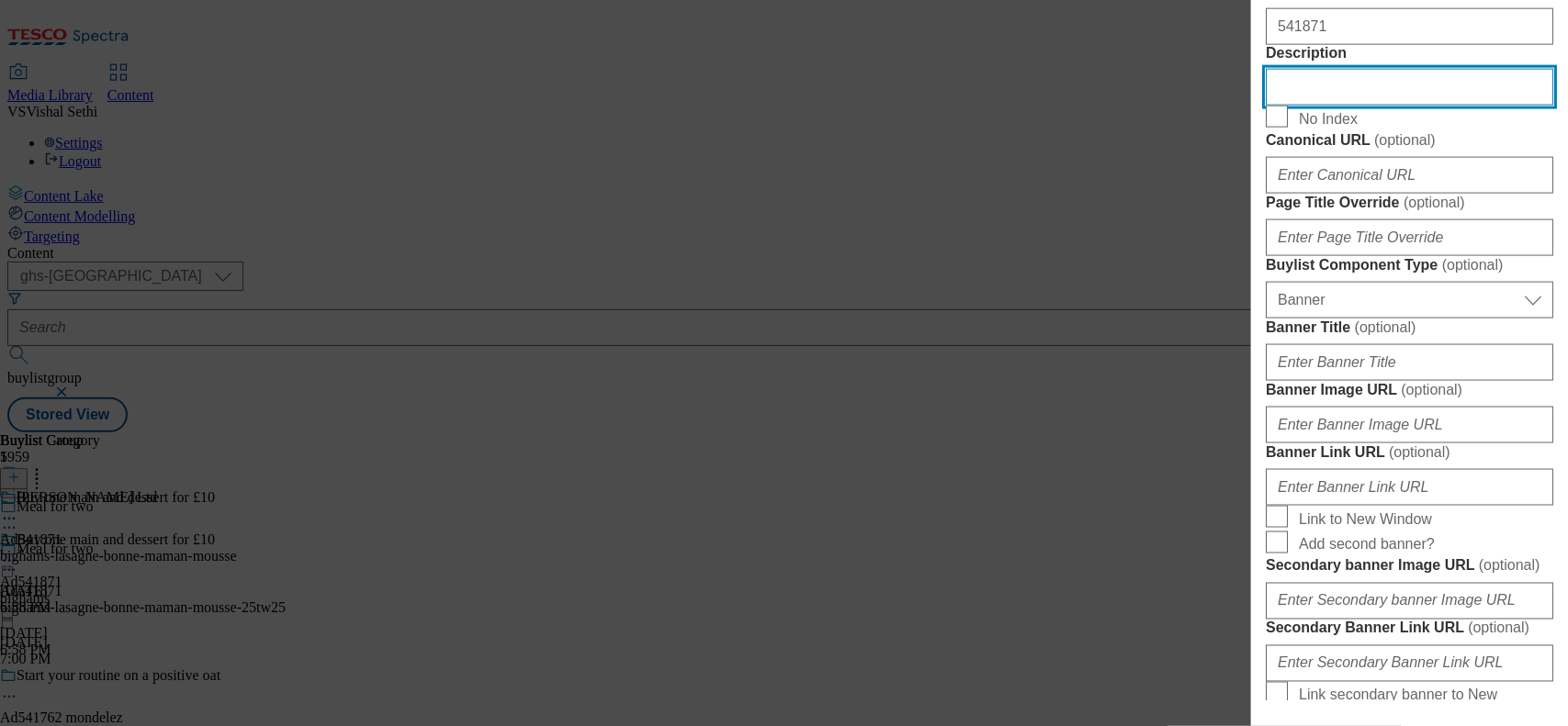
click at [1254, 106] on input "Description" at bounding box center [1409, 87] width 287 height 37
paste input "Charlie Bigham’s Fish Pie 655g"
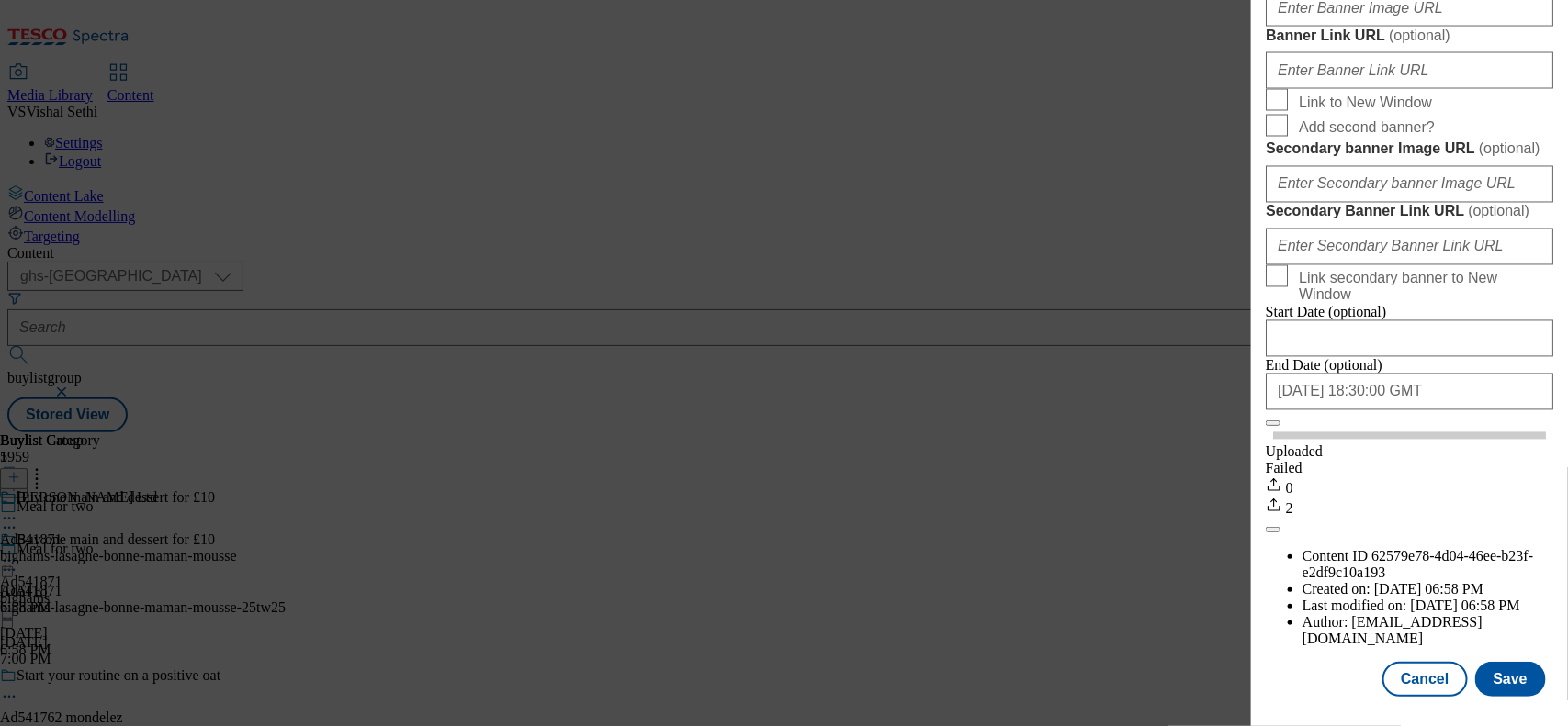
scroll to position [2126, 0]
type input "Charlie Bigham’s Fish Pie 655g"
click at [1254, 580] on button "Save" at bounding box center [1510, 679] width 71 height 35
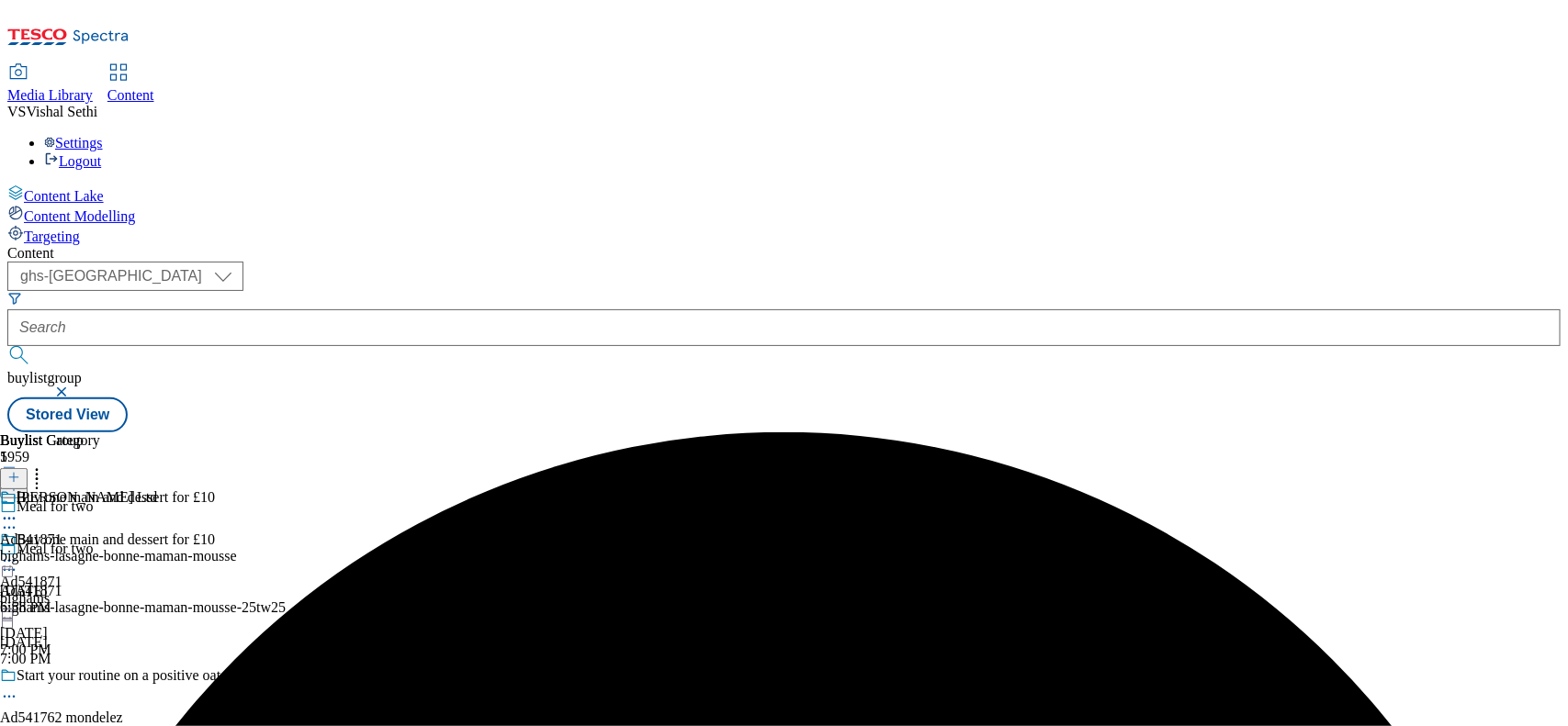
click at [18, 510] on icon at bounding box center [9, 519] width 18 height 18
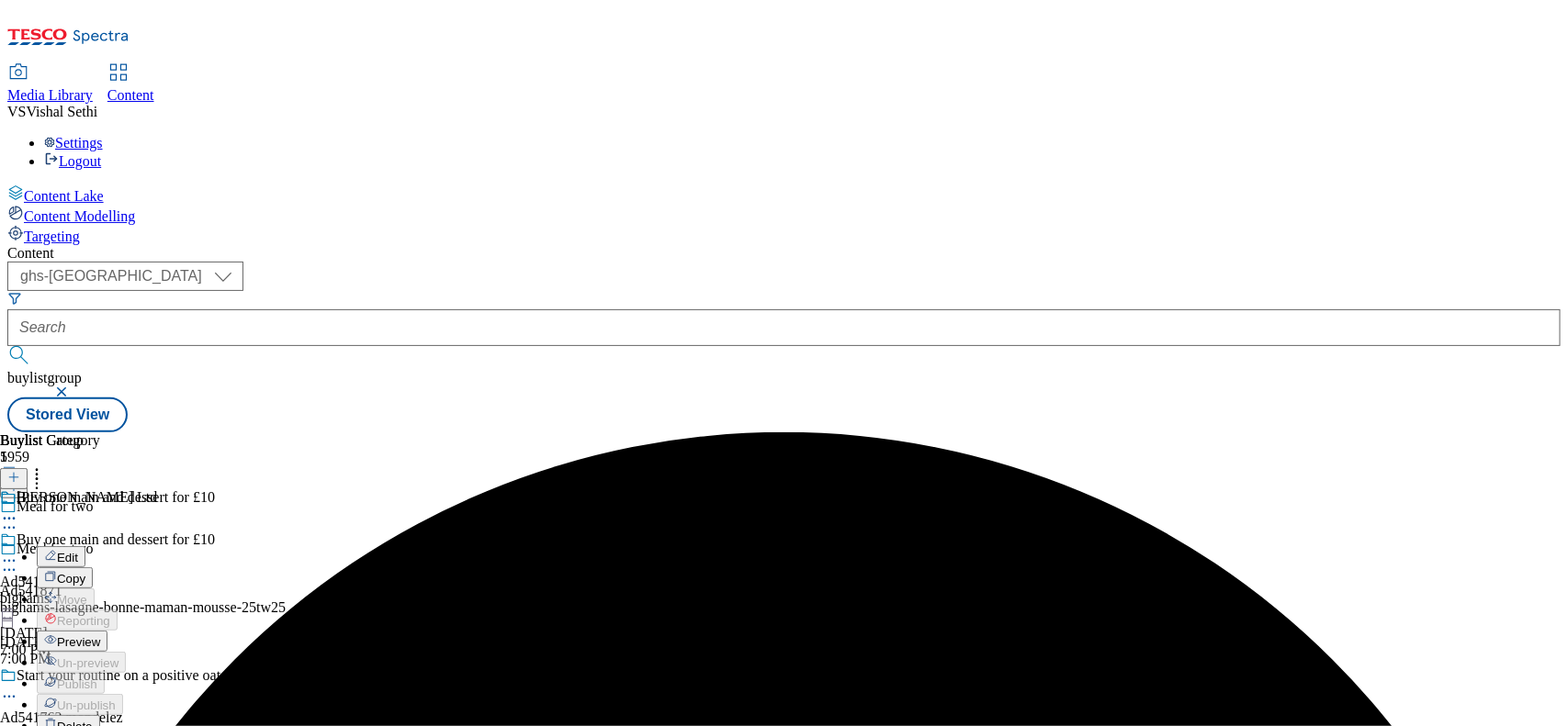
click at [78, 551] on span "Edit" at bounding box center [67, 558] width 21 height 14
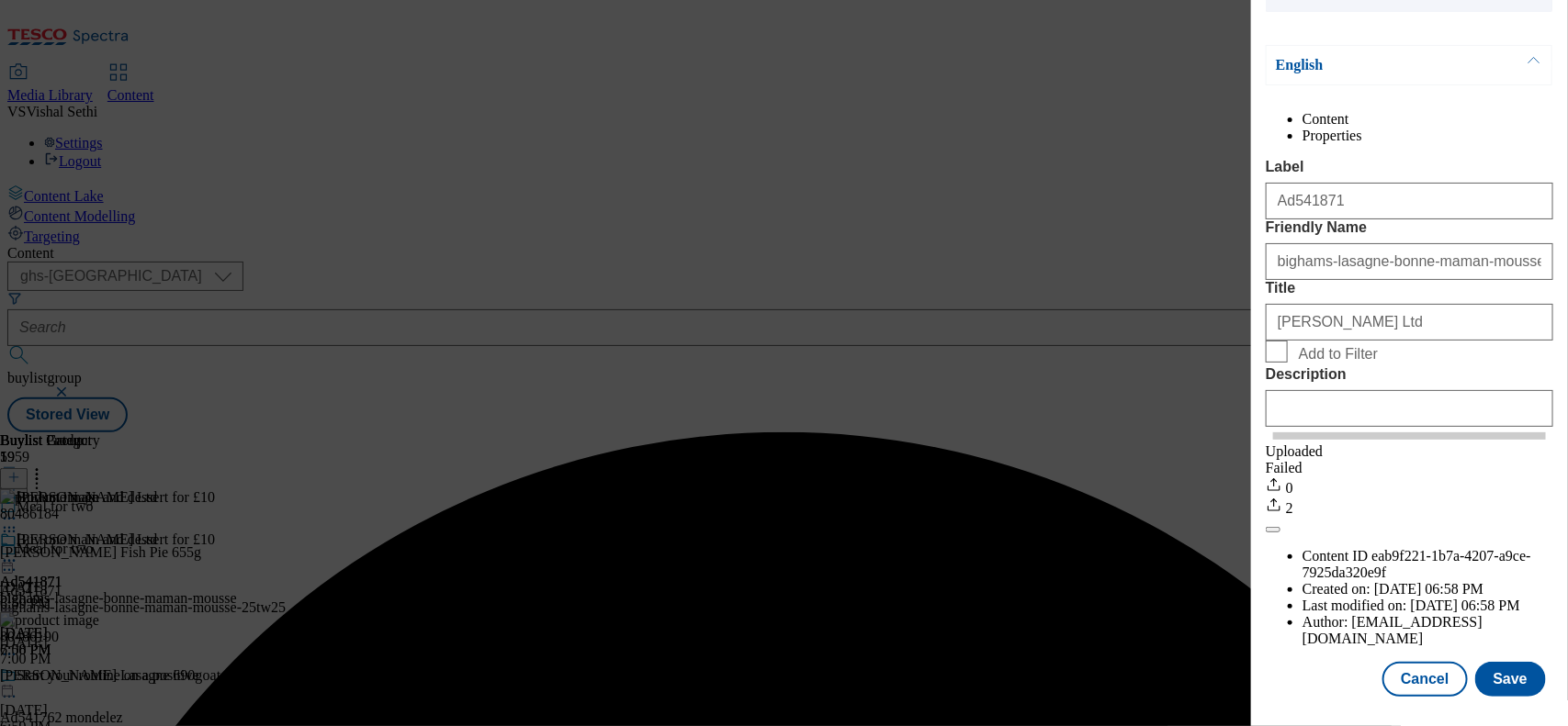
scroll to position [258, 0]
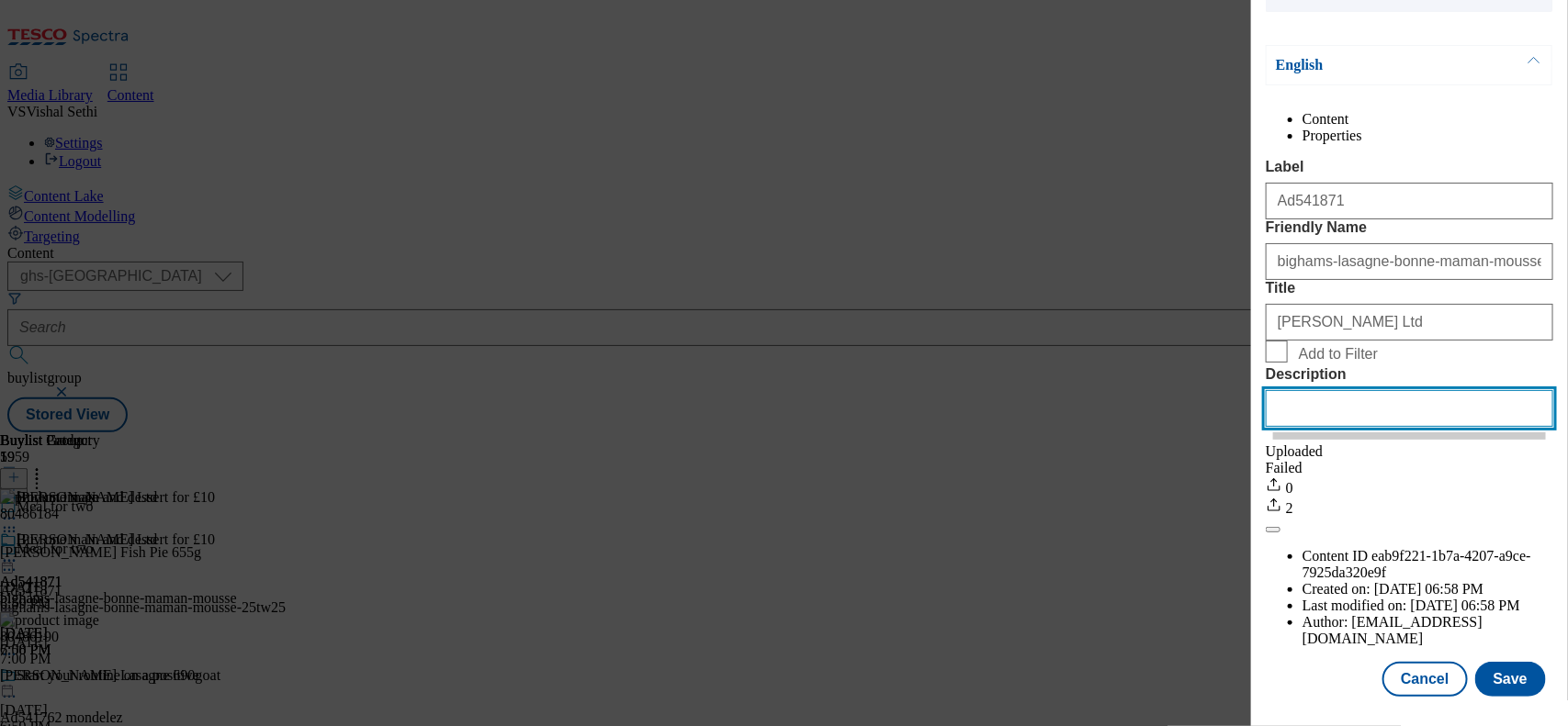
drag, startPoint x: 1346, startPoint y: 535, endPoint x: 1434, endPoint y: 530, distance: 88.1
click at [1254, 427] on input "Description" at bounding box center [1409, 408] width 287 height 37
paste input "Charlie Bigham’s Fish Pie 655g"
type input "Charlie Bigham’s Fish Pie 655g"
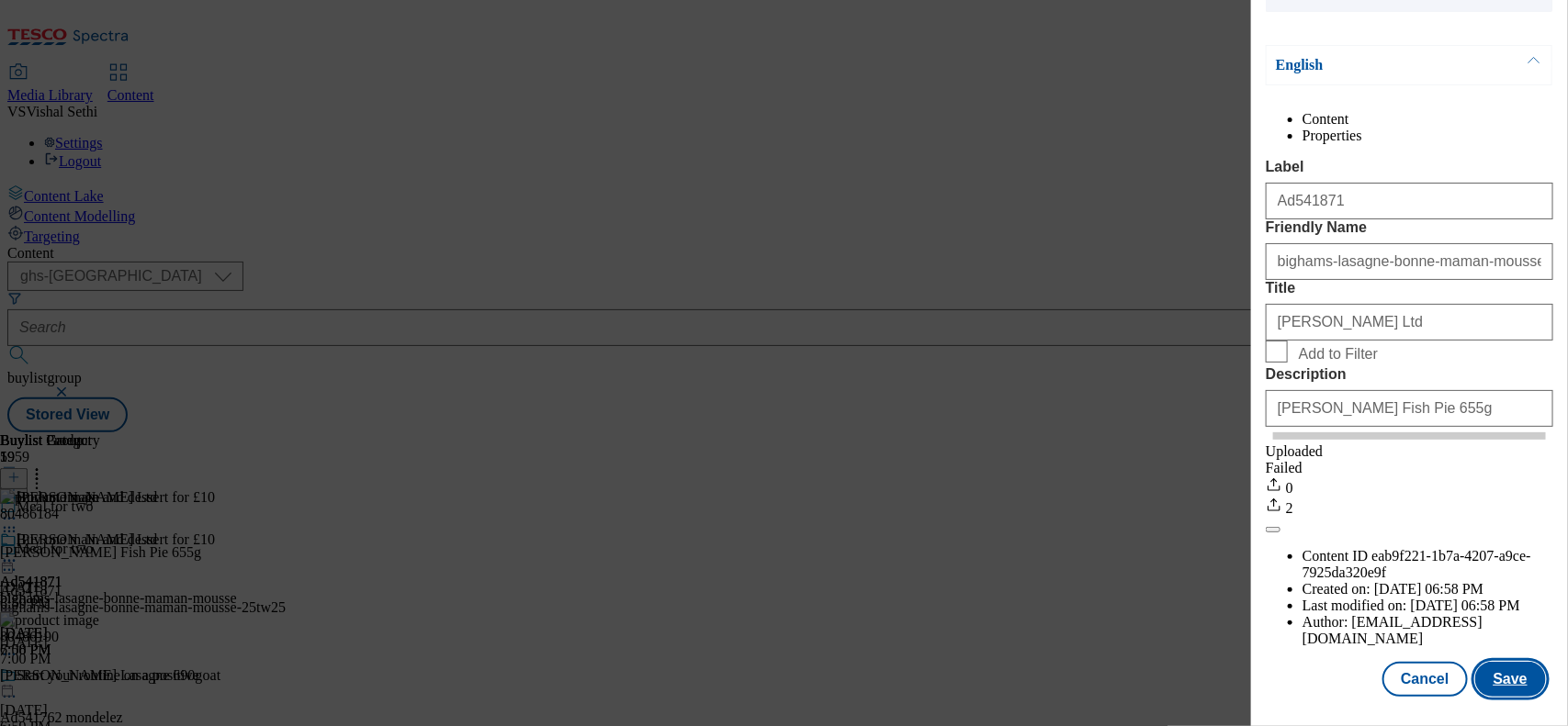
click at [1254, 580] on button "Save" at bounding box center [1510, 679] width 71 height 35
